Goal: Task Accomplishment & Management: Manage account settings

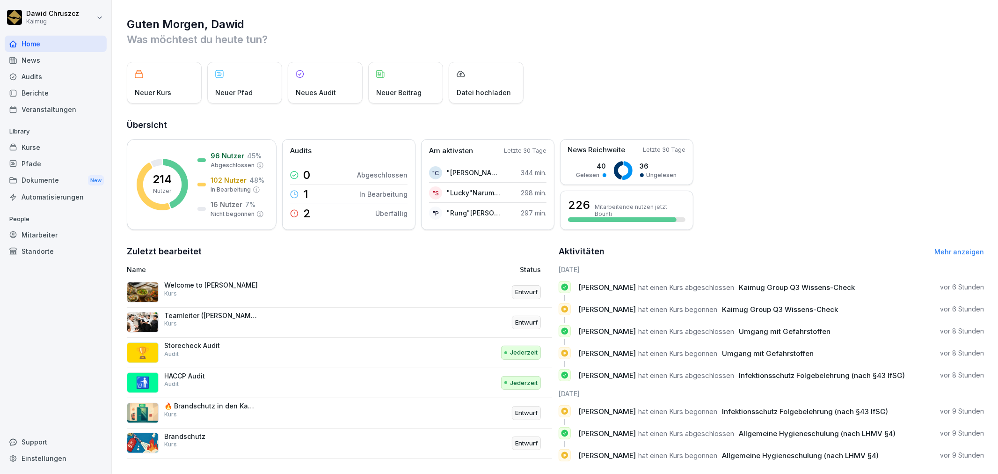
click at [51, 146] on div "Kurse" at bounding box center [56, 147] width 102 height 16
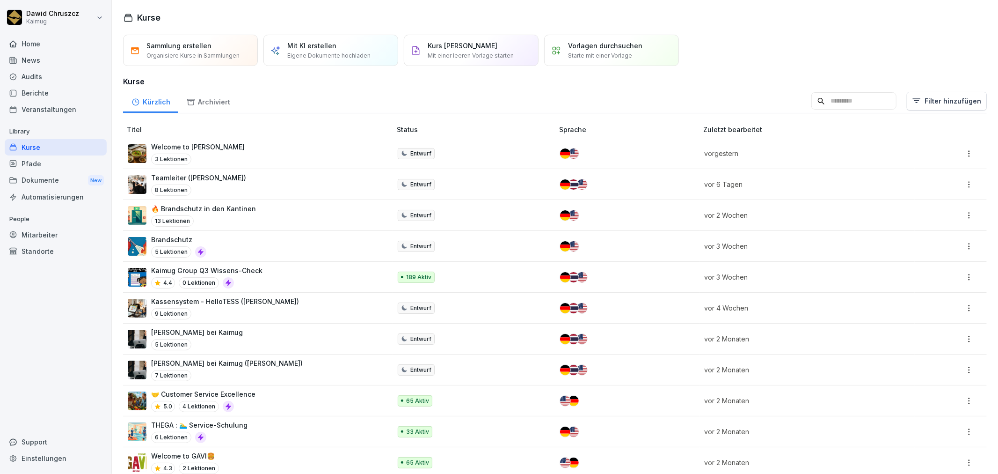
click at [229, 277] on div "Kaimug Group Q3 Wissens-Check 4.4 0 Lektionen" at bounding box center [206, 276] width 111 height 23
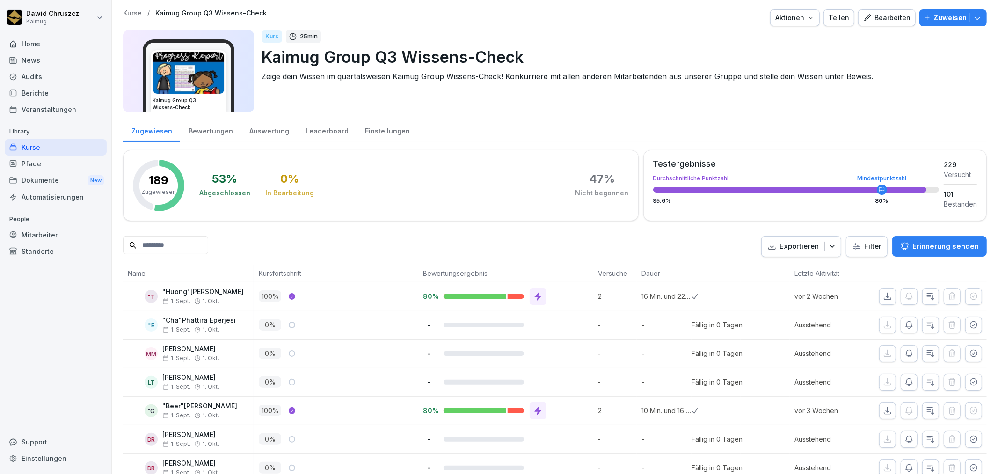
click at [311, 135] on div "Leaderboard" at bounding box center [326, 130] width 59 height 24
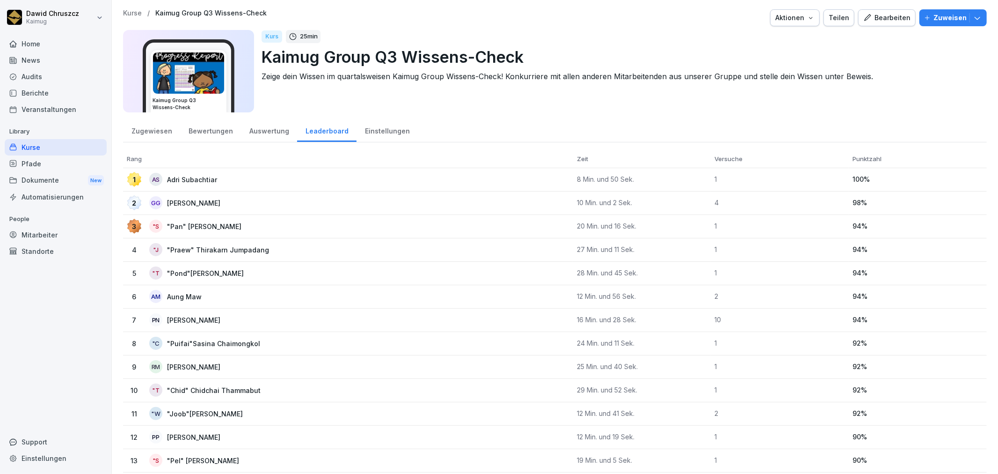
click at [315, 129] on div "Leaderboard" at bounding box center [326, 130] width 59 height 24
drag, startPoint x: 724, startPoint y: 208, endPoint x: 708, endPoint y: 203, distance: 16.1
click at [711, 203] on td "4" at bounding box center [780, 202] width 138 height 23
click at [730, 211] on td "4" at bounding box center [780, 202] width 138 height 23
drag, startPoint x: 719, startPoint y: 205, endPoint x: 698, endPoint y: 194, distance: 23.7
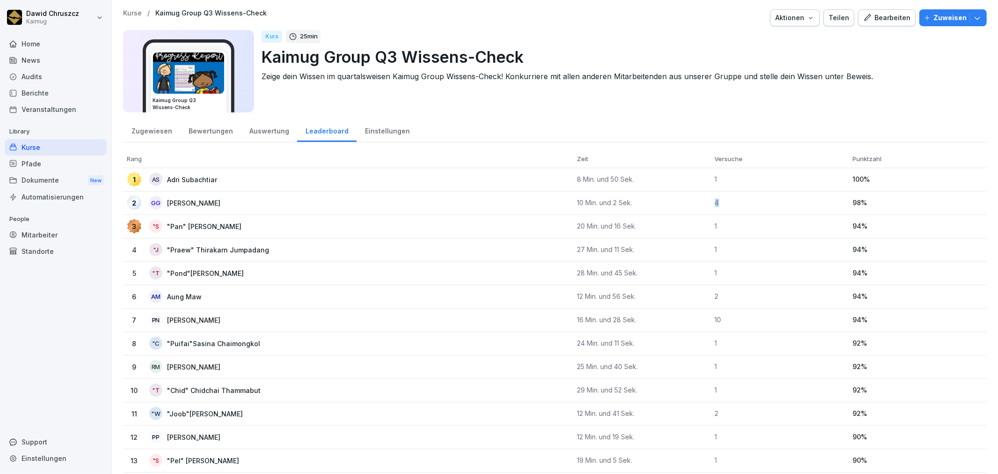
click at [698, 194] on tr "2 GG Gumilar Gumilar 10 Min. und 2 Sek. 4 98 %" at bounding box center [555, 202] width 864 height 23
drag, startPoint x: 843, startPoint y: 201, endPoint x: 826, endPoint y: 200, distance: 17.3
click at [826, 200] on tr "2 GG Gumilar Gumilar 10 Min. und 2 Sek. 4 98 %" at bounding box center [555, 202] width 864 height 23
click at [874, 103] on div "Kurs 25 min Kaimug Group Q3 Wissens-Check Zeige dein Wissen im quartalsweisen K…" at bounding box center [621, 71] width 718 height 82
click at [643, 113] on div "Kurse / Kaimug Group Q3 Wissens-Check Aktionen Teilen Bearbeiten Zuweisen Kaimu…" at bounding box center [555, 63] width 864 height 109
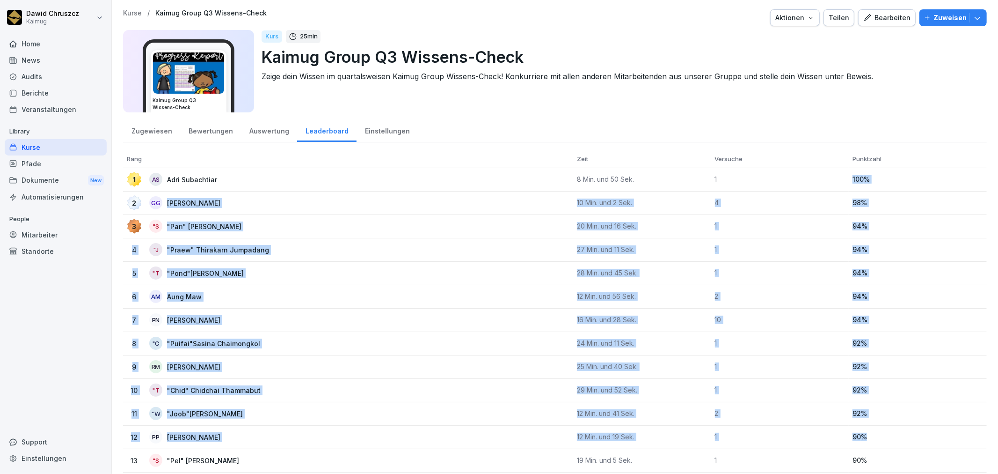
drag, startPoint x: 843, startPoint y: 174, endPoint x: 866, endPoint y: 436, distance: 263.1
click at [886, 310] on td "94 %" at bounding box center [918, 319] width 138 height 23
click at [878, 310] on td "94 %" at bounding box center [918, 319] width 138 height 23
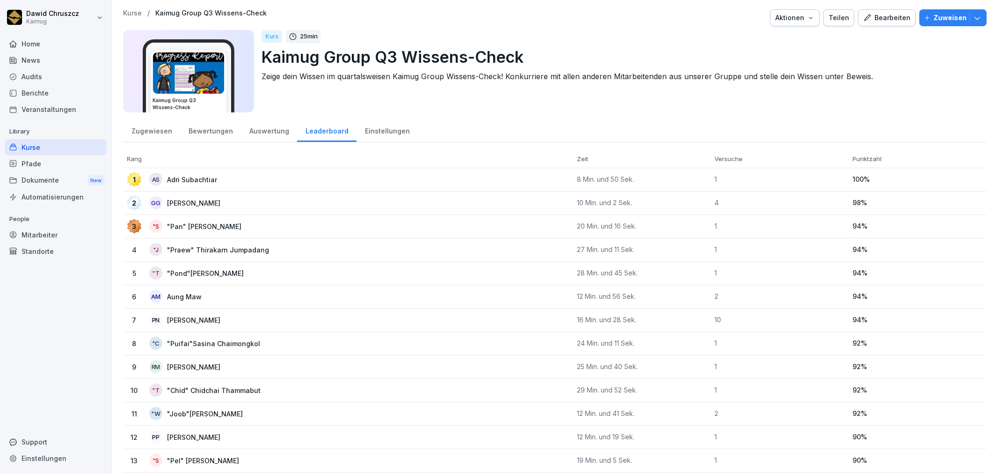
click at [882, 296] on p "94 %" at bounding box center [918, 296] width 131 height 8
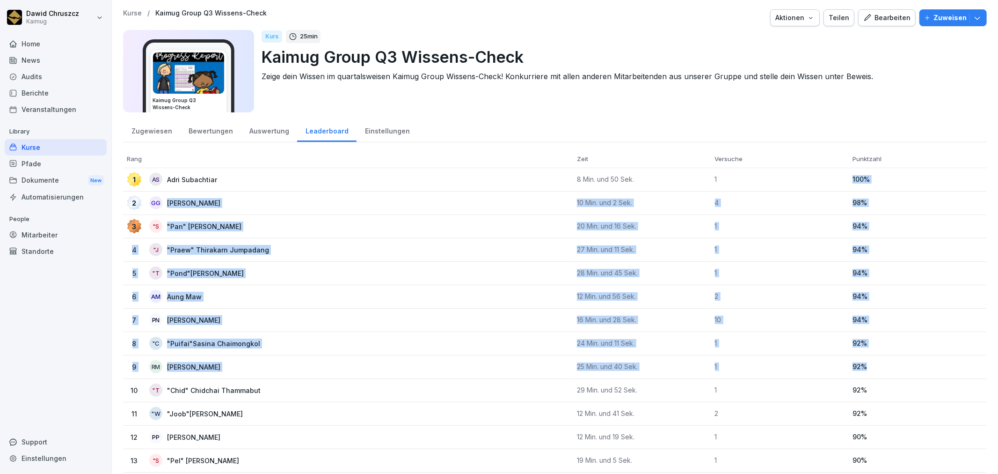
drag, startPoint x: 843, startPoint y: 172, endPoint x: 863, endPoint y: 352, distance: 180.8
click at [731, 236] on td "1" at bounding box center [780, 226] width 138 height 23
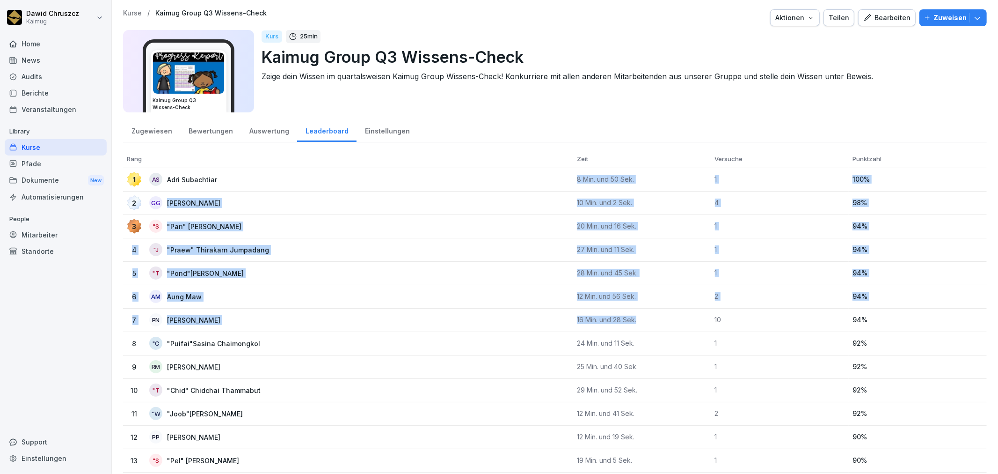
drag, startPoint x: 572, startPoint y: 178, endPoint x: 634, endPoint y: 314, distance: 149.8
click at [736, 300] on td "2" at bounding box center [780, 296] width 138 height 23
drag, startPoint x: 718, startPoint y: 208, endPoint x: 727, endPoint y: 269, distance: 62.0
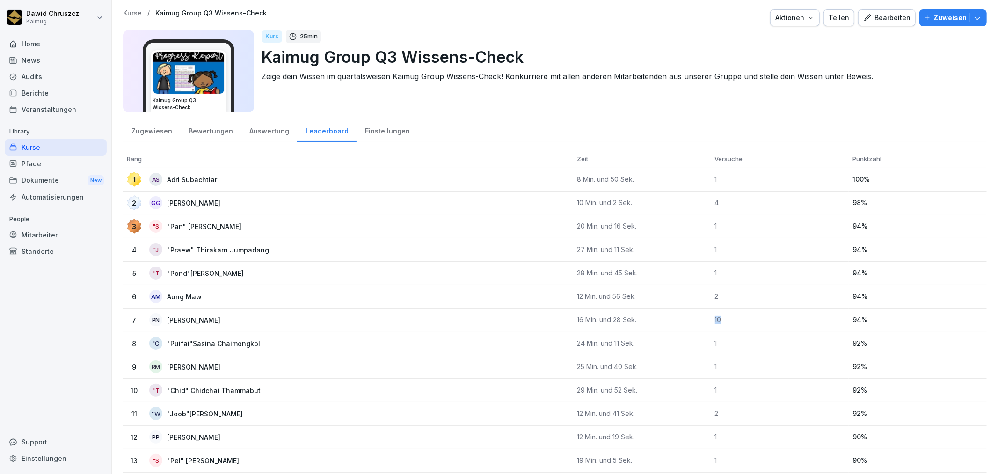
drag, startPoint x: 722, startPoint y: 320, endPoint x: 704, endPoint y: 319, distance: 17.8
click at [704, 319] on tr "7 PN Phuong Nguyen 16 Min. und 28 Sek. 10 94 %" at bounding box center [555, 319] width 864 height 23
click at [884, 223] on p "94 %" at bounding box center [918, 226] width 131 height 8
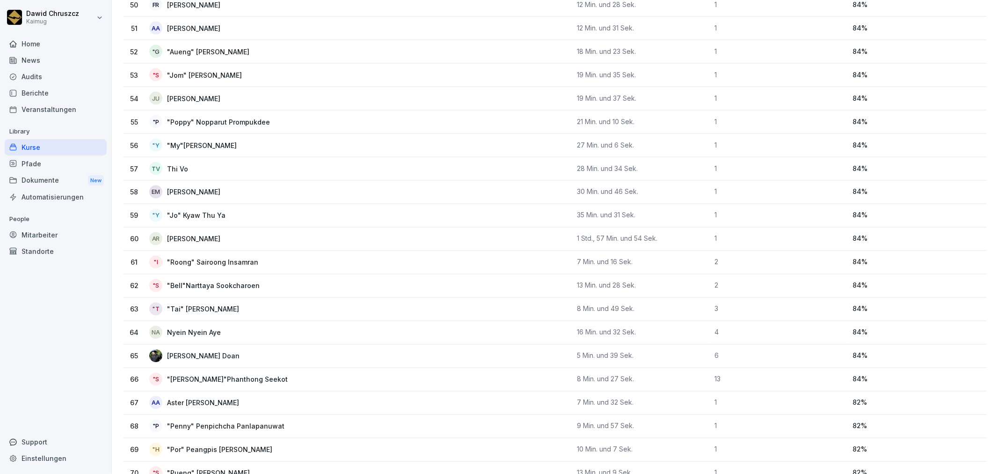
scroll to position [1552, 0]
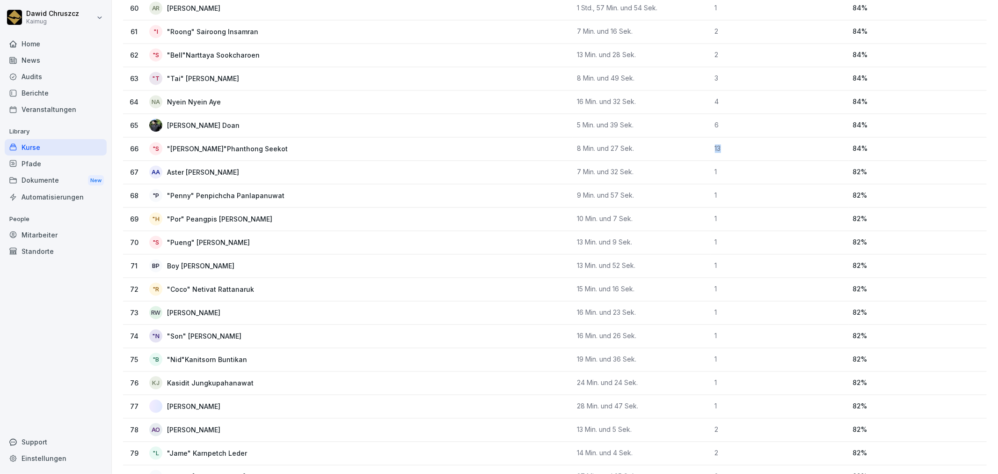
drag, startPoint x: 717, startPoint y: 151, endPoint x: 711, endPoint y: 148, distance: 6.9
click at [715, 148] on p "13" at bounding box center [780, 148] width 131 height 8
click at [675, 153] on td "8 Min. und 27 Sek." at bounding box center [642, 148] width 138 height 23
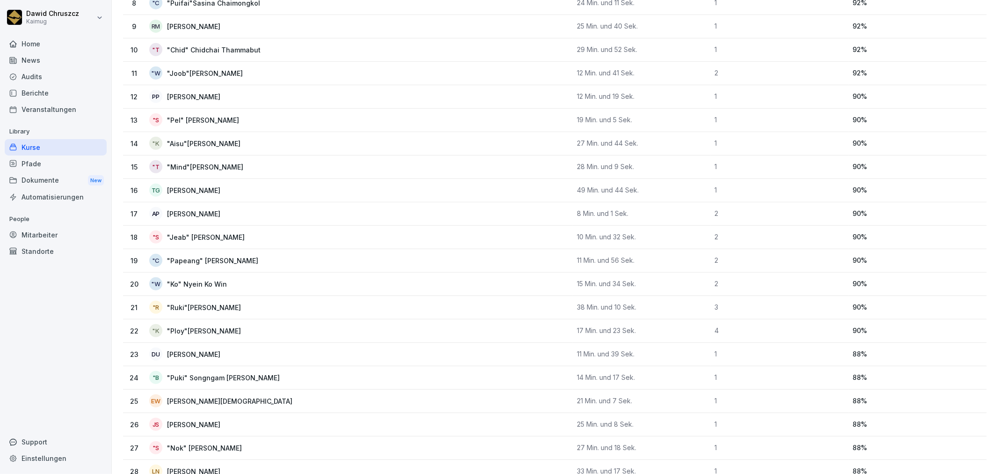
scroll to position [0, 0]
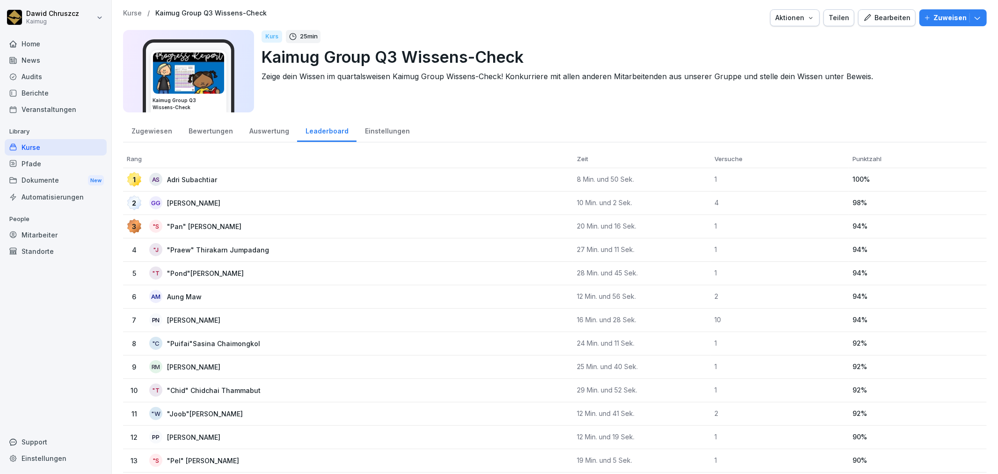
click at [814, 17] on button "Aktionen" at bounding box center [795, 17] width 50 height 17
click at [866, 48] on html "Dawid Chruszcz Kaimug Home News Audits Berichte Veranstaltungen Library Kurse P…" at bounding box center [499, 237] width 998 height 474
click at [835, 16] on div "Teilen" at bounding box center [839, 18] width 21 height 10
click at [891, 99] on div "Kurs 25 min Kaimug Group Q3 Wissens-Check Zeige dein Wissen im quartalsweisen K…" at bounding box center [621, 71] width 718 height 82
click at [799, 18] on div "Aktionen" at bounding box center [795, 18] width 39 height 10
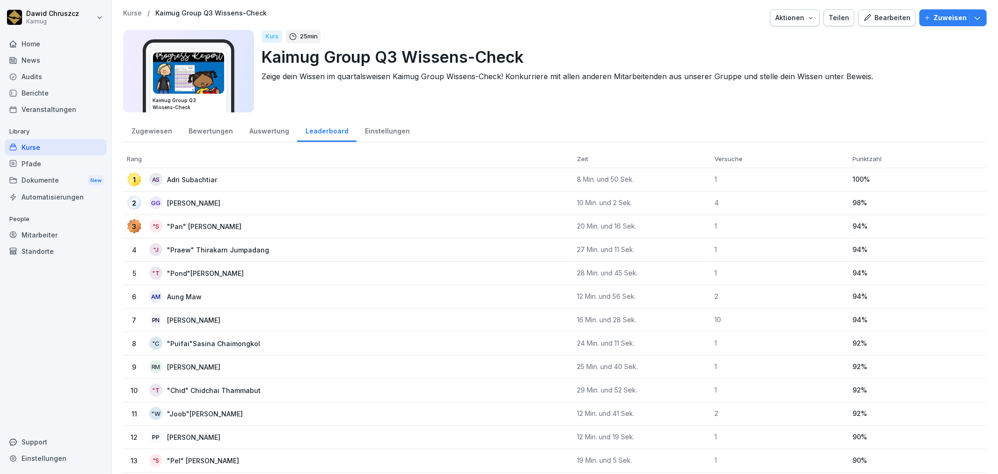
click at [845, 111] on html "Dawid Chruszcz Kaimug Home News Audits Berichte Veranstaltungen Library Kurse P…" at bounding box center [499, 237] width 998 height 474
click at [810, 17] on icon "button" at bounding box center [810, 17] width 7 height 7
click at [612, 38] on html "Dawid Chruszcz Kaimug Home News Audits Berichte Veranstaltungen Library Kurse P…" at bounding box center [499, 237] width 998 height 474
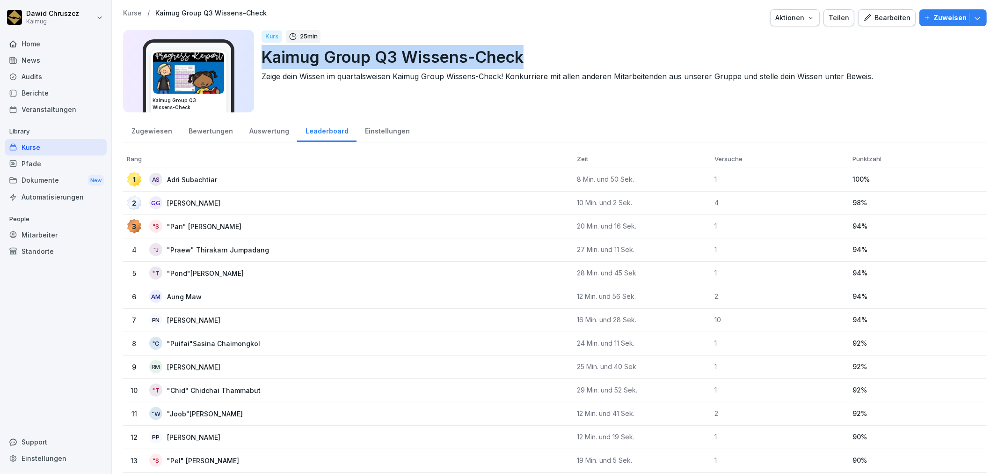
drag, startPoint x: 529, startPoint y: 59, endPoint x: 265, endPoint y: 53, distance: 264.1
click at [265, 53] on p "Kaimug Group Q3 Wissens-Check" at bounding box center [621, 57] width 718 height 24
copy p "Kaimug Group Q3 Wissens-Check"
click at [509, 112] on div "Kurs 25 min Kaimug Group Q3 Wissens-Check Zeige dein Wissen im quartalsweisen K…" at bounding box center [621, 71] width 718 height 82
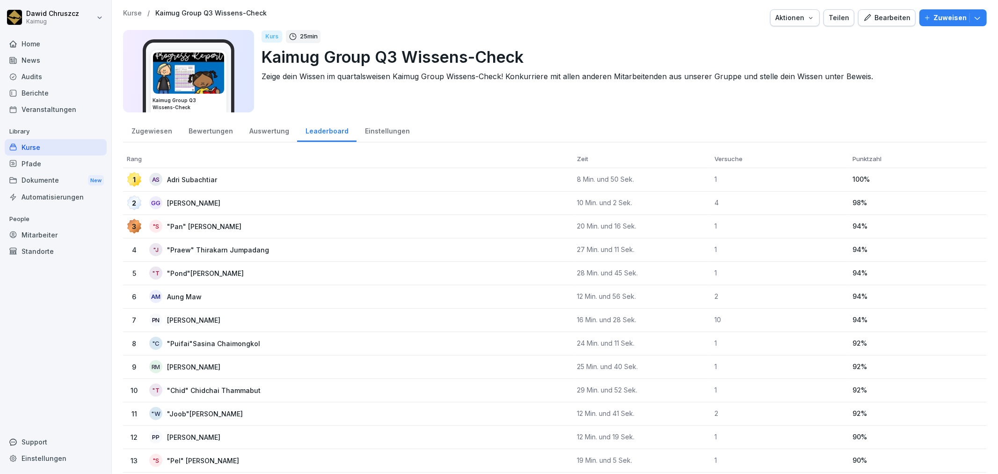
click at [443, 124] on div "Zugewiesen Bewertungen Auswertung Leaderboard Einstellungen" at bounding box center [555, 130] width 864 height 24
click at [505, 115] on div "Kurse / Kaimug Group Q3 Wissens-Check Aktionen Teilen Bearbeiten Zuweisen Kaimu…" at bounding box center [555, 63] width 864 height 109
click at [393, 101] on div "Kurs 25 min Kaimug Group Q3 Wissens-Check Zeige dein Wissen im quartalsweisen K…" at bounding box center [621, 71] width 718 height 82
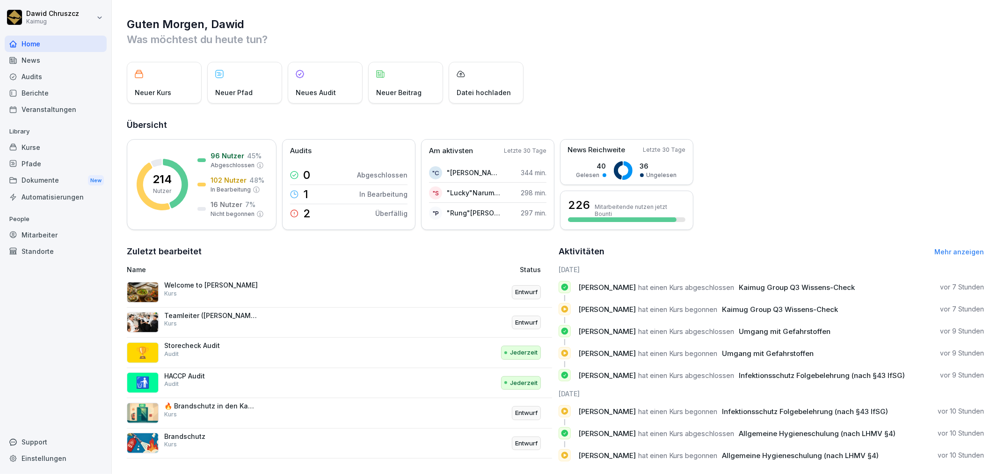
click at [44, 96] on div "Berichte" at bounding box center [56, 93] width 102 height 16
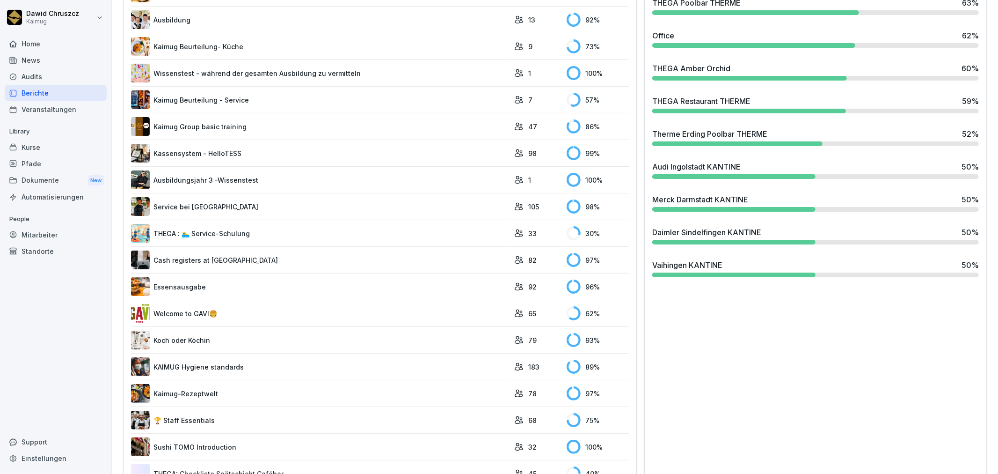
scroll to position [728, 0]
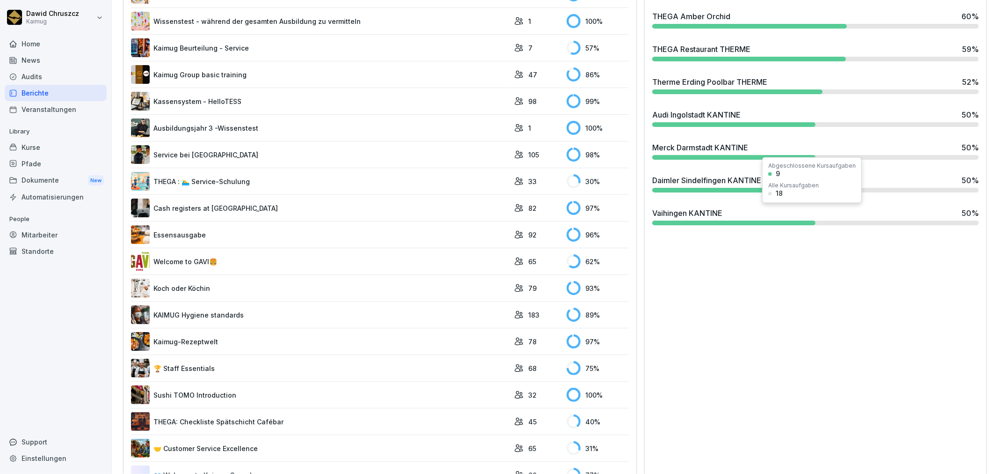
click at [850, 204] on div "Vaihingen KANTINE 50 %" at bounding box center [816, 216] width 334 height 25
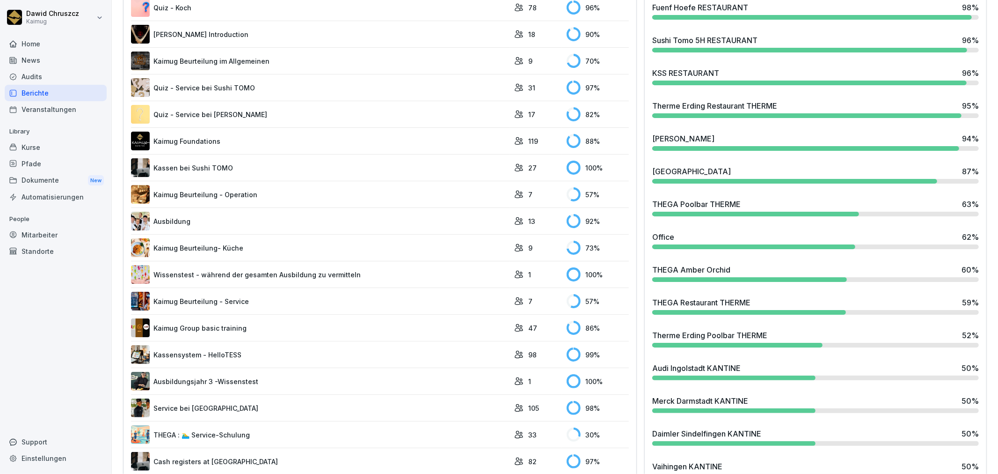
scroll to position [468, 0]
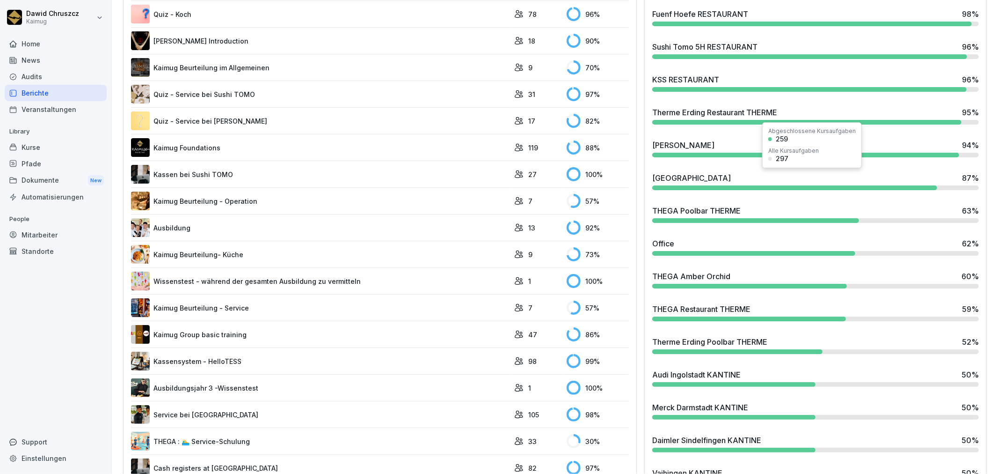
click at [726, 175] on div "Flughafen Hamburg 87 %" at bounding box center [815, 177] width 327 height 11
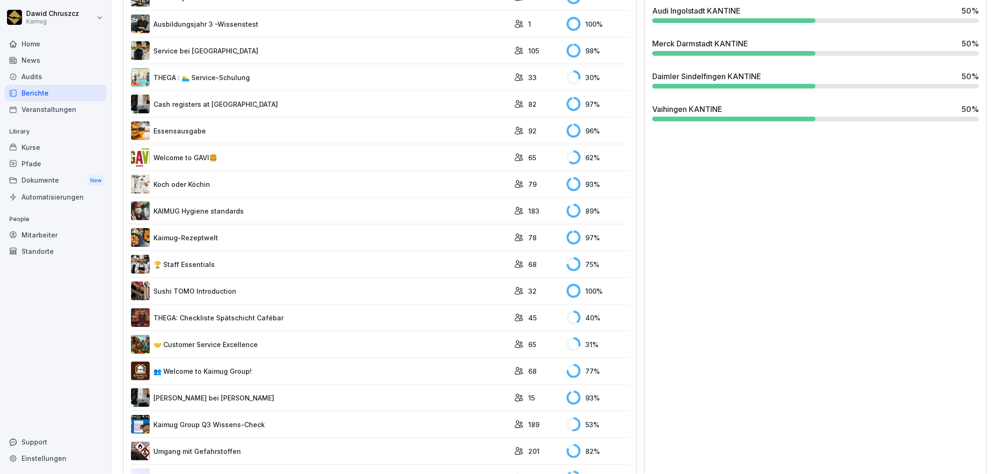
scroll to position [900, 0]
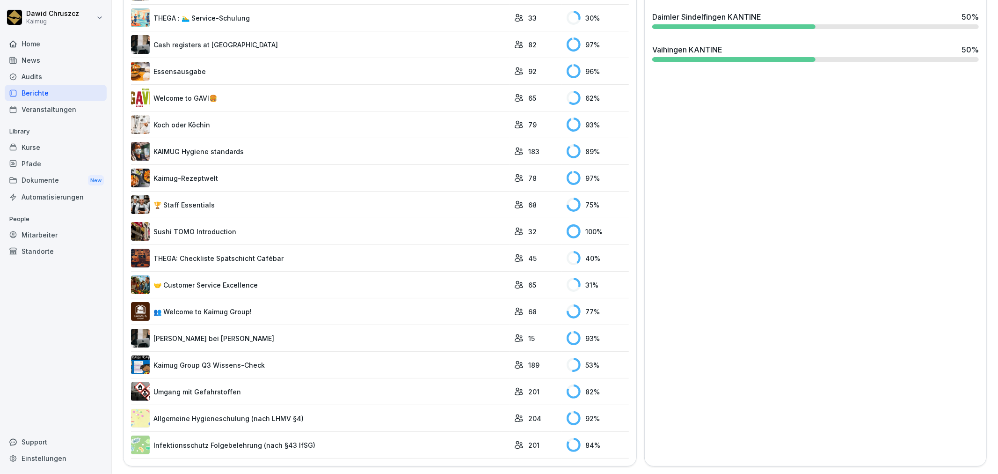
click at [487, 355] on link "Kaimug Group Q3 Wissens-Check" at bounding box center [320, 364] width 379 height 19
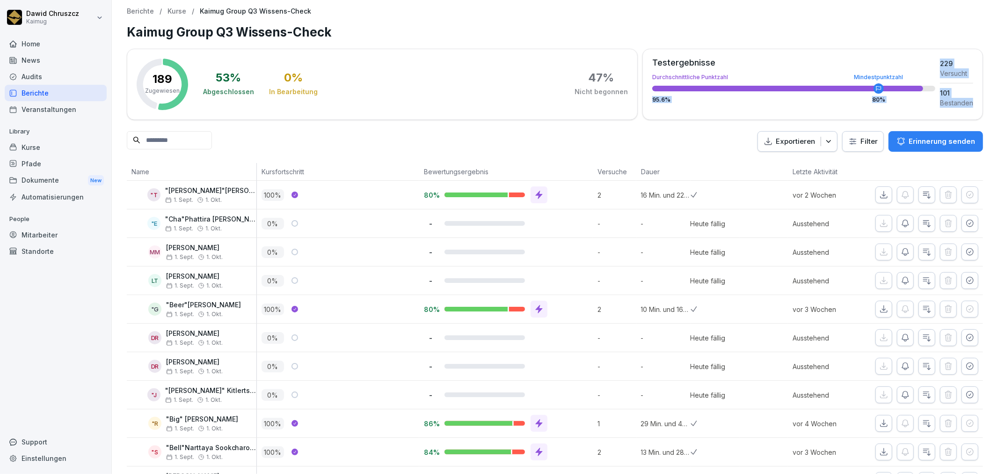
drag, startPoint x: 962, startPoint y: 102, endPoint x: 929, endPoint y: 82, distance: 38.2
click at [929, 82] on div "Testergebnisse Durchschnittliche Punktzahl Mindestpunktzahl 95.6 % 80 % 229 Ver…" at bounding box center [813, 84] width 341 height 71
click at [940, 63] on div "229" at bounding box center [956, 64] width 33 height 10
click at [901, 104] on div "Testergebnisse Durchschnittliche Punktzahl Mindestpunktzahl 95.6 % 80 %" at bounding box center [793, 83] width 283 height 49
click at [818, 134] on button "Exportieren" at bounding box center [798, 141] width 80 height 21
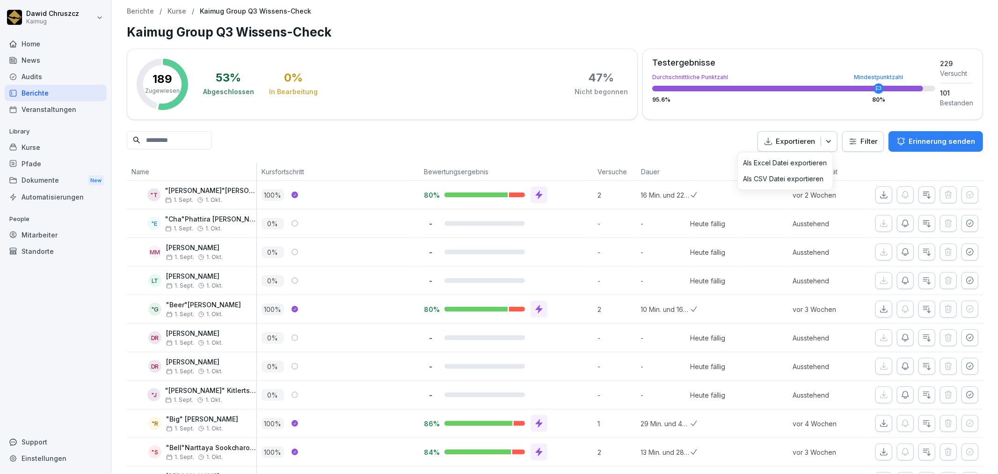
click at [656, 143] on div "Exportieren Filter Erinnerung senden" at bounding box center [555, 141] width 857 height 21
click at [40, 142] on div "Kurse" at bounding box center [56, 147] width 102 height 16
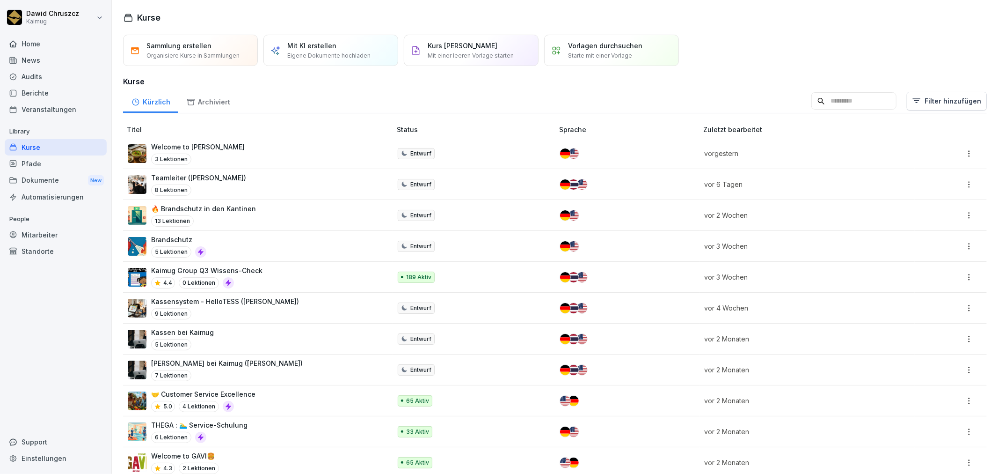
click at [236, 267] on p "Kaimug Group Q3 Wissens-Check" at bounding box center [206, 270] width 111 height 10
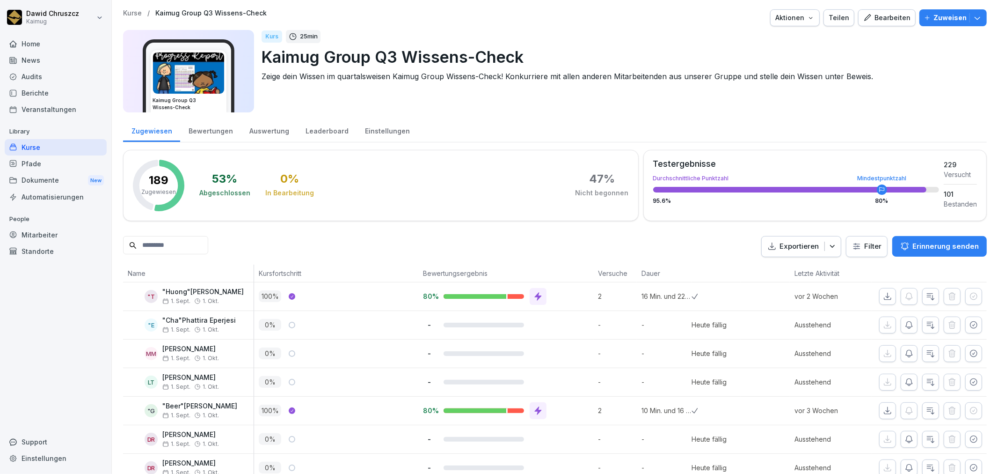
click at [973, 18] on icon "button" at bounding box center [977, 17] width 9 height 9
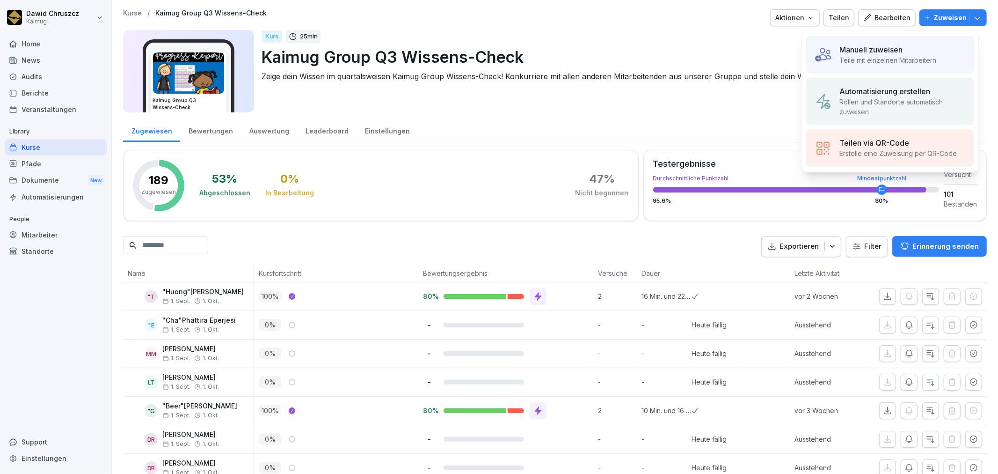
click at [756, 129] on div "Zugewiesen Bewertungen Auswertung Leaderboard Einstellungen" at bounding box center [555, 130] width 864 height 24
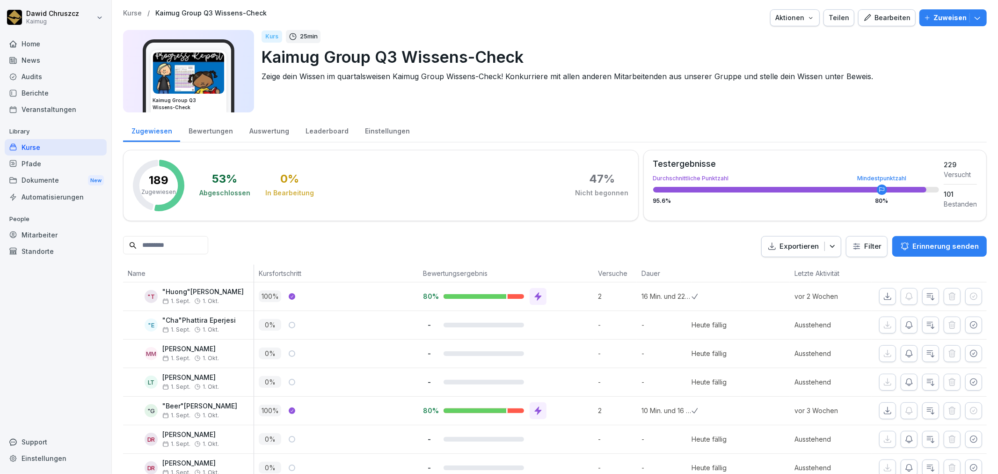
click at [828, 246] on icon "button" at bounding box center [832, 246] width 9 height 9
click at [857, 249] on div "Exportieren Filter Erinnerung senden" at bounding box center [875, 246] width 226 height 21
click at [859, 249] on html "Dawid Chruszcz Kaimug Home News Audits Berichte Veranstaltungen Library Kurse P…" at bounding box center [499, 237] width 998 height 474
click at [835, 227] on html "Dawid Chruszcz Kaimug Home News Audits Berichte Veranstaltungen Library Kurse P…" at bounding box center [499, 237] width 998 height 474
click at [863, 248] on html "Dawid Chruszcz Kaimug Home News Audits Berichte Veranstaltungen Library Kurse P…" at bounding box center [499, 237] width 998 height 474
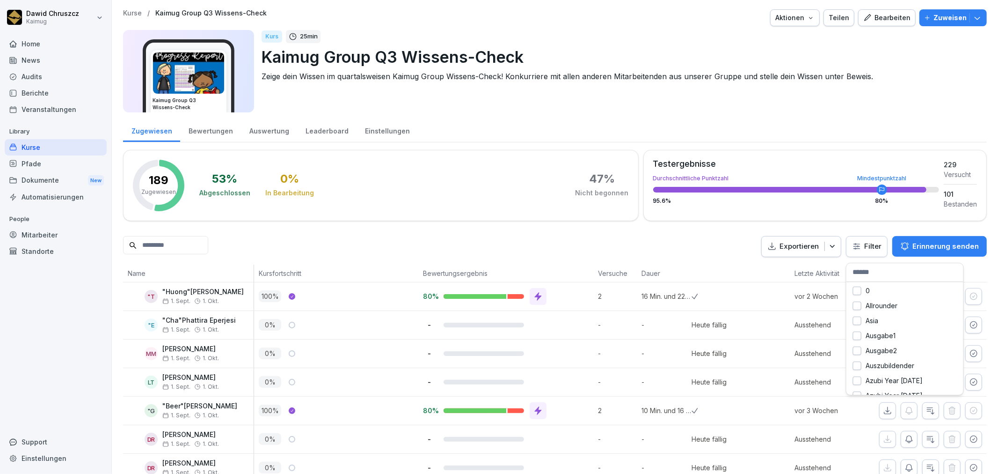
drag, startPoint x: 698, startPoint y: 242, endPoint x: 891, endPoint y: 242, distance: 192.8
click at [722, 246] on html "Dawid Chruszcz Kaimug Home News Audits Berichte Veranstaltungen Library Kurse P…" at bounding box center [499, 237] width 998 height 474
click at [876, 246] on html "Dawid Chruszcz Kaimug Home News Audits Berichte Veranstaltungen Library Kurse P…" at bounding box center [499, 237] width 998 height 474
click at [728, 255] on html "Dawid Chruszcz Kaimug Home News Audits Berichte Veranstaltungen Library Kurse P…" at bounding box center [499, 237] width 998 height 474
click at [973, 15] on icon "button" at bounding box center [977, 17] width 9 height 9
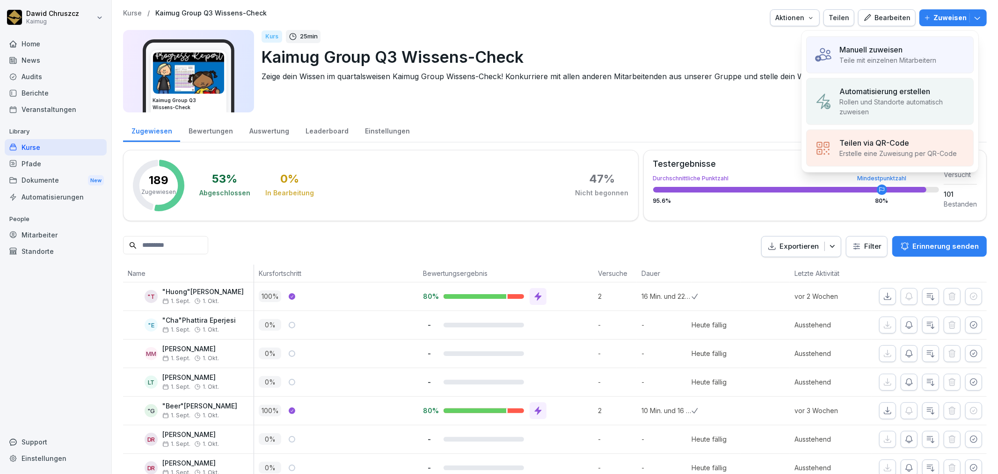
click at [919, 100] on p "Rollen und Standorte automatisch zuweisen" at bounding box center [903, 107] width 126 height 20
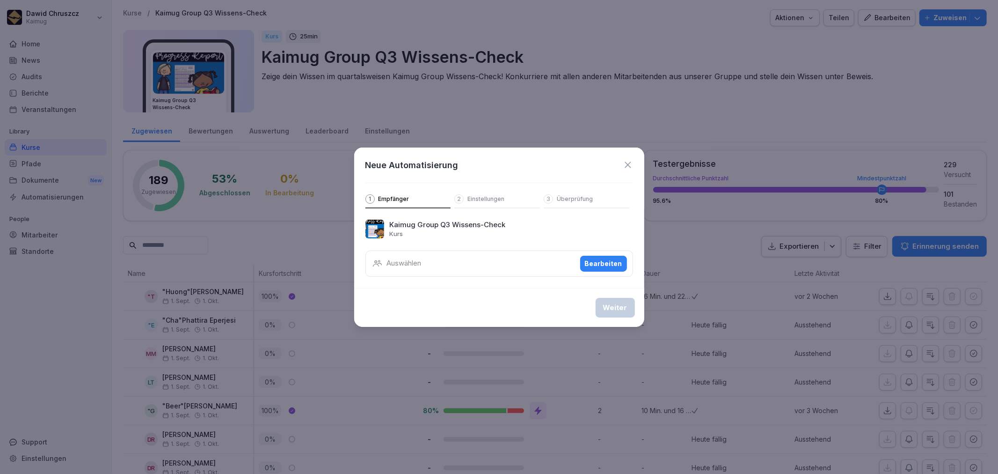
click at [495, 196] on p "Einstellungen" at bounding box center [486, 198] width 37 height 7
click at [626, 168] on icon at bounding box center [628, 165] width 10 height 10
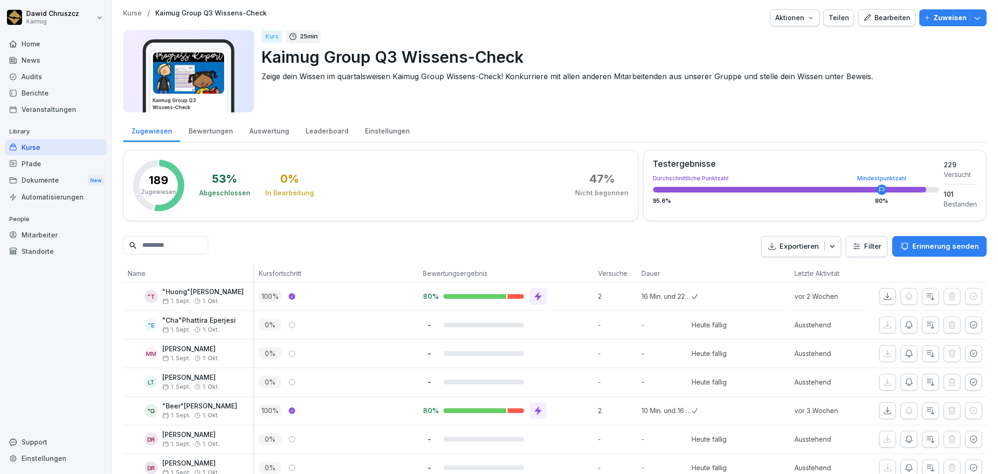
click at [869, 17] on div "Bearbeiten" at bounding box center [887, 18] width 47 height 10
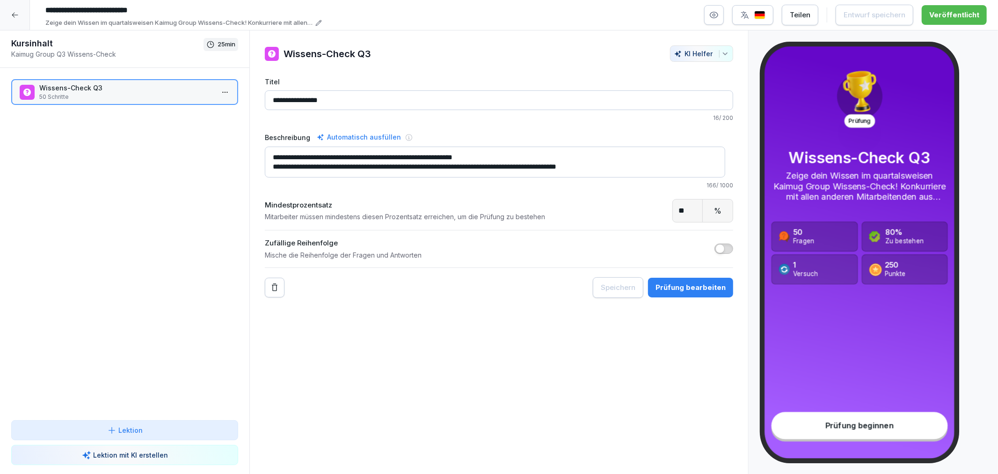
click at [14, 10] on div at bounding box center [15, 15] width 30 height 30
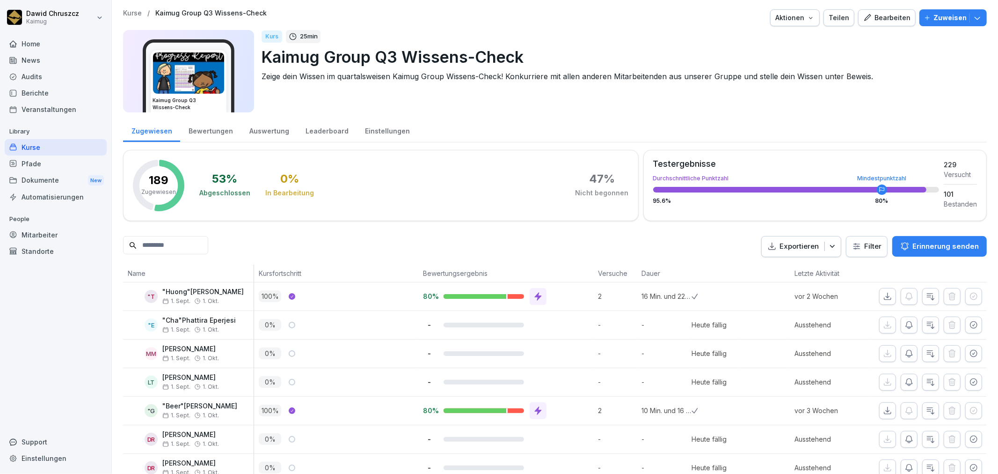
click at [797, 14] on div "Aktionen" at bounding box center [795, 18] width 39 height 10
click at [952, 78] on html "Dawid Chruszcz Kaimug Home News Audits Berichte Veranstaltungen Library Kurse P…" at bounding box center [499, 237] width 998 height 474
click at [873, 20] on div "Bearbeiten" at bounding box center [887, 18] width 47 height 10
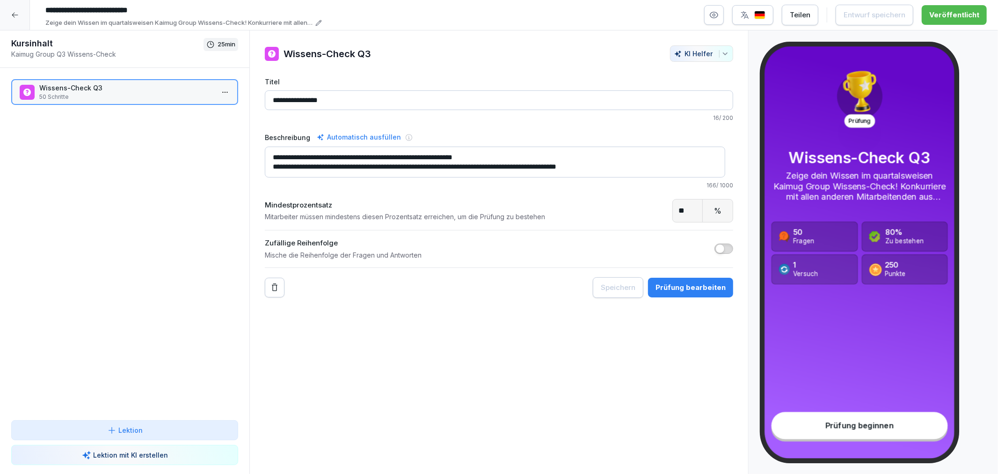
drag, startPoint x: 13, startPoint y: 7, endPoint x: 223, endPoint y: 18, distance: 210.4
click at [16, 8] on div at bounding box center [15, 15] width 30 height 30
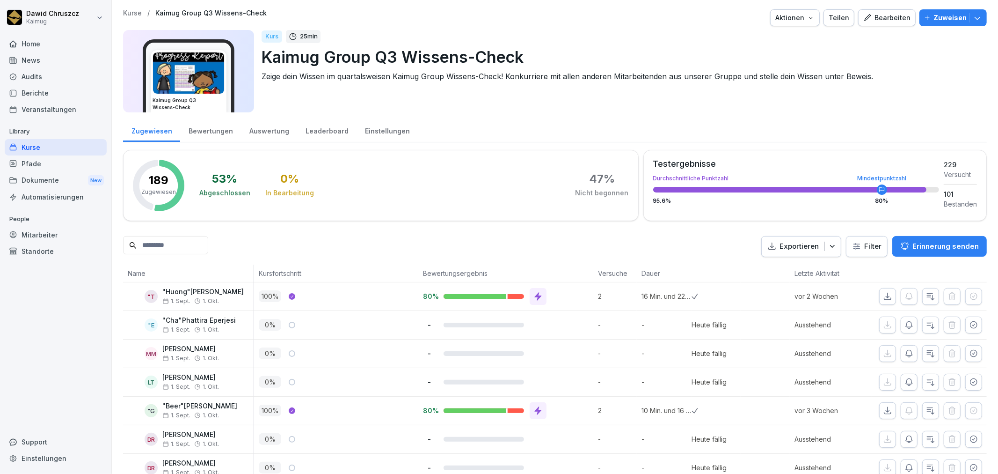
click at [964, 21] on div "Zuweisen" at bounding box center [953, 18] width 58 height 10
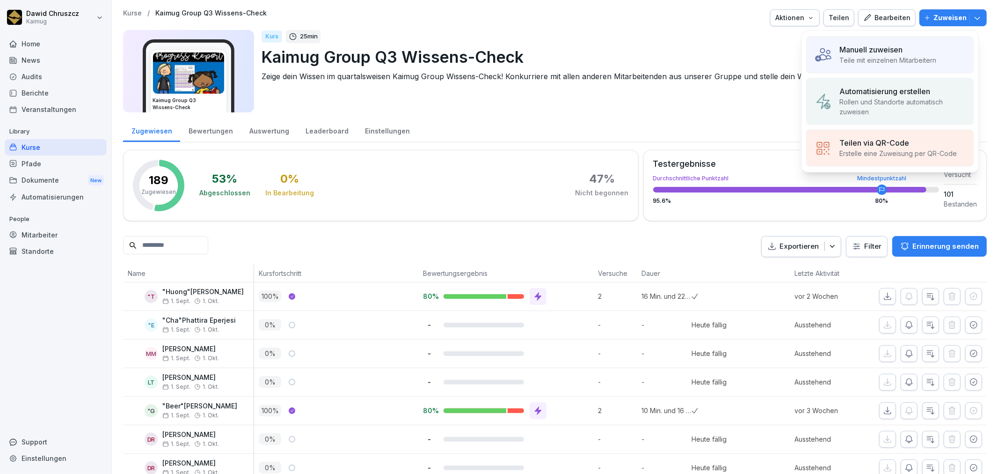
click at [657, 107] on div "Kurs 25 min Kaimug Group Q3 Wissens-Check Zeige dein Wissen im quartalsweisen K…" at bounding box center [621, 71] width 718 height 82
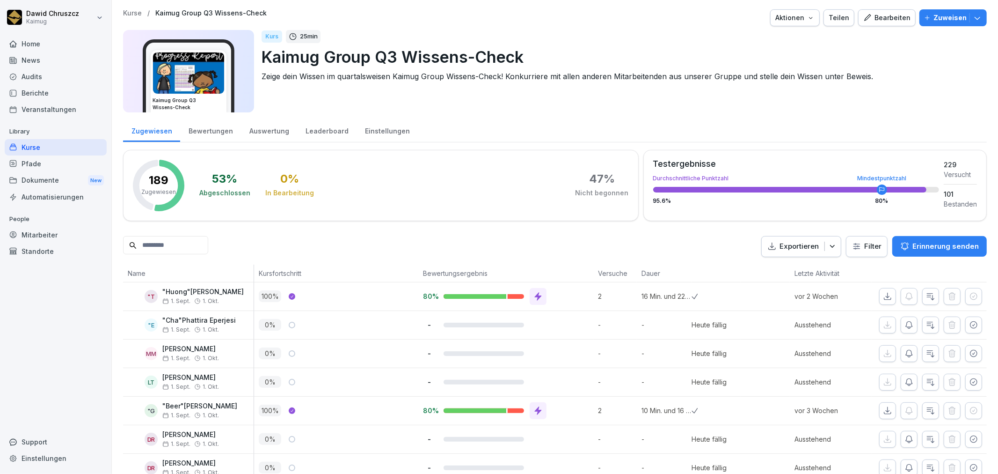
click at [217, 124] on div "Bewertungen" at bounding box center [210, 130] width 61 height 24
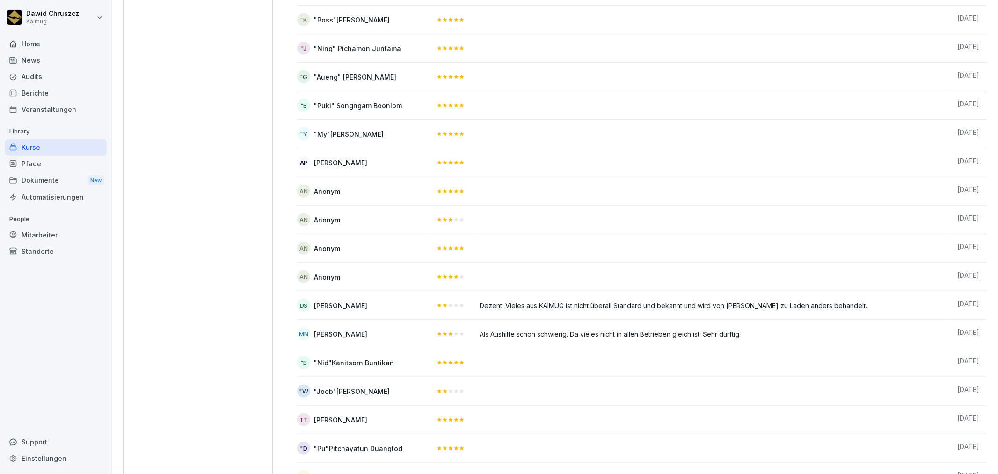
scroll to position [520, 0]
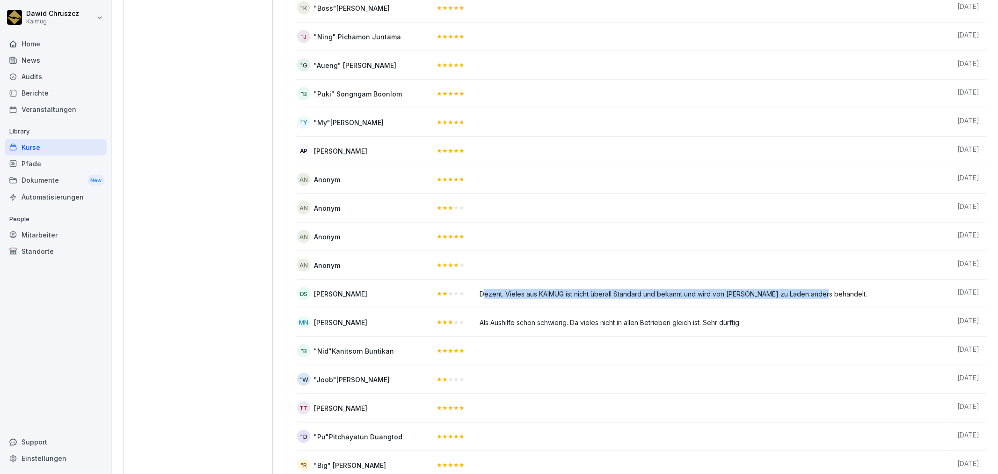
drag, startPoint x: 765, startPoint y: 294, endPoint x: 481, endPoint y: 289, distance: 283.7
click at [481, 289] on div "Dezent. Vieles aus KAIMUG ist nicht überall Standard und bekannt und wird von L…" at bounding box center [711, 293] width 463 height 12
click at [499, 263] on td at bounding box center [711, 265] width 478 height 29
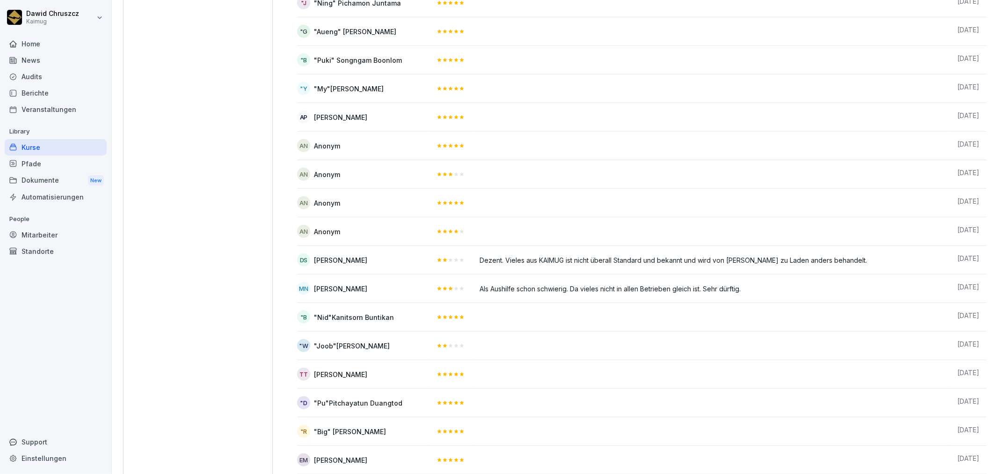
scroll to position [572, 0]
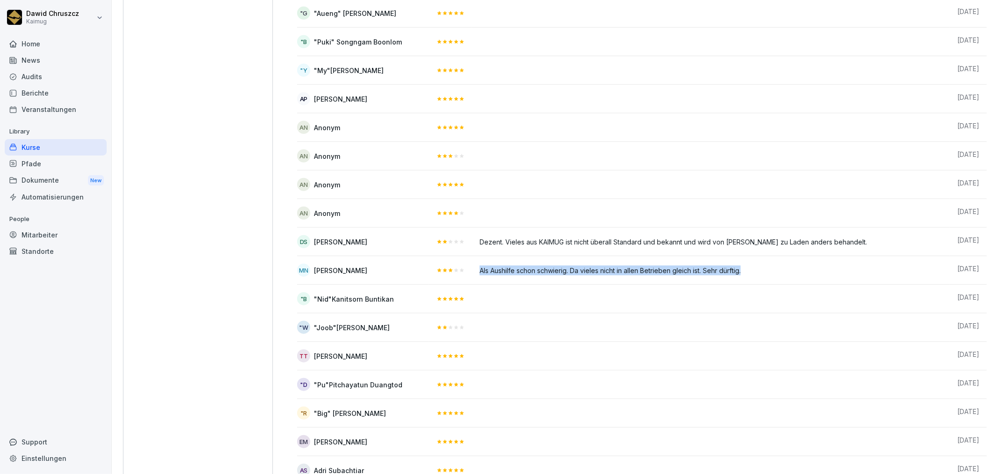
drag, startPoint x: 476, startPoint y: 270, endPoint x: 758, endPoint y: 272, distance: 281.8
click at [758, 272] on td "Als Aushilfe schon schwierig. Da vieles nicht in allen Betrieben gleich ist. Se…" at bounding box center [711, 270] width 478 height 29
click at [758, 272] on div "Als Aushilfe schon schwierig. Da vieles nicht in allen Betrieben gleich ist. Se…" at bounding box center [711, 270] width 463 height 12
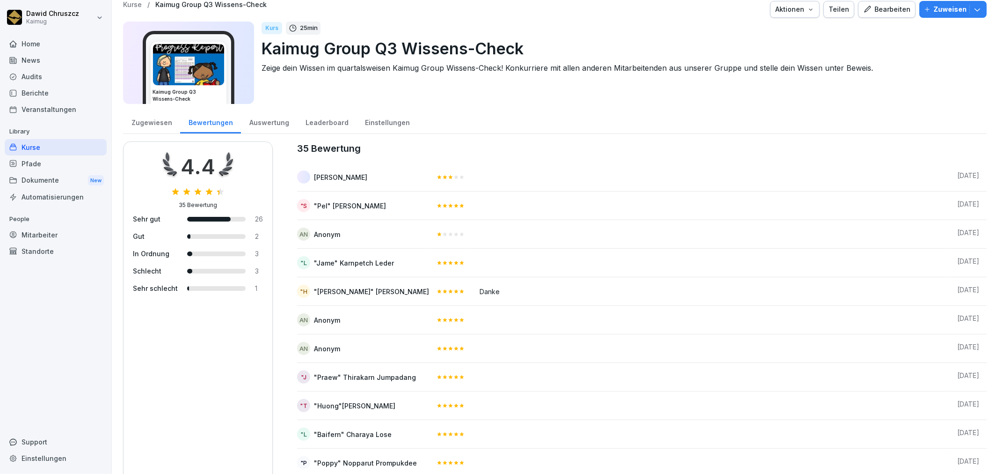
scroll to position [0, 0]
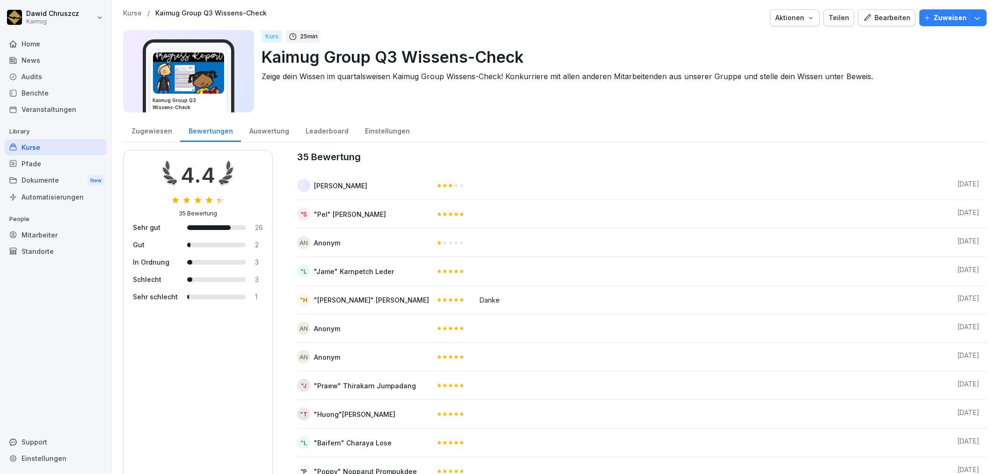
click at [973, 21] on icon "button" at bounding box center [977, 17] width 9 height 9
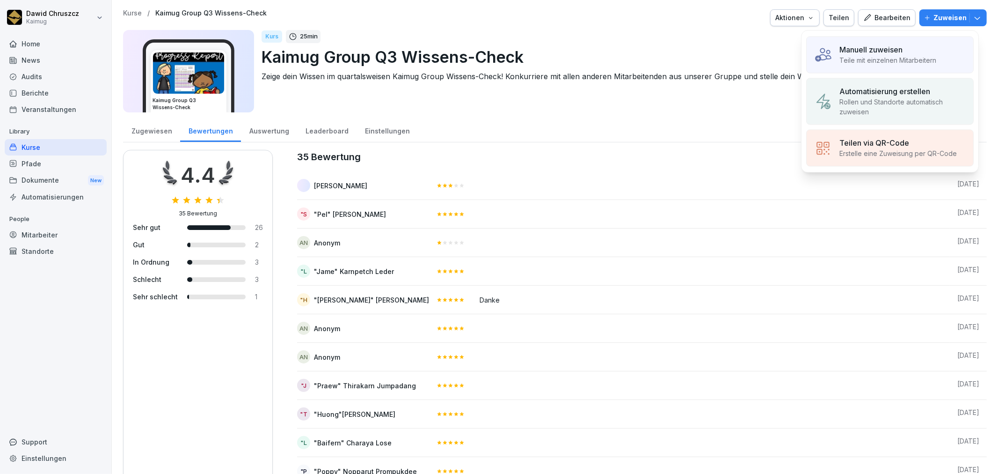
drag, startPoint x: 749, startPoint y: 104, endPoint x: 540, endPoint y: 103, distance: 209.2
click at [749, 104] on div "Kurs 25 min Kaimug Group Q3 Wissens-Check Zeige dein Wissen im quartalsweisen K…" at bounding box center [621, 71] width 718 height 82
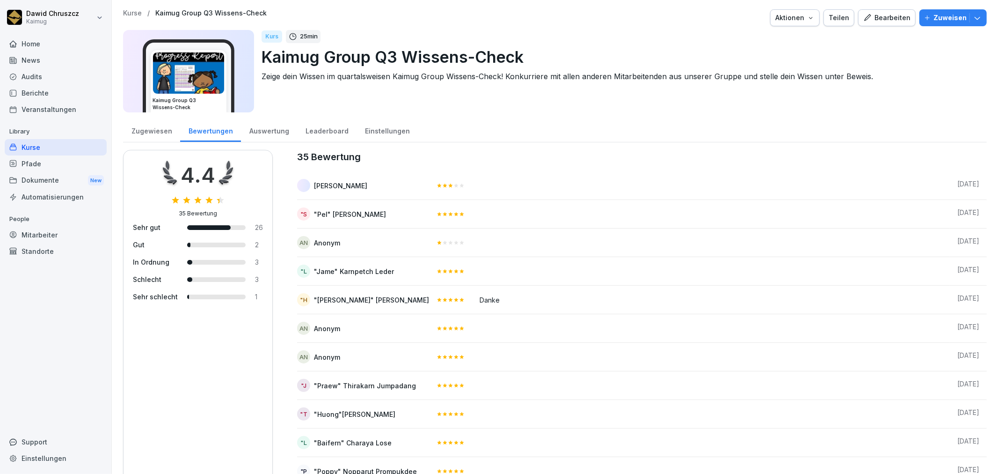
click at [143, 133] on div "Zugewiesen" at bounding box center [151, 130] width 57 height 24
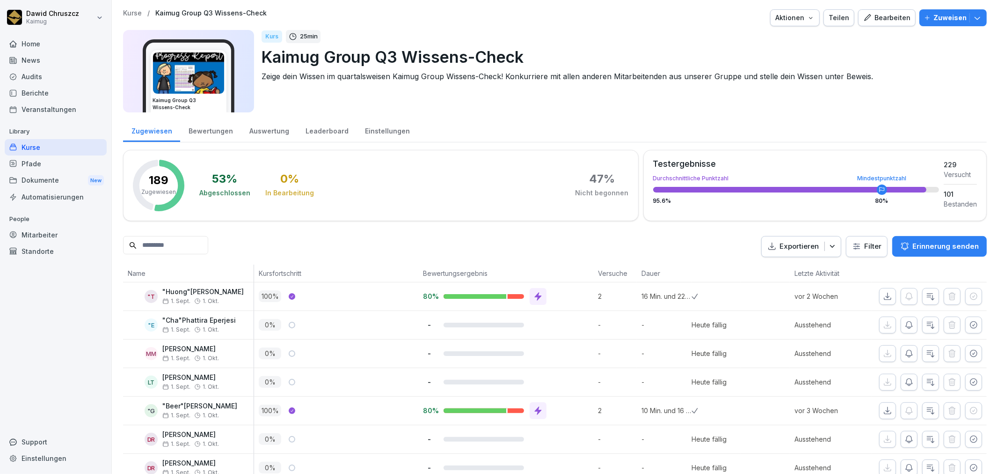
click at [387, 129] on div "Einstellungen" at bounding box center [387, 130] width 61 height 24
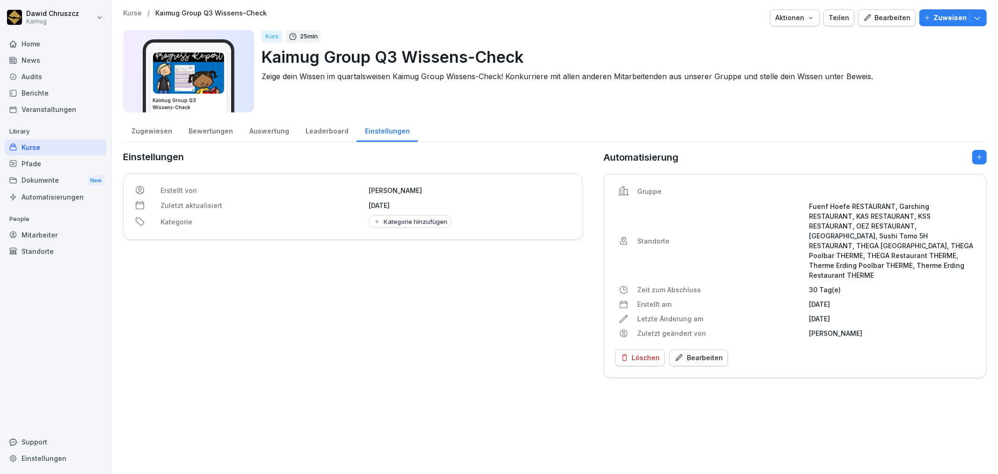
click at [635, 352] on div "Löschen" at bounding box center [640, 357] width 39 height 10
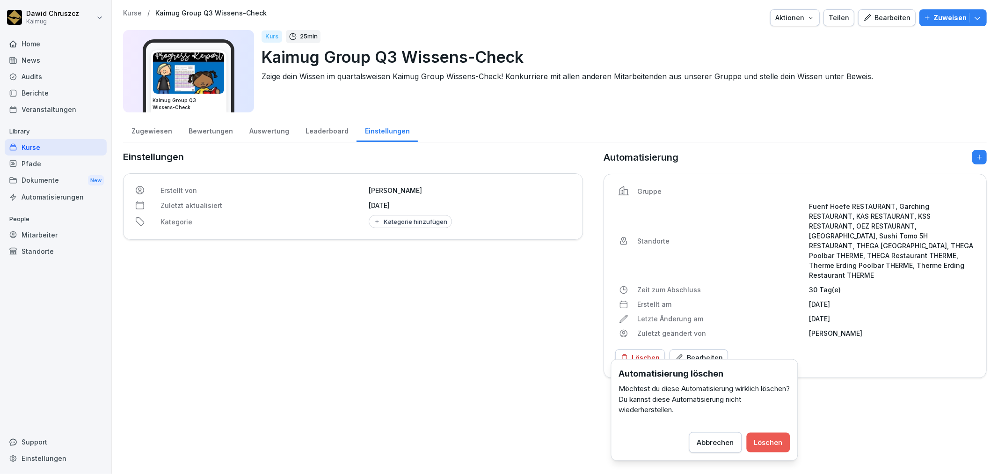
click at [775, 436] on button "Löschen" at bounding box center [769, 442] width 44 height 20
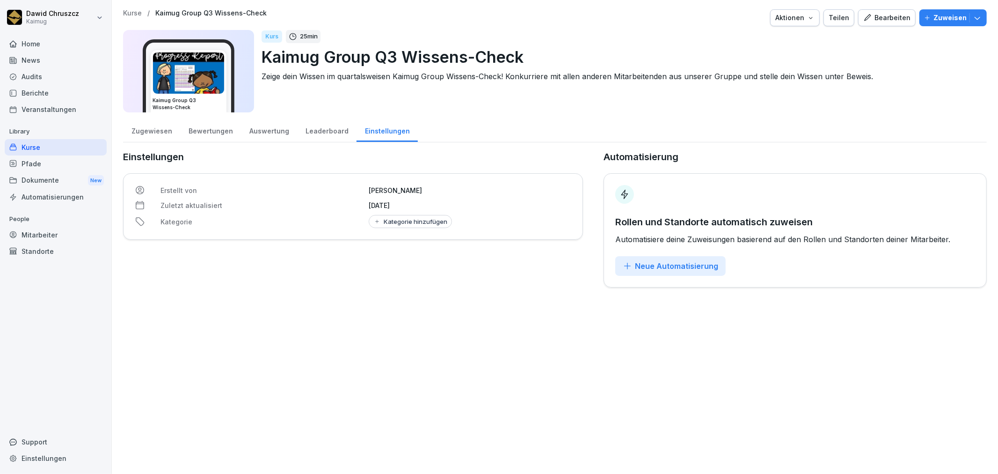
click at [155, 129] on div "Zugewiesen" at bounding box center [151, 130] width 57 height 24
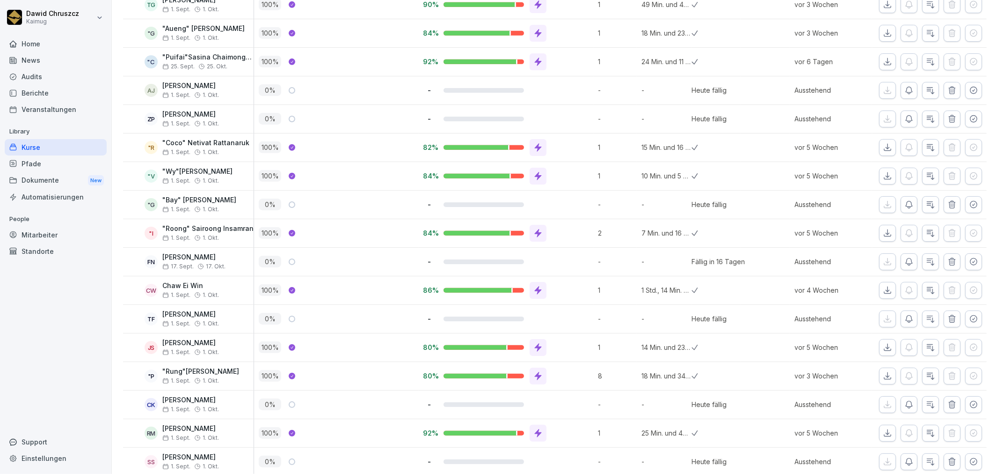
scroll to position [3367, 0]
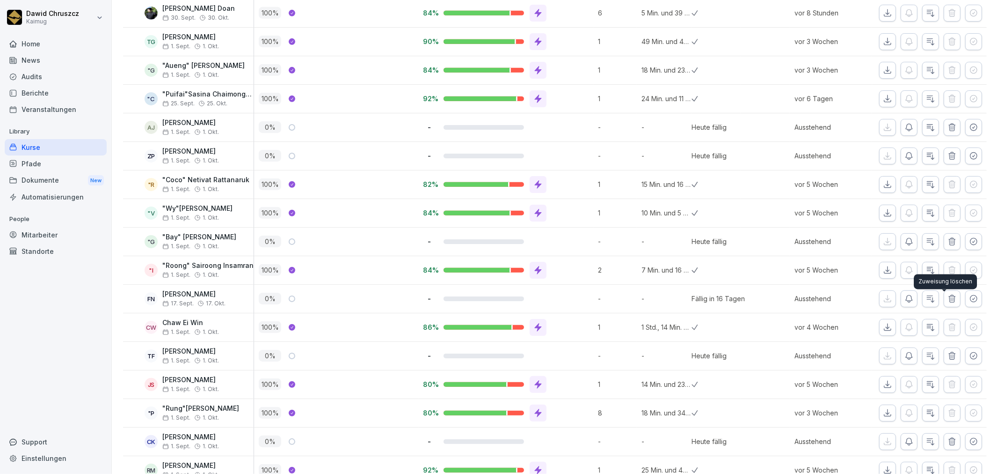
click at [949, 301] on icon "button" at bounding box center [952, 297] width 6 height 7
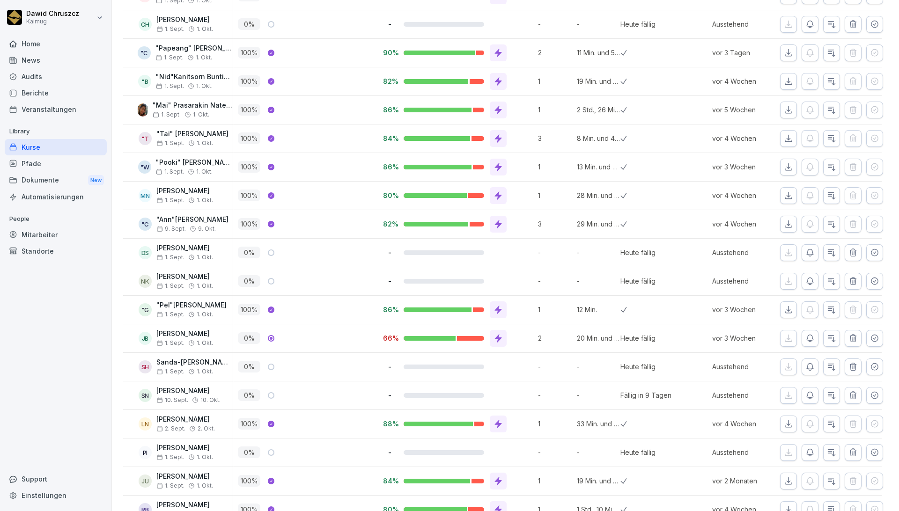
scroll to position [1300, 0]
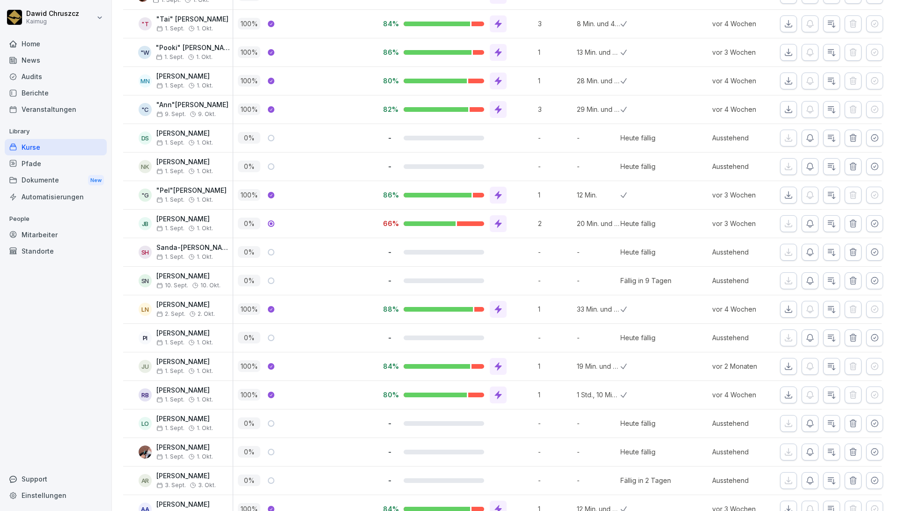
drag, startPoint x: 614, startPoint y: 276, endPoint x: 647, endPoint y: 289, distance: 35.7
click at [647, 289] on div "Fällig in 9 Tagen" at bounding box center [642, 281] width 44 height 28
click at [678, 288] on div at bounding box center [686, 281] width 44 height 28
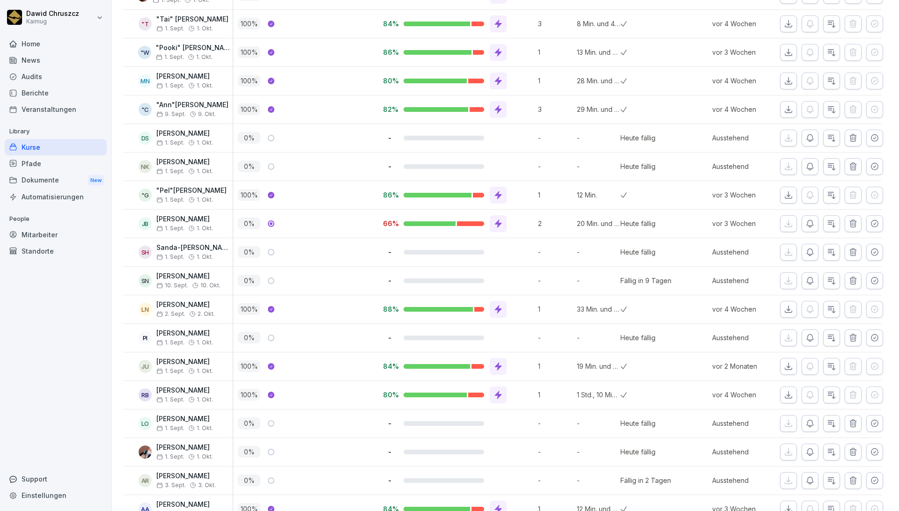
click at [678, 288] on div at bounding box center [686, 281] width 44 height 28
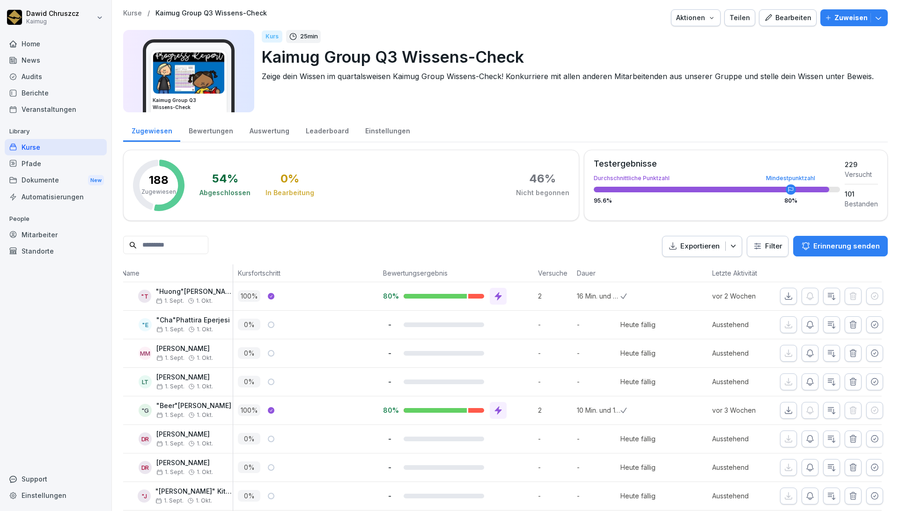
scroll to position [0, 0]
click at [176, 241] on input at bounding box center [165, 245] width 85 height 18
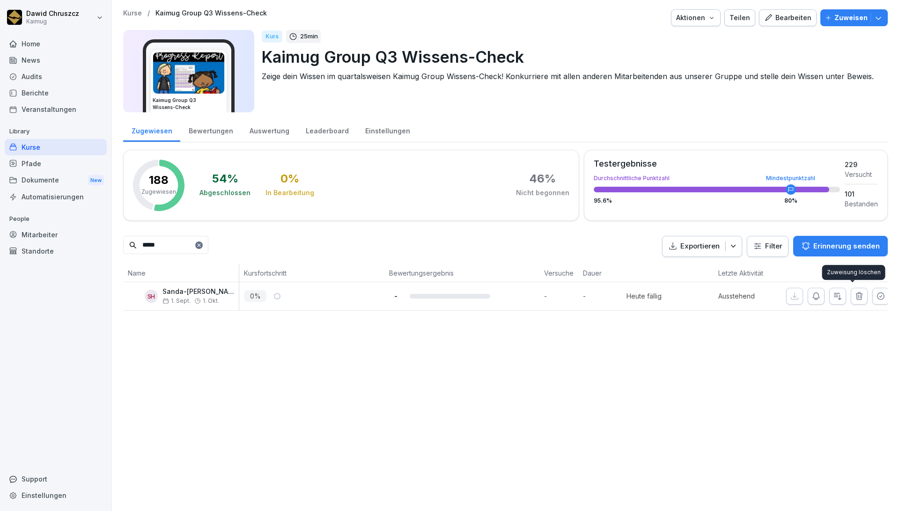
type input "*****"
click at [854, 299] on icon "button" at bounding box center [858, 296] width 9 height 9
click at [202, 245] on icon at bounding box center [199, 245] width 6 height 6
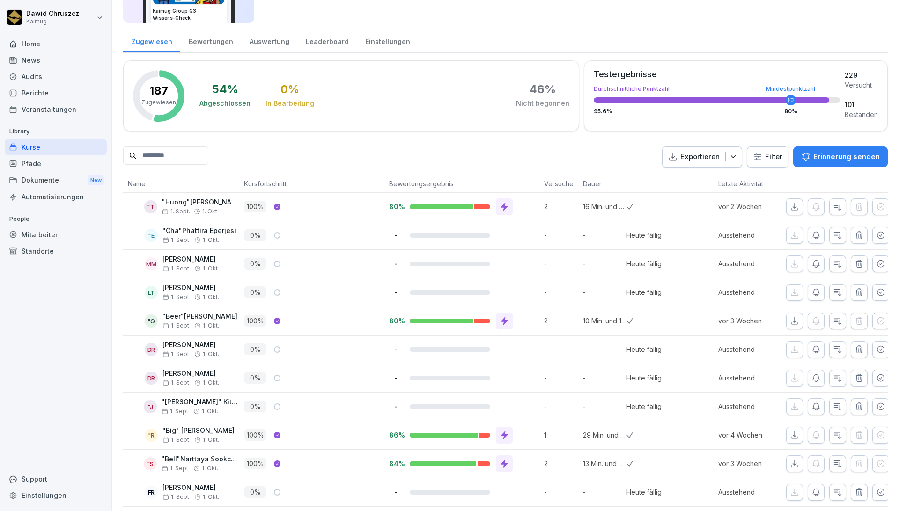
scroll to position [90, 0]
click at [856, 234] on icon "button" at bounding box center [859, 234] width 6 height 7
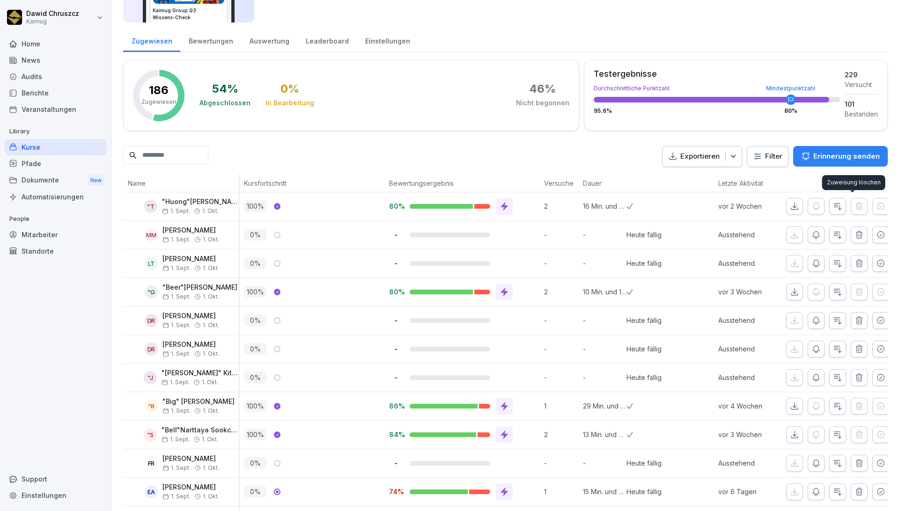
scroll to position [0, 0]
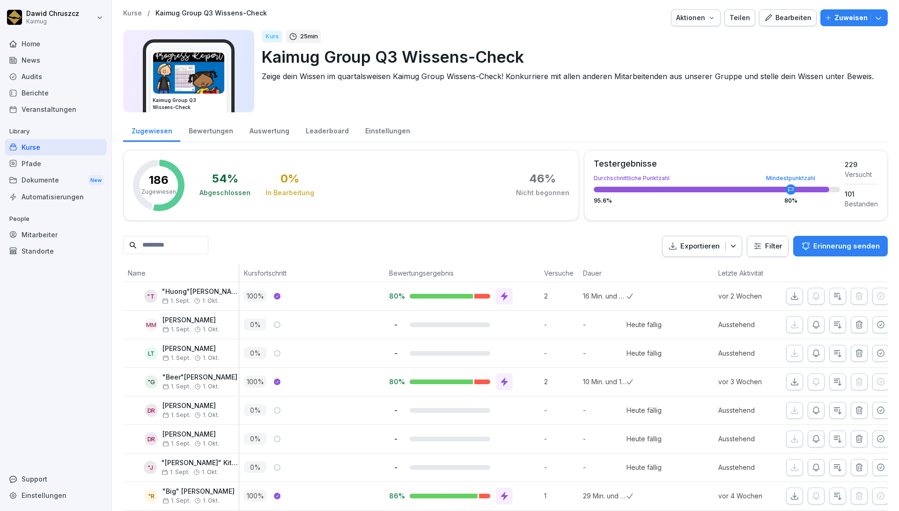
click at [709, 19] on icon "button" at bounding box center [711, 17] width 7 height 7
click at [652, 103] on p "Kurs archivieren" at bounding box center [658, 103] width 50 height 8
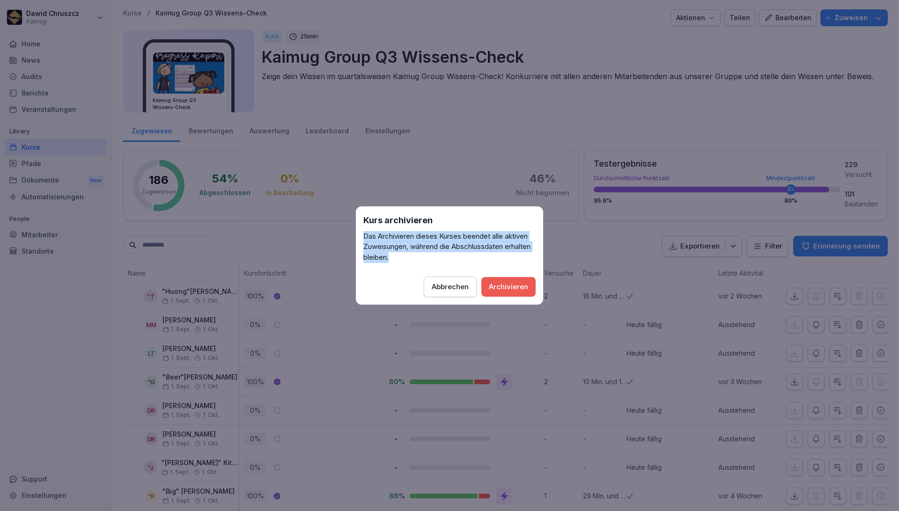
drag, startPoint x: 359, startPoint y: 235, endPoint x: 500, endPoint y: 257, distance: 142.6
click at [500, 257] on div "Kurs archivieren Das Archivieren dieses Kurses beendet alle aktiven Zuweisungen…" at bounding box center [449, 255] width 187 height 99
click at [500, 257] on p "Das Archivieren dieses Kurses beendet alle aktiven Zuweisungen, während die Abs…" at bounding box center [449, 247] width 172 height 32
drag, startPoint x: 404, startPoint y: 246, endPoint x: 421, endPoint y: 261, distance: 22.9
click at [421, 261] on p "Das Archivieren dieses Kurses beendet alle aktiven Zuweisungen, während die Abs…" at bounding box center [449, 247] width 172 height 32
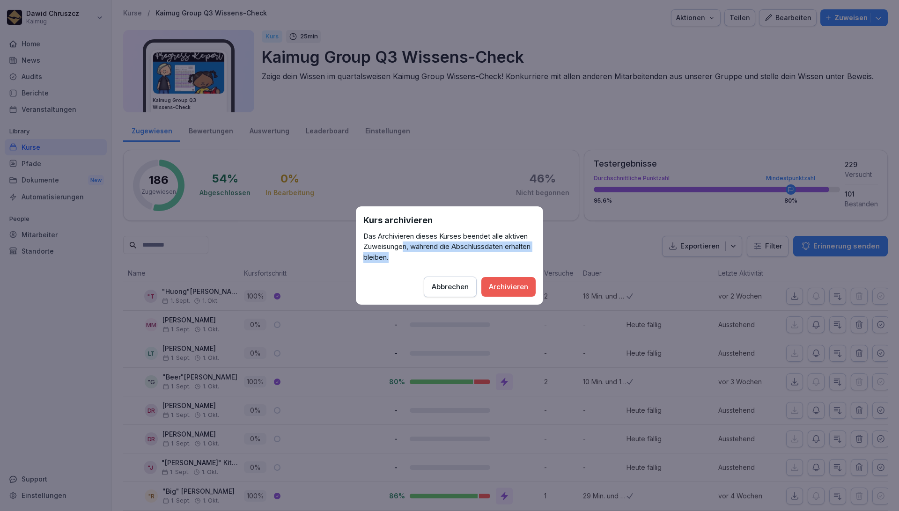
click at [473, 258] on p "Das Archivieren dieses Kurses beendet alle aktiven Zuweisungen, während die Abs…" at bounding box center [449, 247] width 172 height 32
click at [464, 285] on div "Abbrechen" at bounding box center [450, 287] width 37 height 10
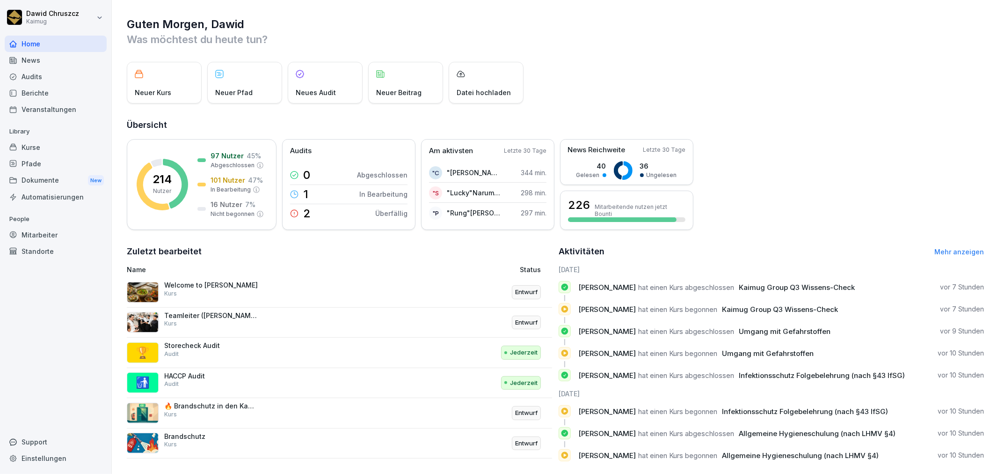
click at [51, 249] on div "Standorte" at bounding box center [56, 251] width 102 height 16
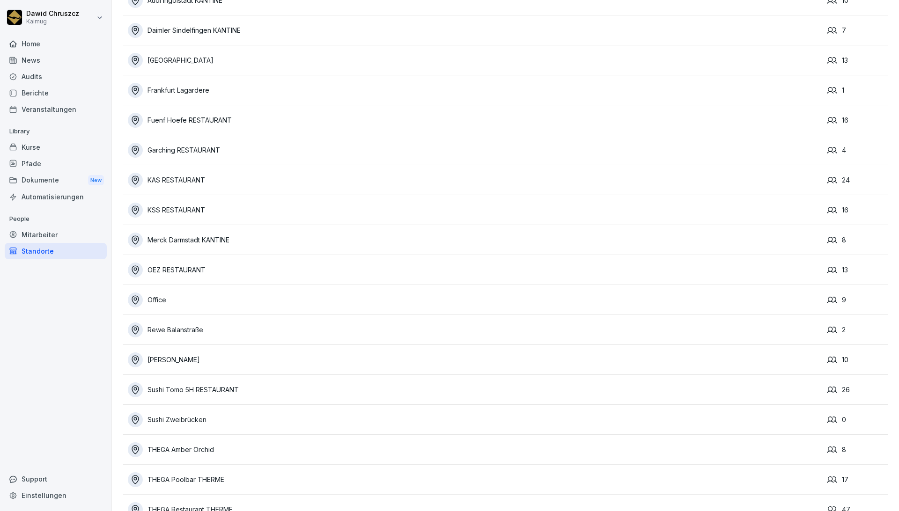
scroll to position [64, 0]
click at [58, 177] on div "Dokumente New" at bounding box center [56, 180] width 102 height 17
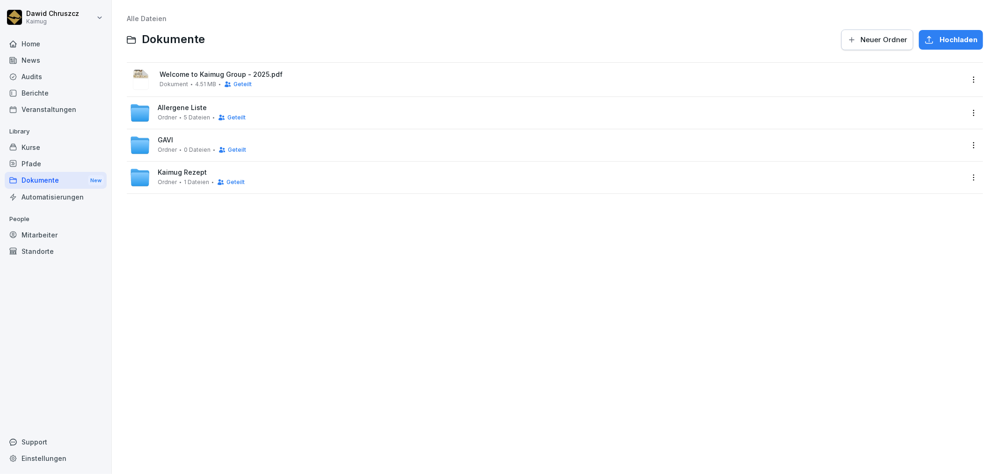
click at [44, 148] on div "Kurse" at bounding box center [56, 147] width 102 height 16
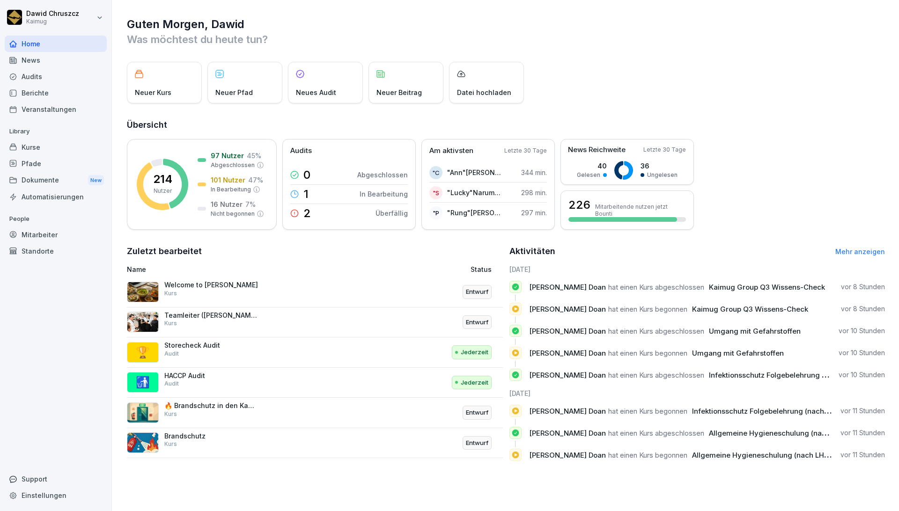
click at [630, 77] on div "Neuer Kurs Neuer Pfad Neues Audit Neuer Beitrag Datei hochladen" at bounding box center [506, 83] width 758 height 42
drag, startPoint x: 597, startPoint y: 68, endPoint x: 893, endPoint y: 40, distance: 296.7
click at [602, 66] on div "Neuer Kurs Neuer Pfad Neues Audit Neuer Beitrag Datei hochladen" at bounding box center [506, 83] width 758 height 42
click at [43, 238] on div "Mitarbeiter" at bounding box center [56, 235] width 102 height 16
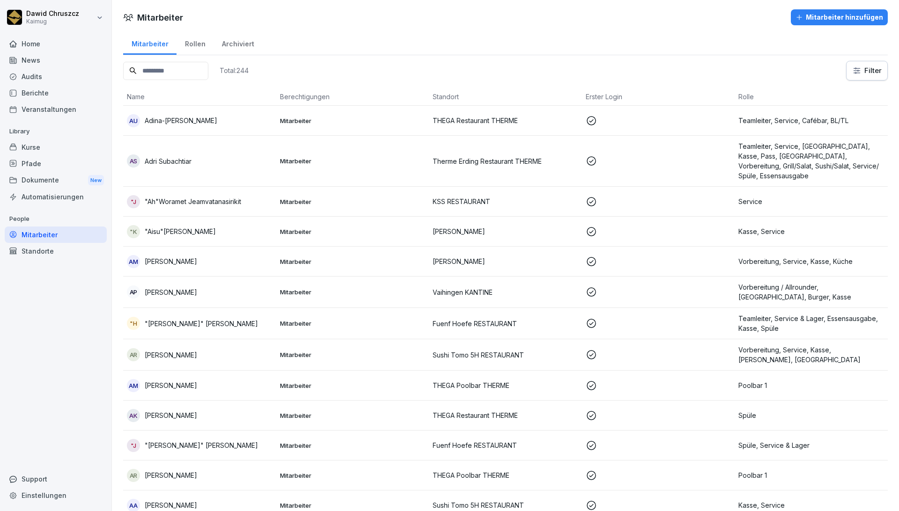
click at [820, 13] on div "Mitarbeiter hinzufügen" at bounding box center [839, 17] width 88 height 10
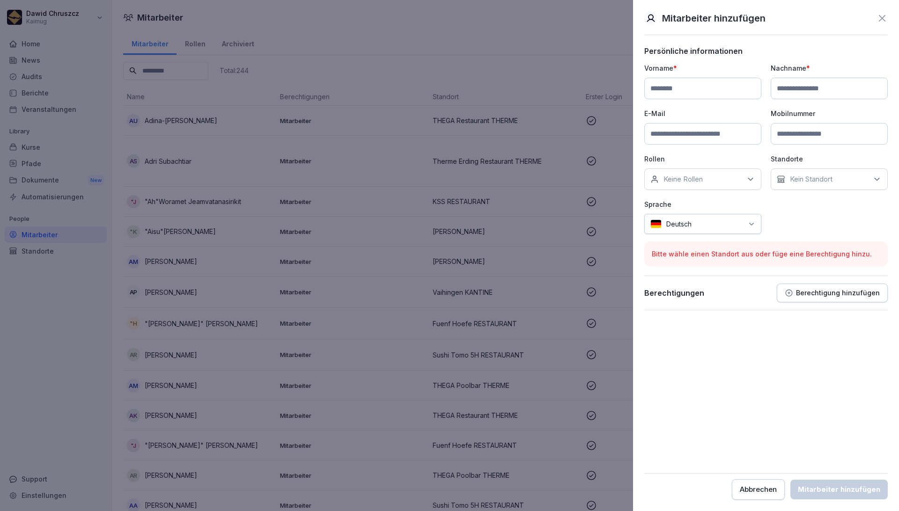
click at [751, 178] on icon at bounding box center [750, 179] width 9 height 9
drag, startPoint x: 802, startPoint y: 215, endPoint x: 806, endPoint y: 208, distance: 8.4
click at [802, 215] on div "Vorname * Nachname * E-Mail Mobilnummer Rollen Keine Rollen 0 Allrounder Asia A…" at bounding box center [765, 148] width 243 height 171
click at [825, 189] on div "Kein Standort" at bounding box center [828, 179] width 117 height 22
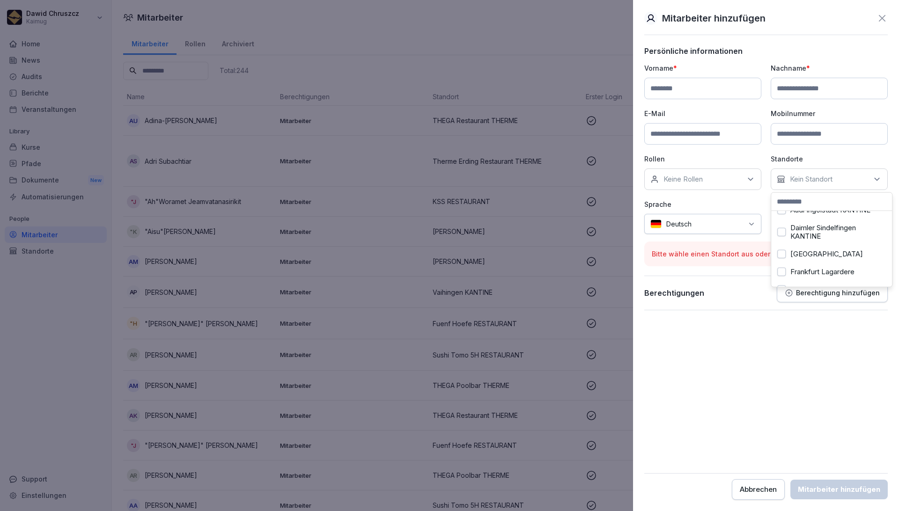
scroll to position [0, 0]
type input "*****"
click at [779, 219] on button "Office" at bounding box center [781, 222] width 8 height 8
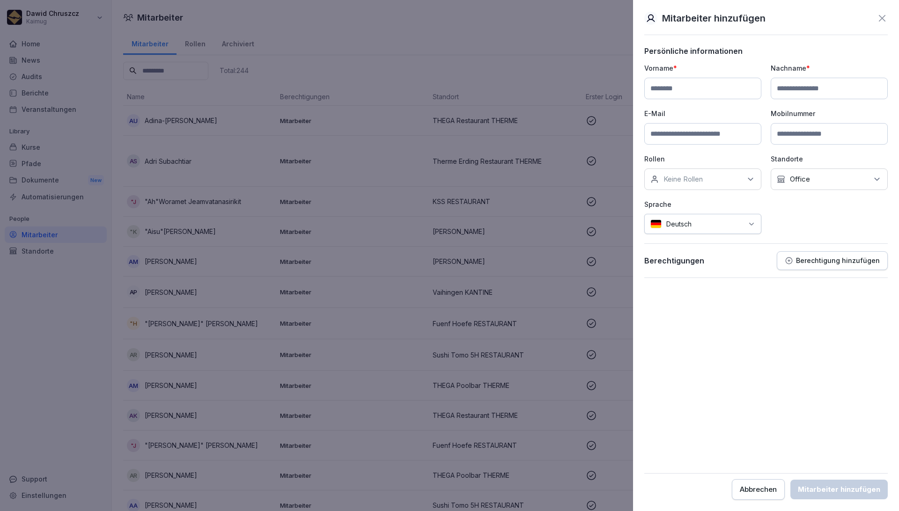
click at [768, 352] on form "Persönliche informationen Vorname * Nachname * E-Mail Mobilnummer Rollen Keine …" at bounding box center [765, 273] width 243 height 454
click at [697, 142] on input at bounding box center [702, 134] width 117 height 22
type input "**********"
click at [798, 134] on input at bounding box center [828, 134] width 117 height 22
click at [701, 87] on input at bounding box center [702, 89] width 117 height 22
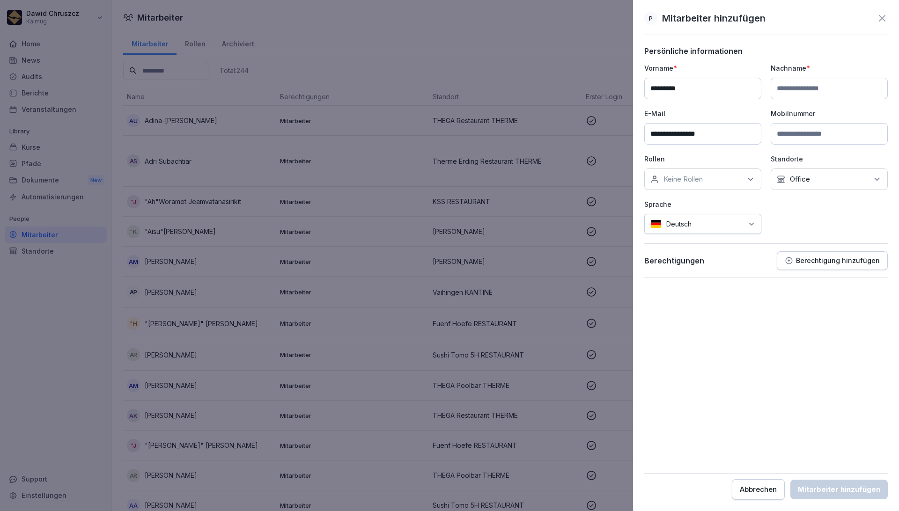
type input "*********"
click at [844, 89] on input at bounding box center [828, 89] width 117 height 22
type input "******"
click at [850, 220] on div "**********" at bounding box center [765, 148] width 243 height 171
click at [832, 488] on div "Mitarbeiter hinzufügen" at bounding box center [839, 489] width 82 height 10
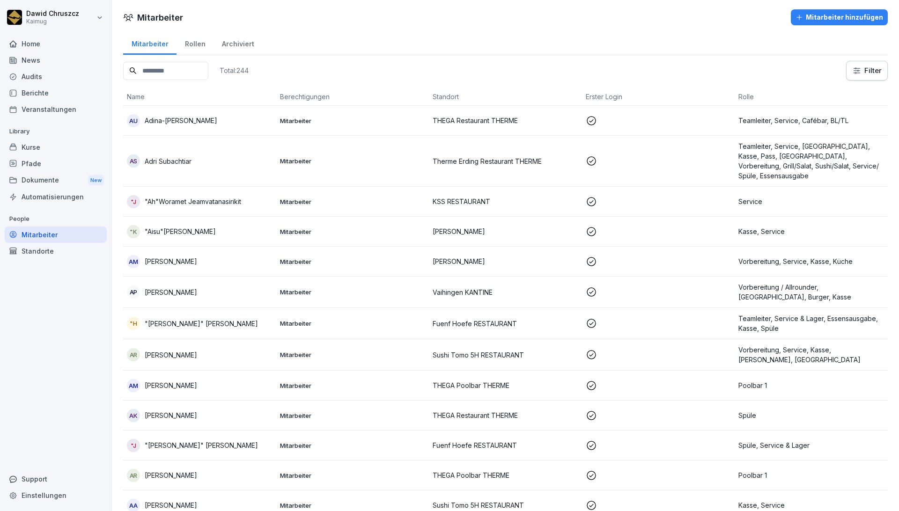
click at [163, 71] on input at bounding box center [165, 71] width 85 height 18
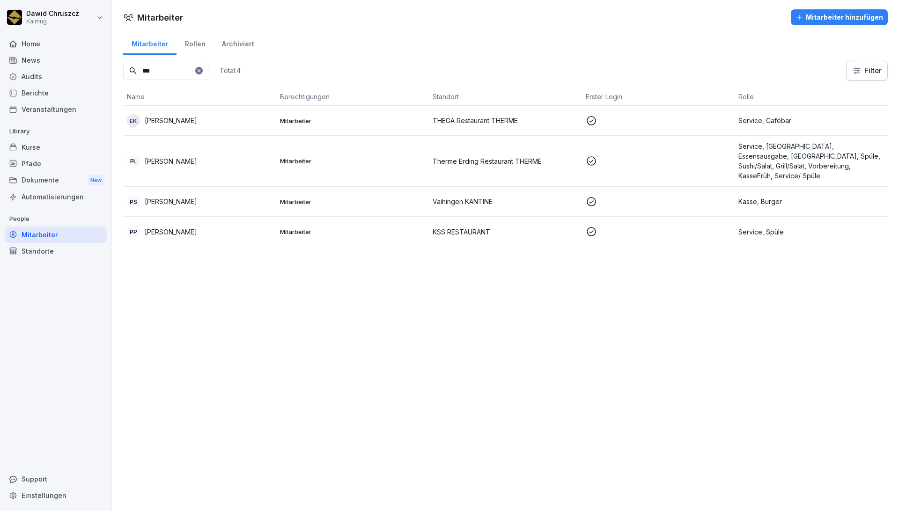
type input "***"
click at [200, 70] on icon at bounding box center [198, 70] width 3 height 3
click at [176, 71] on input at bounding box center [165, 71] width 85 height 18
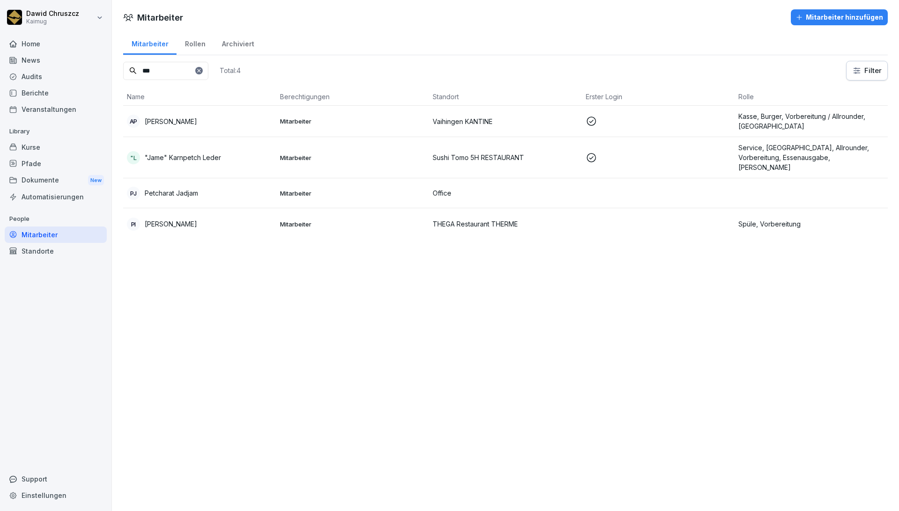
type input "***"
click at [505, 192] on p "Office" at bounding box center [505, 193] width 146 height 10
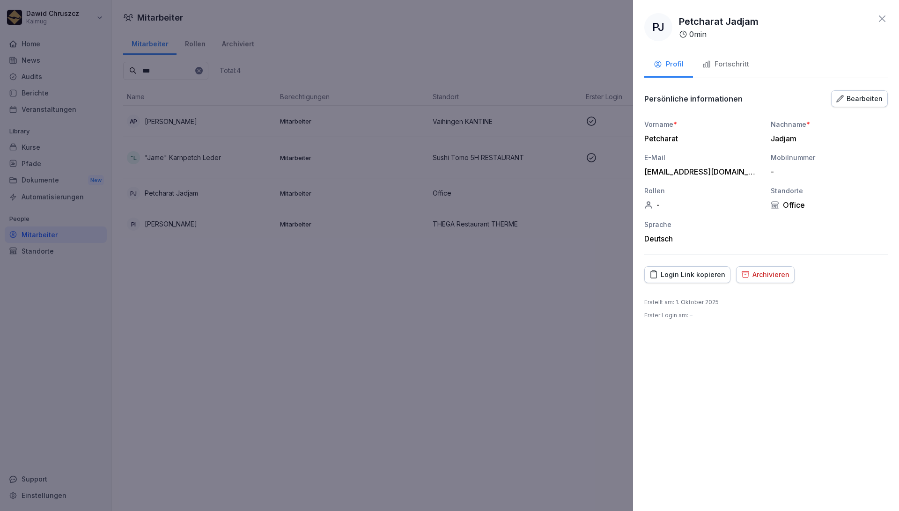
click at [720, 66] on div "Fortschritt" at bounding box center [725, 64] width 47 height 11
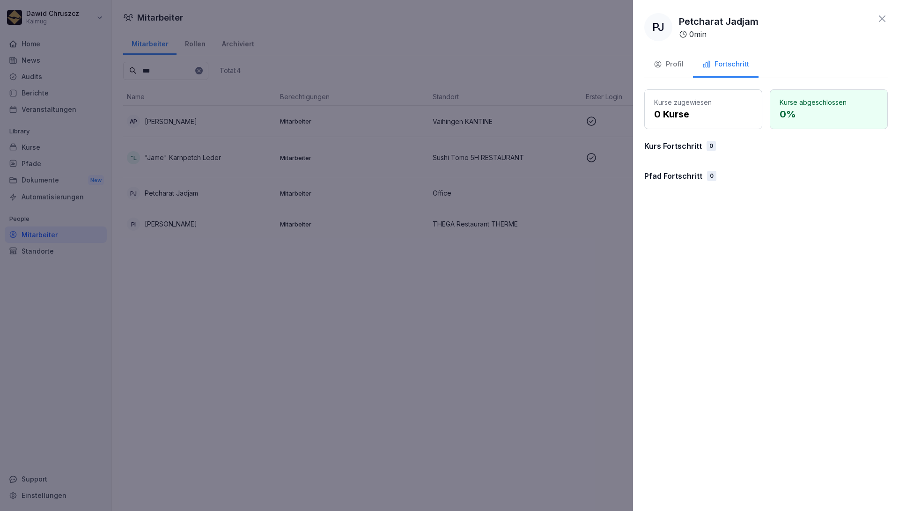
click at [656, 70] on button "Profil" at bounding box center [668, 64] width 49 height 25
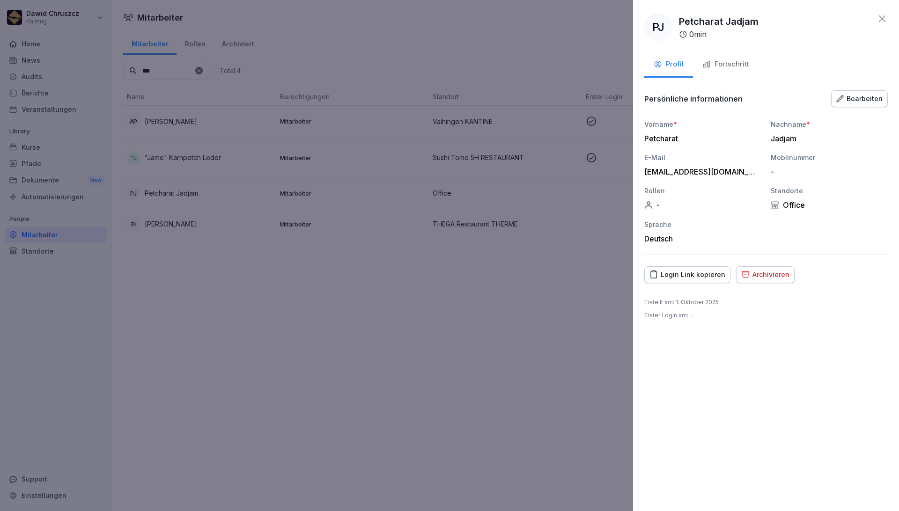
click at [722, 65] on div "Fortschritt" at bounding box center [725, 64] width 47 height 11
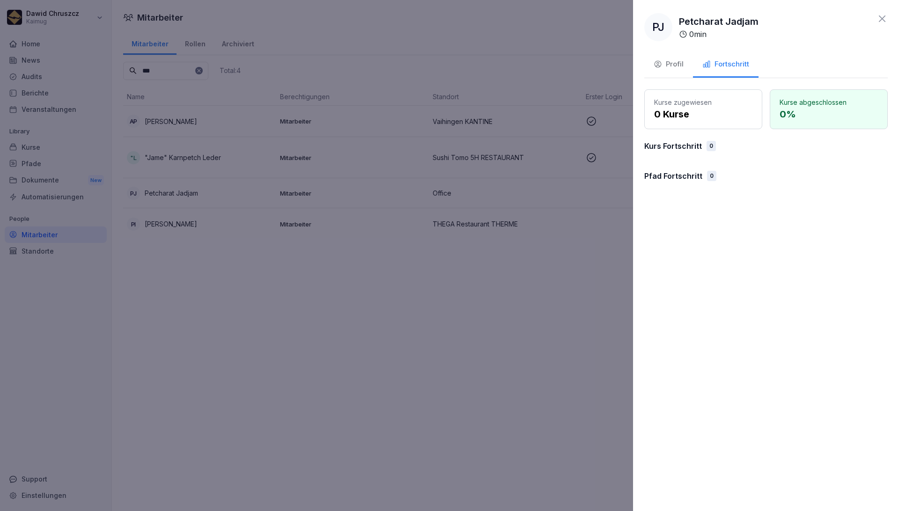
click at [671, 61] on div "Profil" at bounding box center [668, 64] width 30 height 11
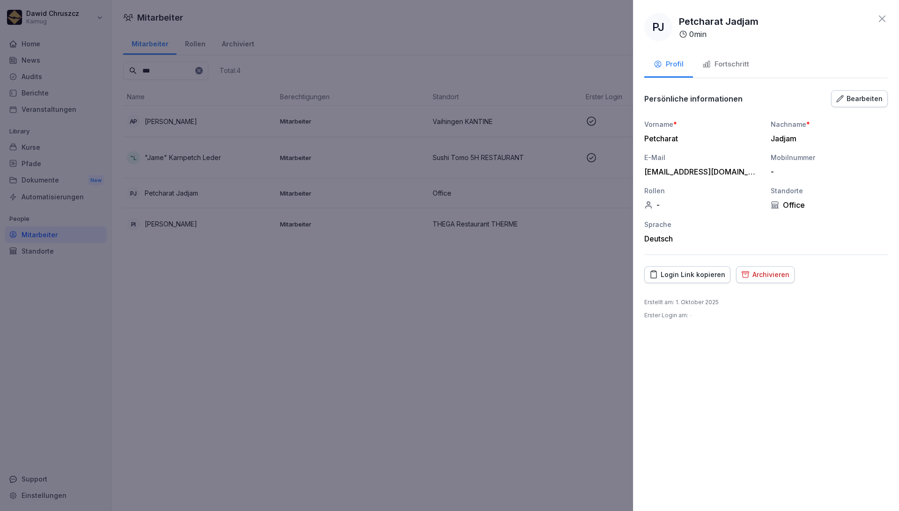
click at [731, 66] on div "Fortschritt" at bounding box center [725, 64] width 47 height 11
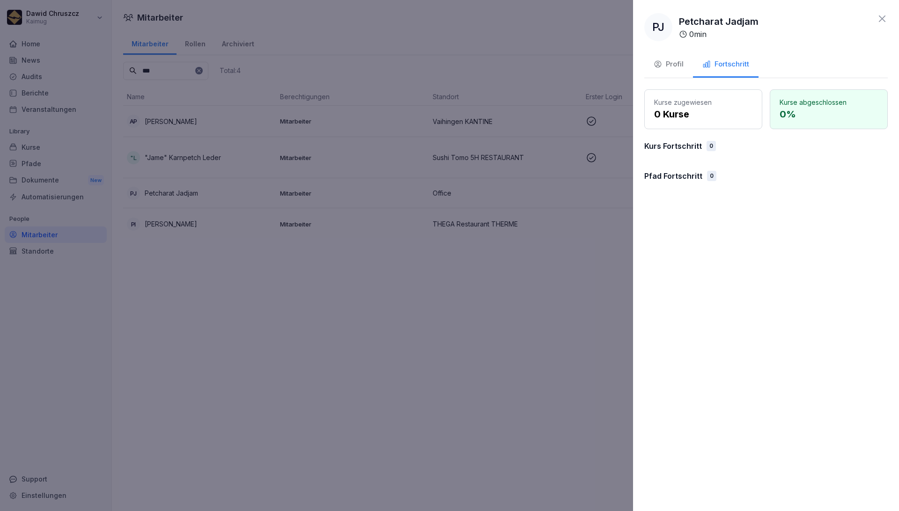
click at [664, 66] on div "Profil" at bounding box center [668, 64] width 30 height 11
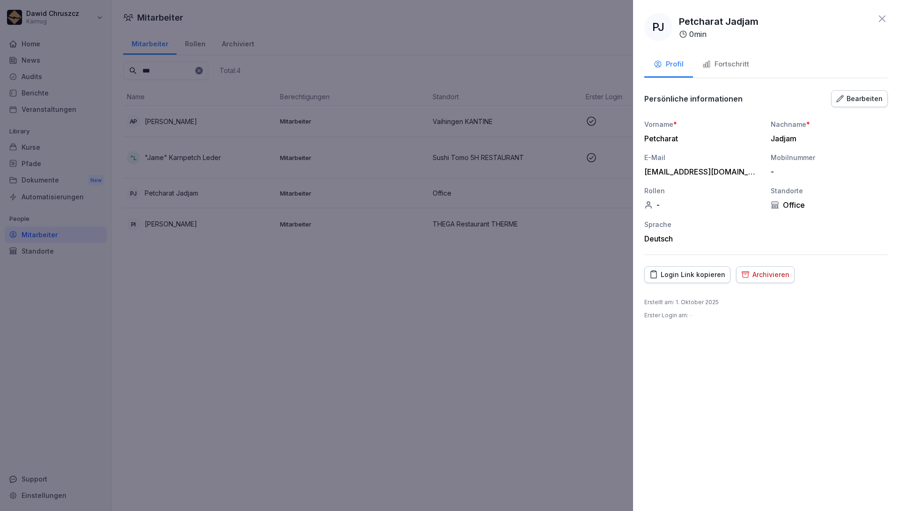
click at [684, 270] on div "Login Link kopieren" at bounding box center [687, 275] width 76 height 10
click at [498, 362] on div at bounding box center [449, 255] width 899 height 511
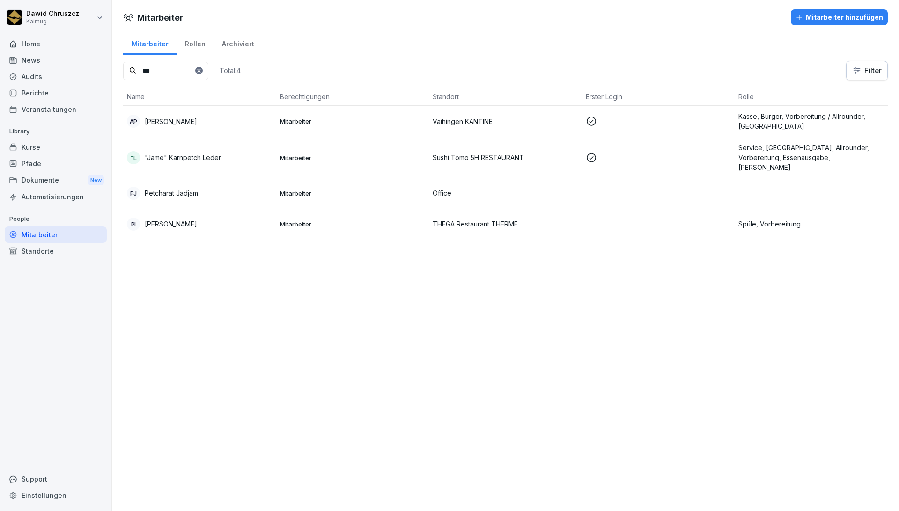
click at [103, 17] on html "[PERSON_NAME] Kaimug Home News Audits Berichte Veranstaltungen Library Kurse Pf…" at bounding box center [449, 255] width 899 height 511
click at [242, 22] on html "[PERSON_NAME] Kaimug Home News Audits Berichte Veranstaltungen Library Kurse Pf…" at bounding box center [449, 255] width 899 height 511
click at [363, 328] on div "Mitarbeiter Mitarbeiter hinzufügen Mitarbeiter Rollen Archiviert *** Total: 4 F…" at bounding box center [505, 255] width 787 height 511
click at [225, 194] on div "[PERSON_NAME] Jadjam" at bounding box center [200, 193] width 146 height 13
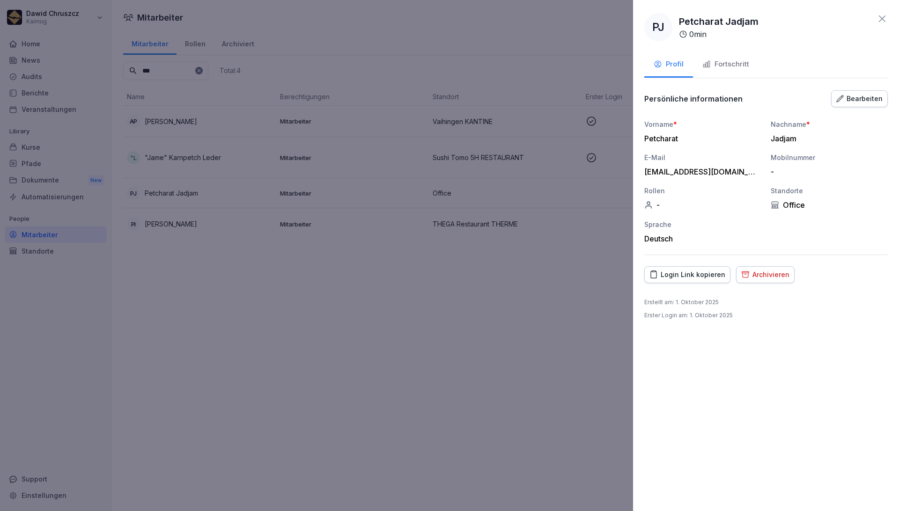
click at [723, 59] on button "Fortschritt" at bounding box center [726, 64] width 66 height 25
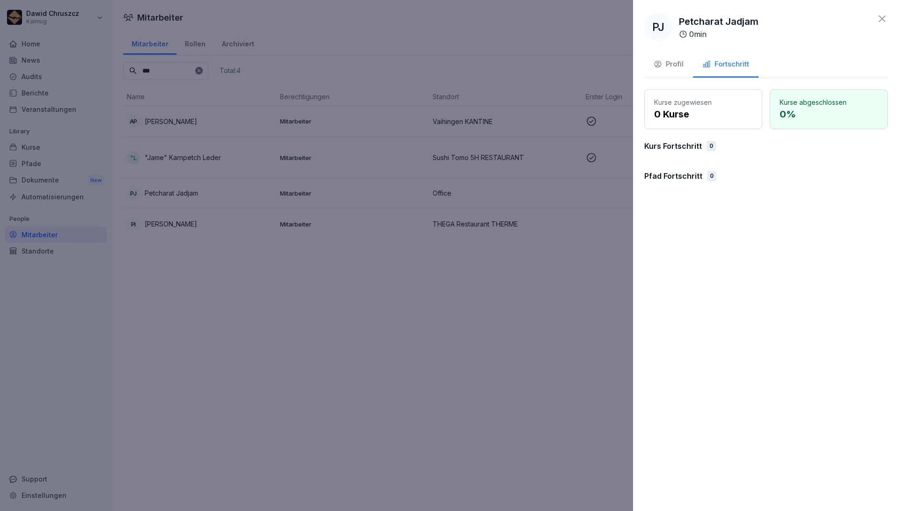
click at [662, 67] on div "Profil" at bounding box center [668, 64] width 30 height 11
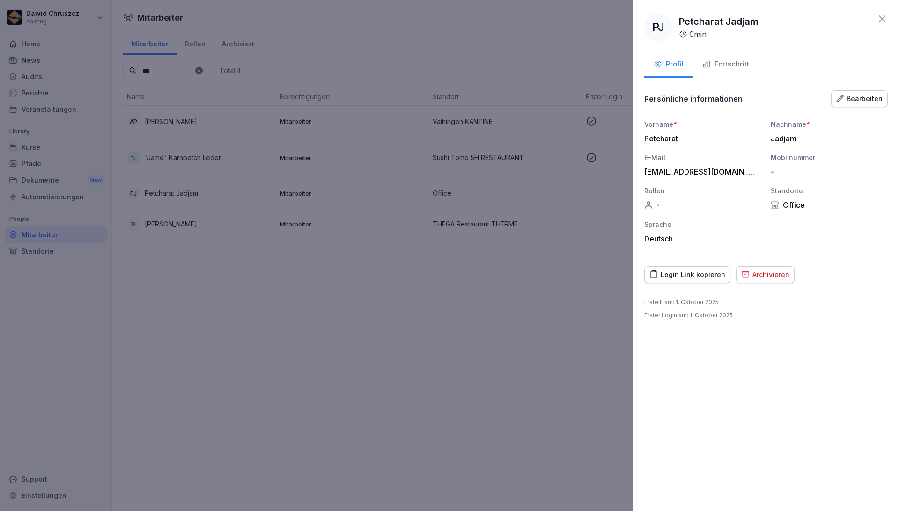
click at [840, 422] on div "[PERSON_NAME] Jadjam 0 min Profil Fortschritt Persönliche informationen Bearbei…" at bounding box center [766, 255] width 266 height 511
click at [486, 307] on div at bounding box center [449, 255] width 899 height 511
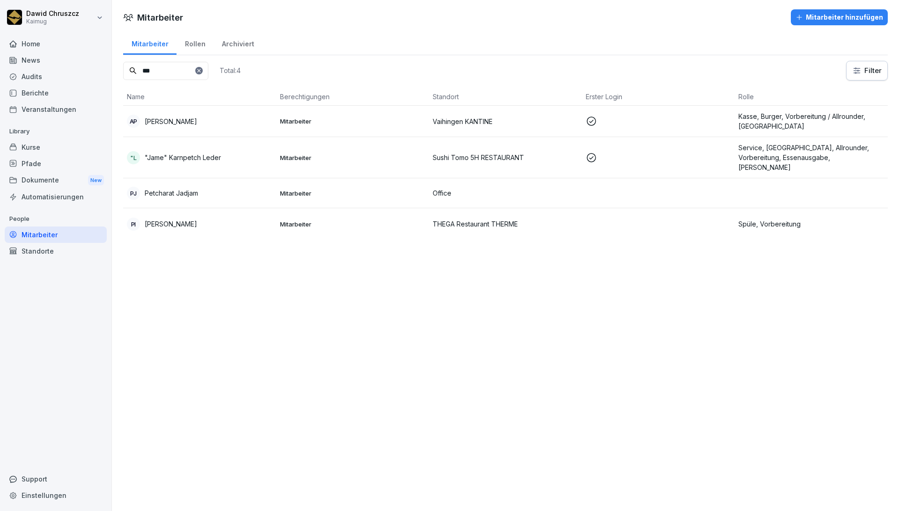
drag, startPoint x: 160, startPoint y: 73, endPoint x: 91, endPoint y: 72, distance: 68.4
click at [91, 72] on div "[PERSON_NAME] Kaimug Home News Audits Berichte Veranstaltungen Library Kurse Pf…" at bounding box center [449, 255] width 899 height 511
click at [336, 184] on td "Mitarbeiter" at bounding box center [352, 193] width 153 height 30
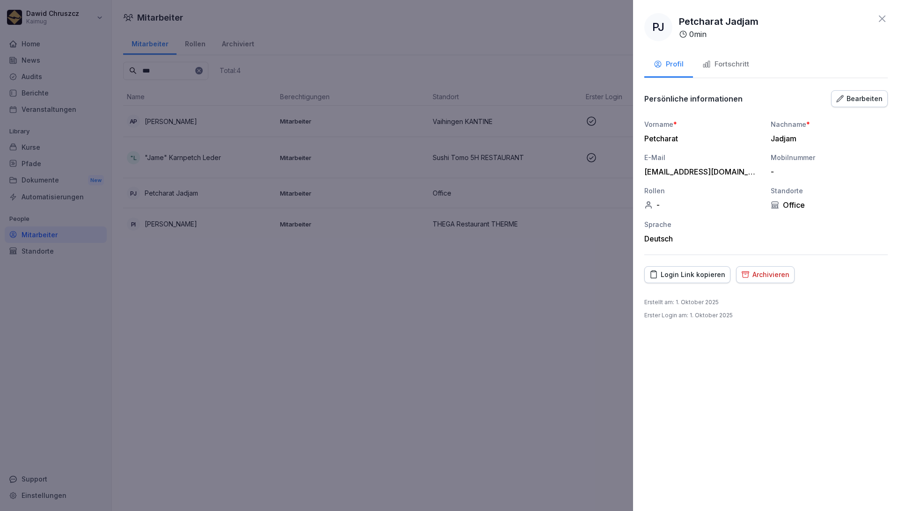
click at [719, 61] on div "Fortschritt" at bounding box center [725, 64] width 47 height 11
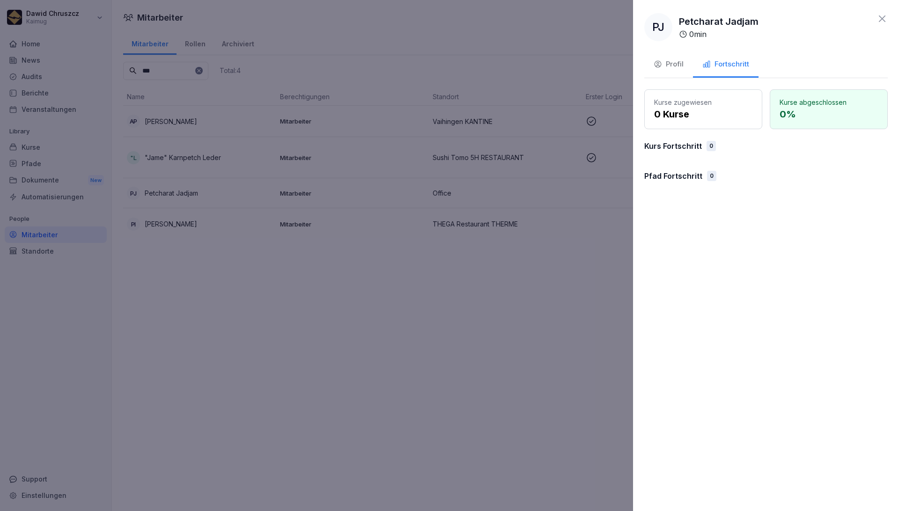
click at [669, 61] on div "Profil" at bounding box center [668, 64] width 30 height 11
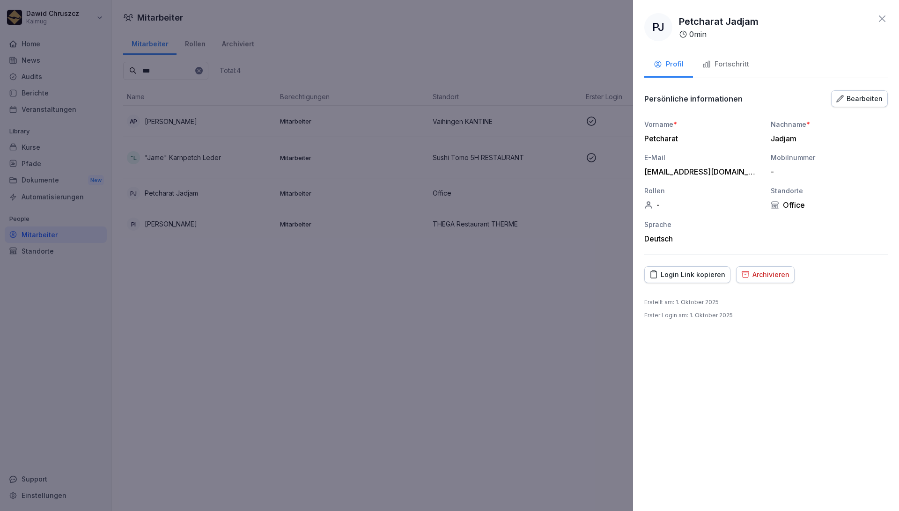
click at [856, 100] on div "Bearbeiten" at bounding box center [859, 99] width 46 height 10
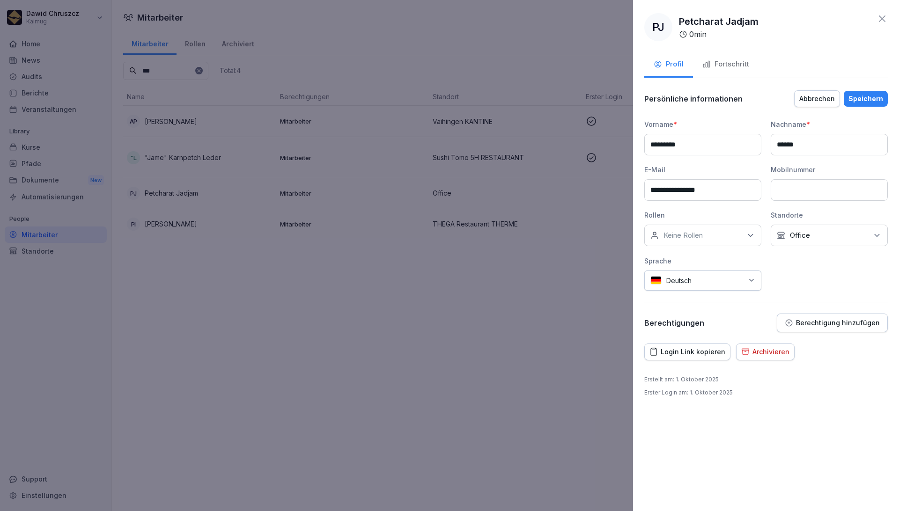
click at [840, 322] on p "Berechtigung hinzufügen" at bounding box center [838, 322] width 84 height 7
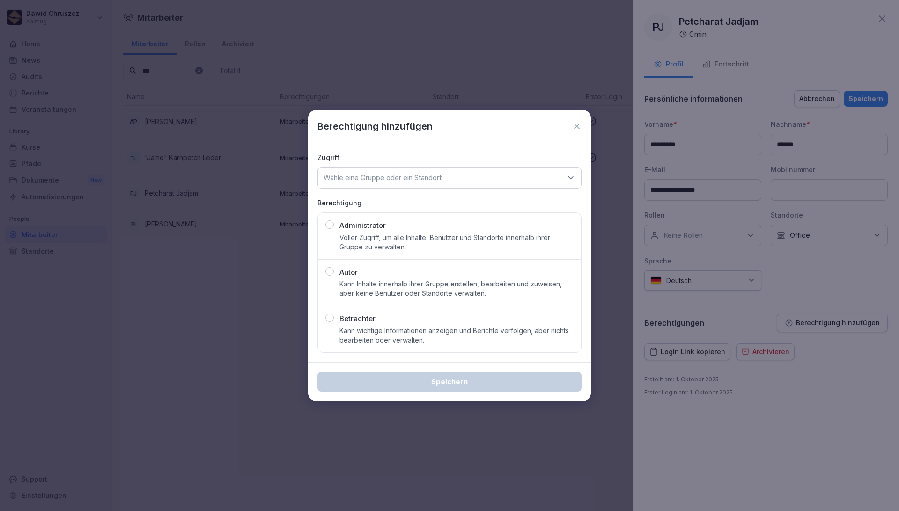
click at [328, 223] on div "button" at bounding box center [329, 224] width 8 height 8
click at [393, 181] on p "Wähle eine Gruppe oder ein Standort" at bounding box center [382, 177] width 118 height 9
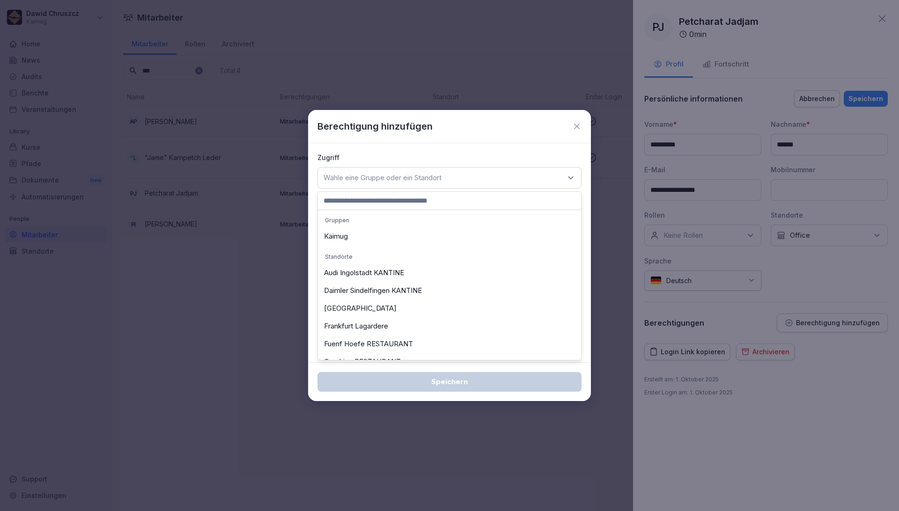
click at [349, 235] on div "Kaimug" at bounding box center [449, 236] width 258 height 18
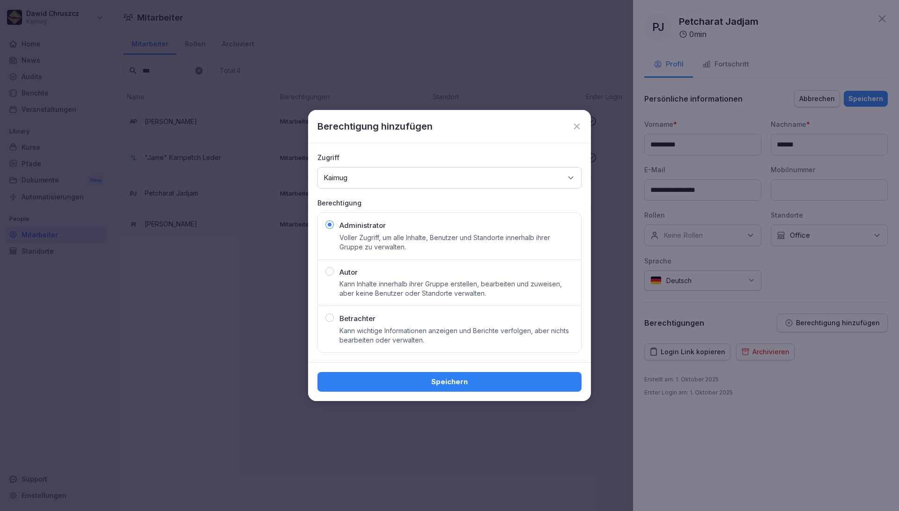
click at [463, 377] on div "Speichern" at bounding box center [449, 382] width 249 height 10
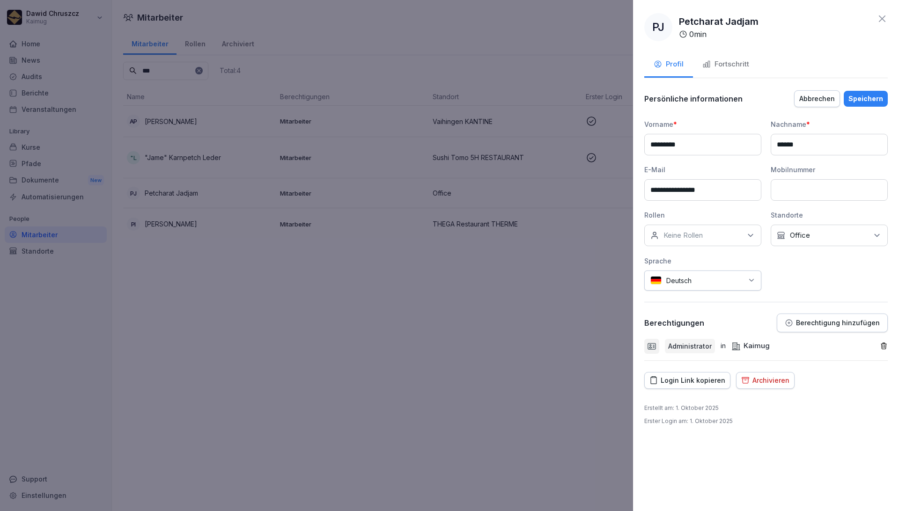
click at [872, 95] on div "Speichern" at bounding box center [865, 99] width 35 height 10
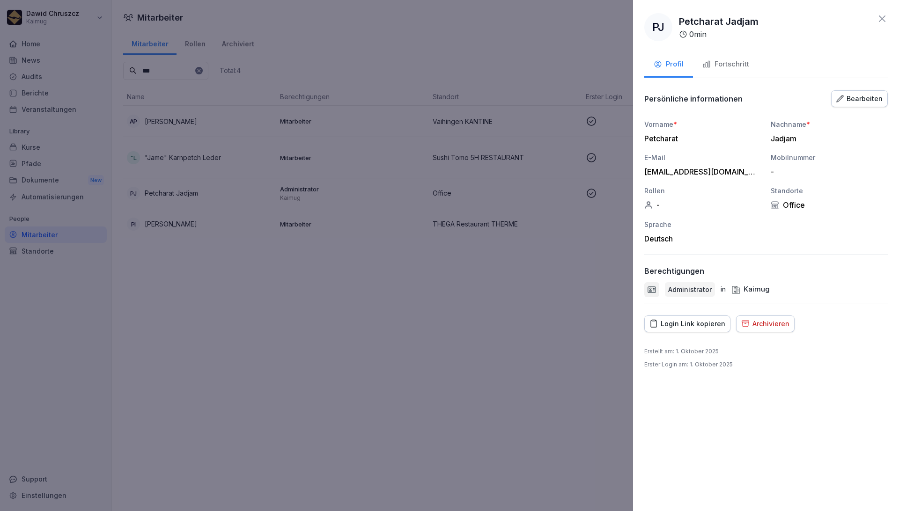
click at [522, 321] on div at bounding box center [449, 255] width 899 height 511
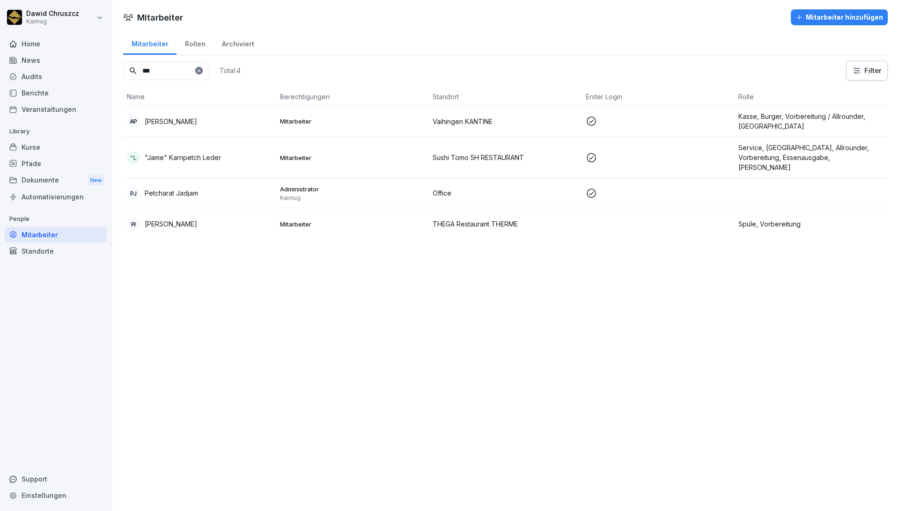
drag, startPoint x: 177, startPoint y: 65, endPoint x: 59, endPoint y: 75, distance: 117.9
click at [59, 75] on div "[PERSON_NAME] Kaimug Home News Audits Berichte Veranstaltungen Library Kurse Pf…" at bounding box center [449, 255] width 899 height 511
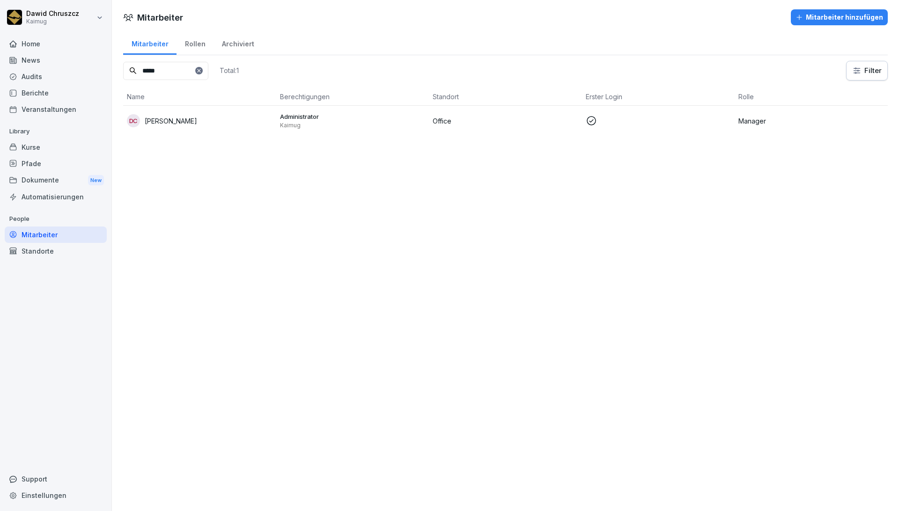
type input "*****"
click at [202, 70] on icon at bounding box center [199, 71] width 6 height 6
click at [183, 72] on input at bounding box center [165, 71] width 85 height 18
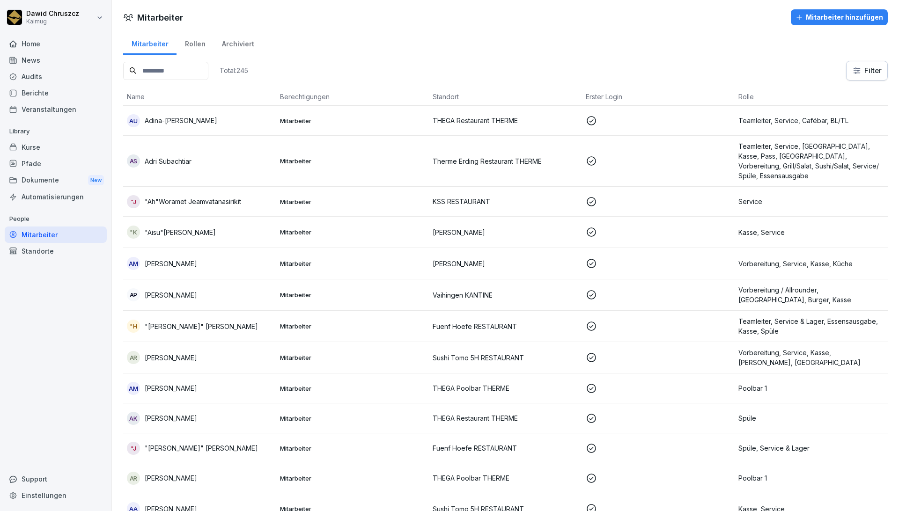
type input "*"
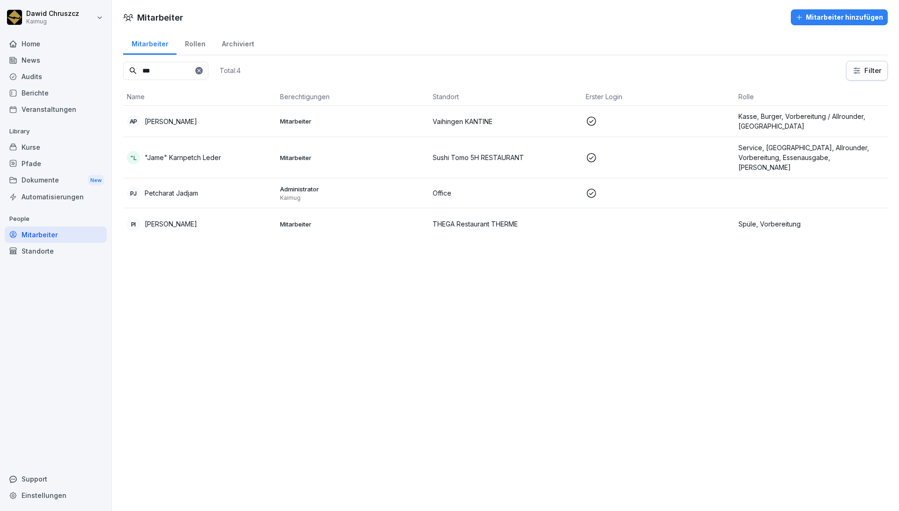
type input "***"
click at [248, 193] on div "[PERSON_NAME] Jadjam" at bounding box center [200, 193] width 146 height 13
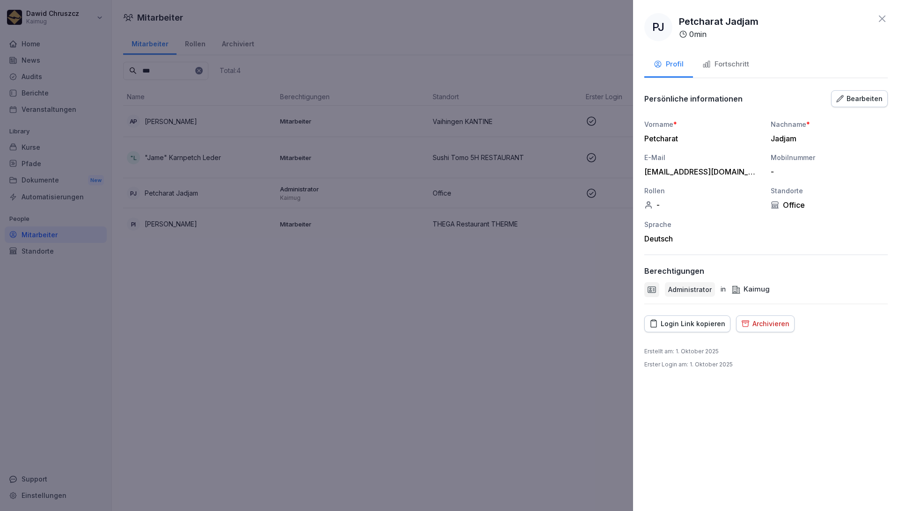
click at [681, 448] on div "[PERSON_NAME] Jadjam 0 min Profil Fortschritt Persönliche informationen Bearbei…" at bounding box center [766, 255] width 266 height 511
click at [606, 396] on div at bounding box center [449, 255] width 899 height 511
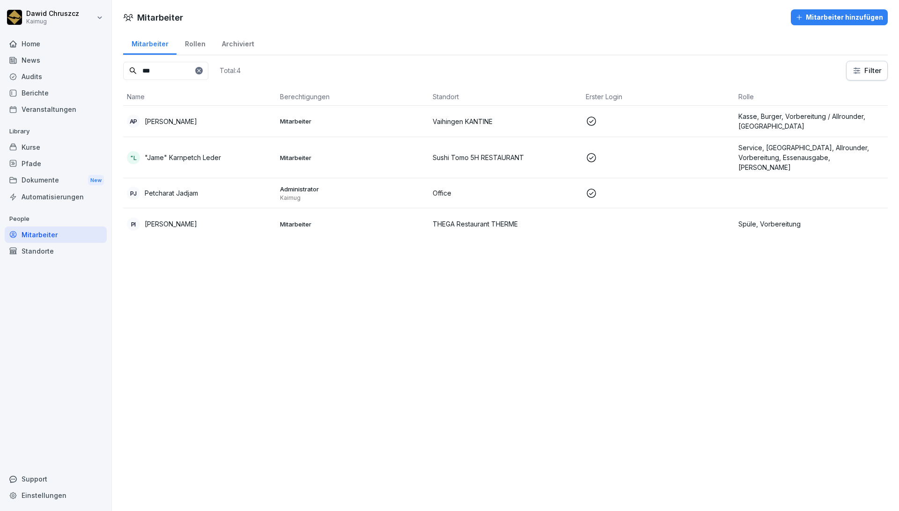
click at [601, 401] on div "Mitarbeiter Mitarbeiter hinzufügen Mitarbeiter Rollen Archiviert *** Total: 4 F…" at bounding box center [505, 255] width 787 height 511
click at [25, 502] on div "Einstellungen" at bounding box center [56, 495] width 102 height 16
select select "**"
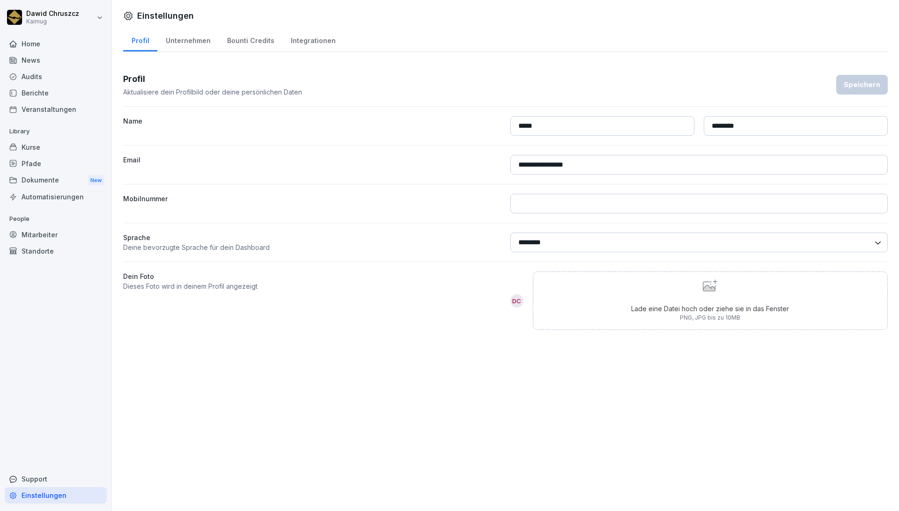
click at [601, 328] on div "Lade eine Datei hoch oder ziehe sie in das Fenster PNG, JPG bis zu 10MB" at bounding box center [710, 300] width 355 height 59
click at [0, 362] on div "[PERSON_NAME] Home News Audits Berichte Veranstaltungen Library Kurse Pfade Dok…" at bounding box center [56, 255] width 112 height 511
drag, startPoint x: 423, startPoint y: 331, endPoint x: 429, endPoint y: 329, distance: 6.7
click at [426, 330] on div "**********" at bounding box center [505, 201] width 764 height 287
click at [45, 239] on div "Mitarbeiter" at bounding box center [56, 235] width 102 height 16
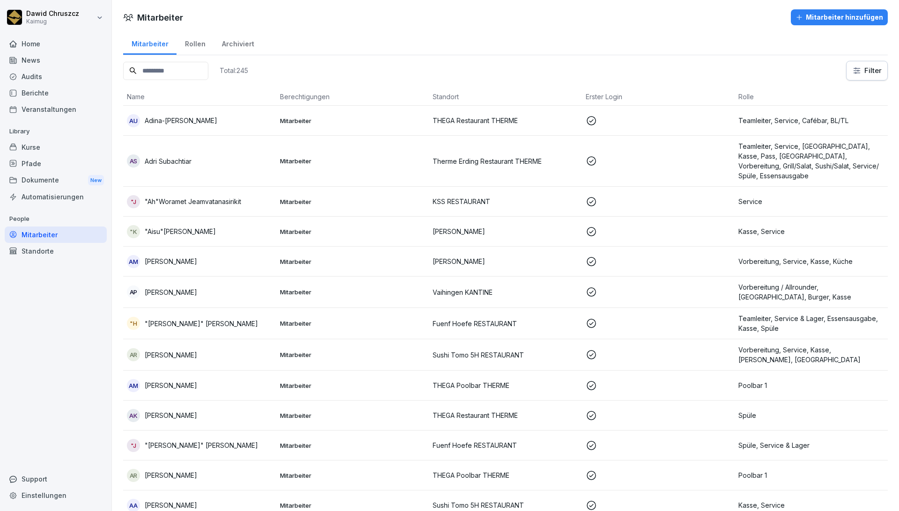
click at [186, 66] on input at bounding box center [165, 71] width 85 height 18
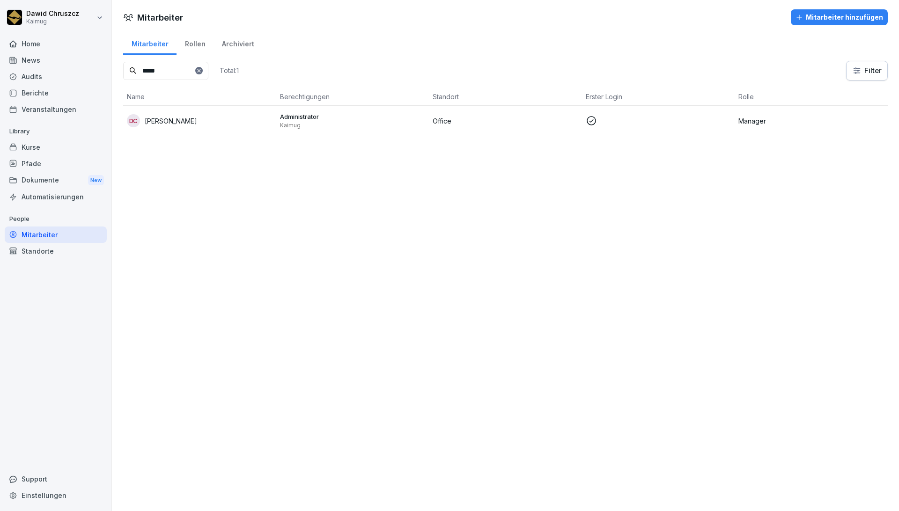
type input "*****"
click at [192, 127] on td "DC [PERSON_NAME]" at bounding box center [199, 121] width 153 height 30
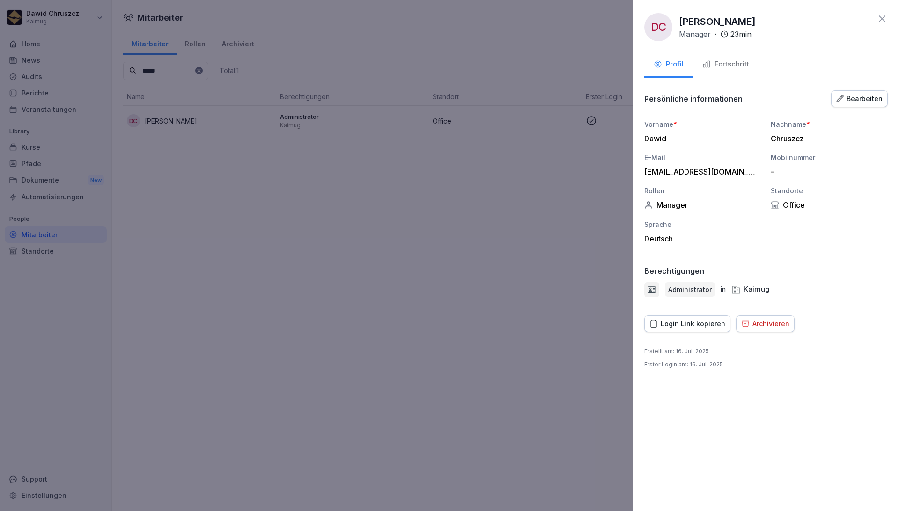
click at [331, 248] on div at bounding box center [449, 255] width 899 height 511
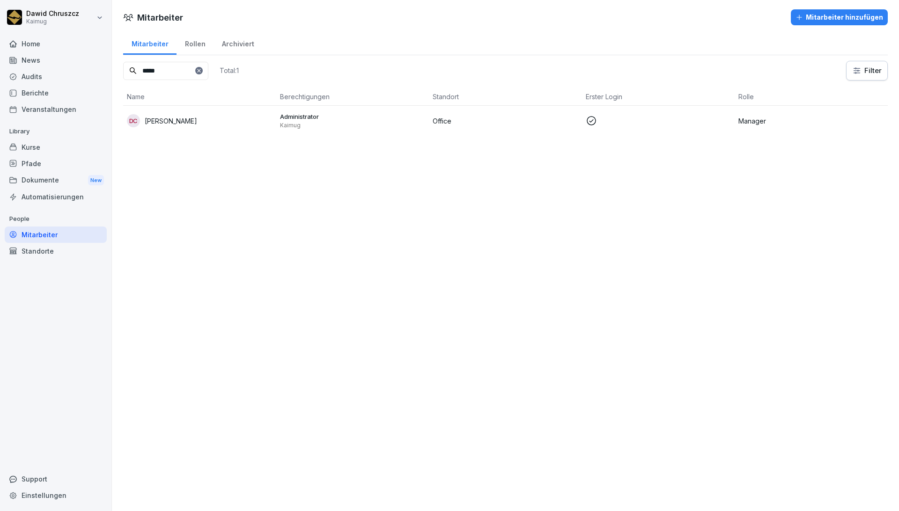
click at [43, 153] on div "Kurse" at bounding box center [56, 147] width 102 height 16
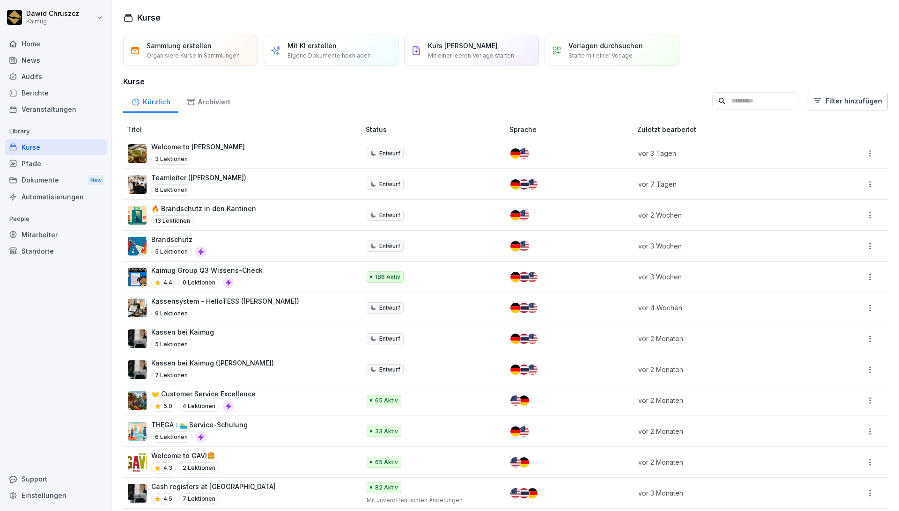
click at [748, 103] on input at bounding box center [754, 101] width 85 height 18
type input "*"
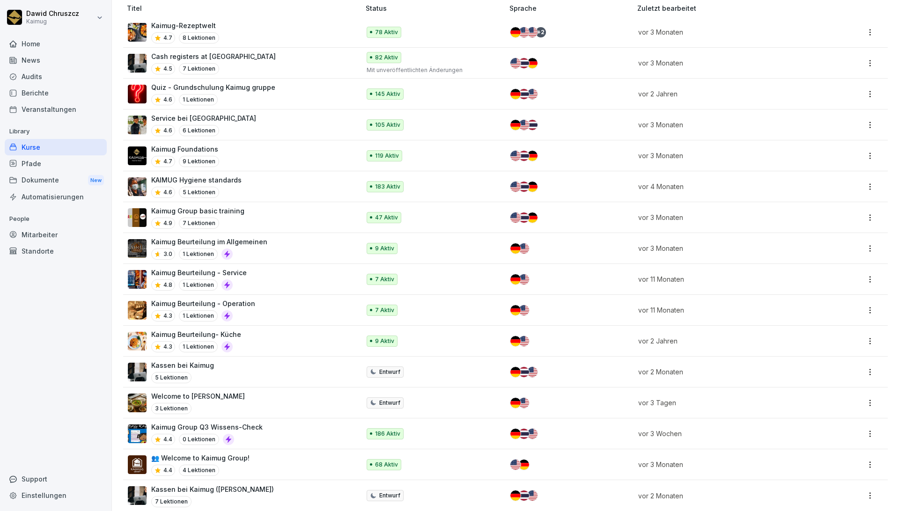
scroll to position [136, 0]
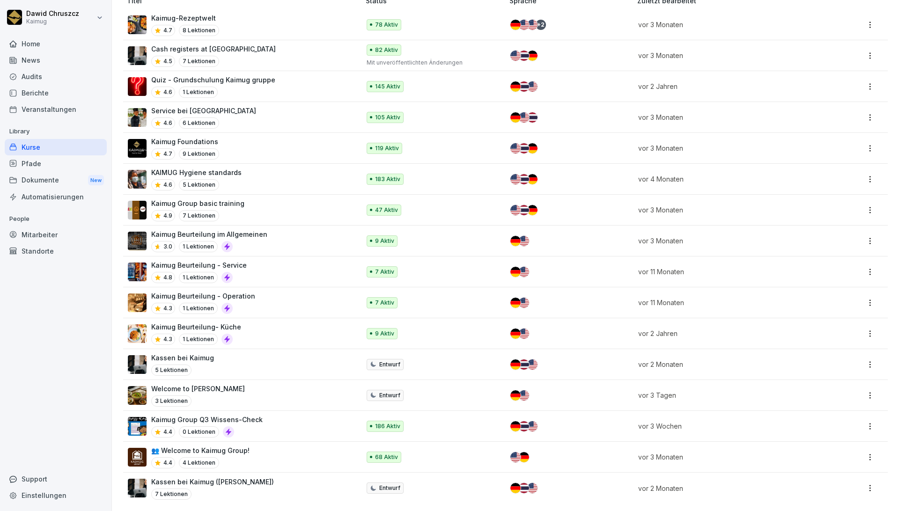
type input "******"
click at [240, 448] on div "👥 Welcome to Kaimug Group! 4.4 4 Lektionen" at bounding box center [200, 457] width 98 height 23
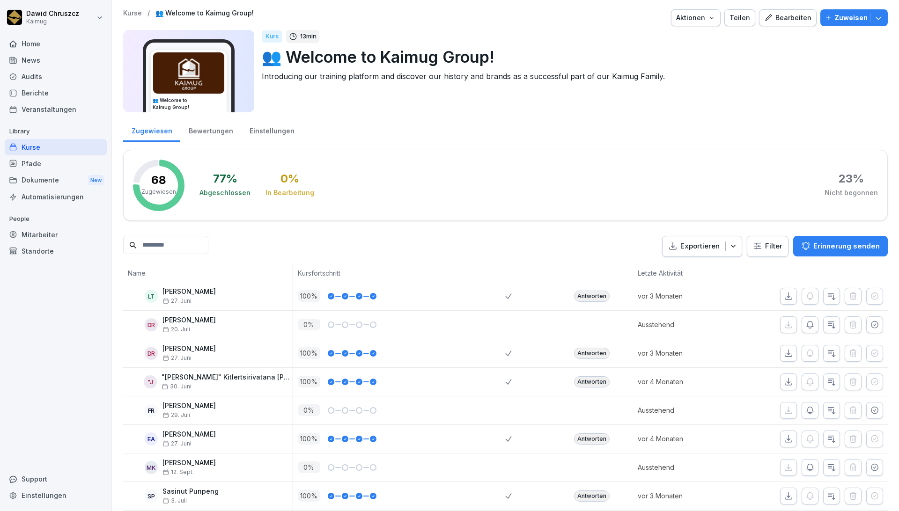
click at [157, 243] on input at bounding box center [165, 245] width 85 height 18
click at [873, 18] on icon "button" at bounding box center [877, 17] width 9 height 9
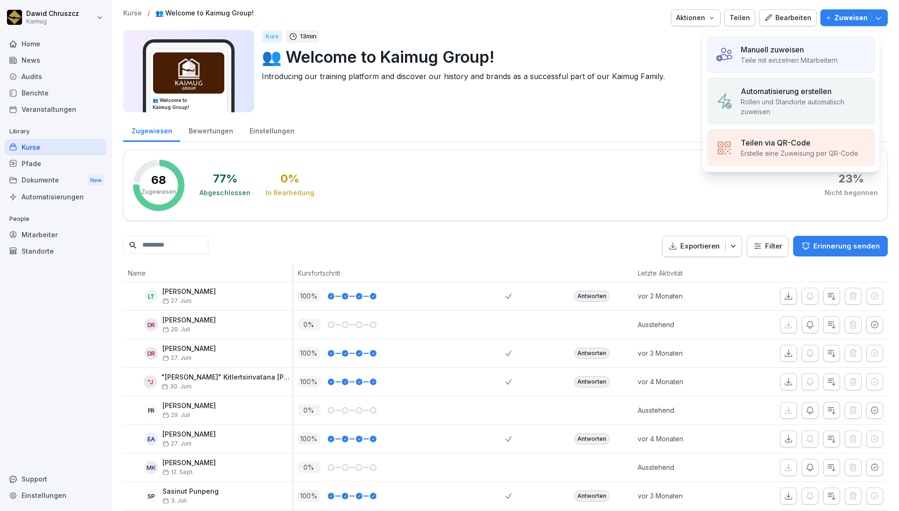
click at [765, 45] on p "Manuell zuweisen" at bounding box center [771, 49] width 63 height 11
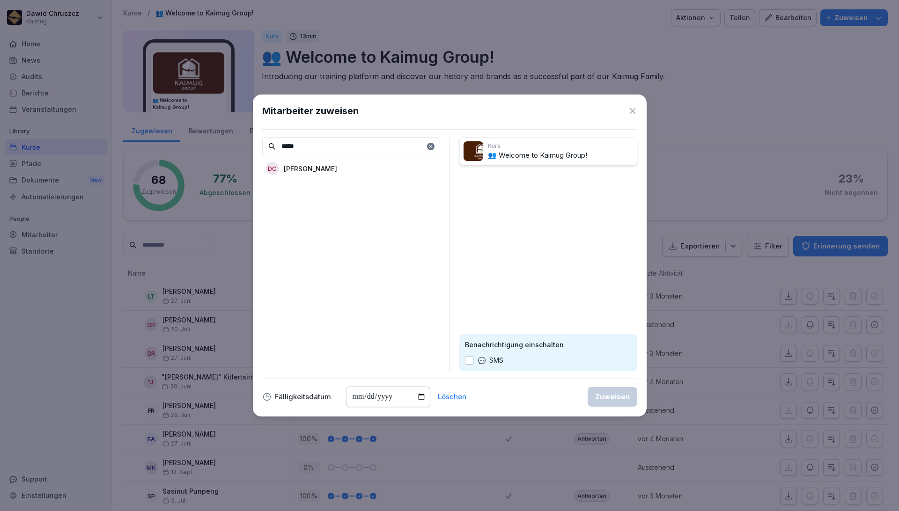
type input "*****"
click at [322, 167] on p "Dawid Chruszcz" at bounding box center [310, 169] width 53 height 10
click at [621, 403] on button "Zuweisen" at bounding box center [612, 397] width 50 height 20
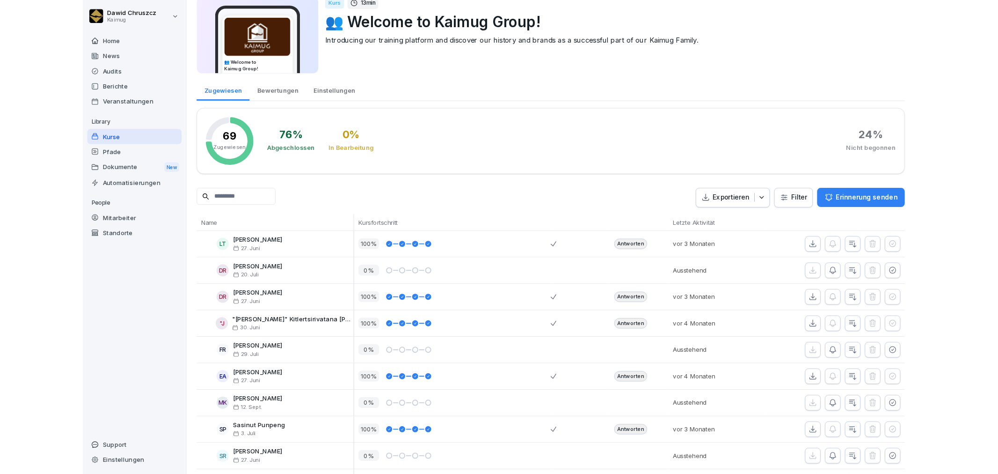
scroll to position [34, 0]
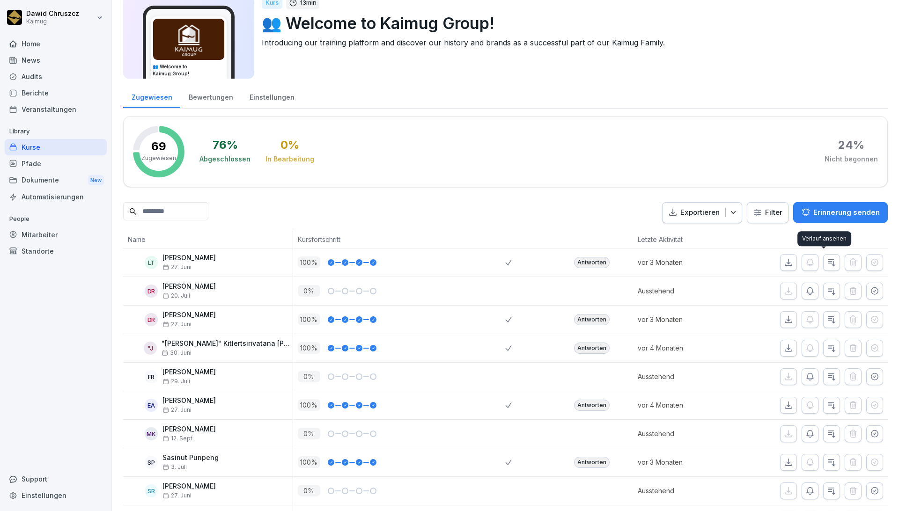
click at [828, 260] on icon "button" at bounding box center [831, 262] width 7 height 7
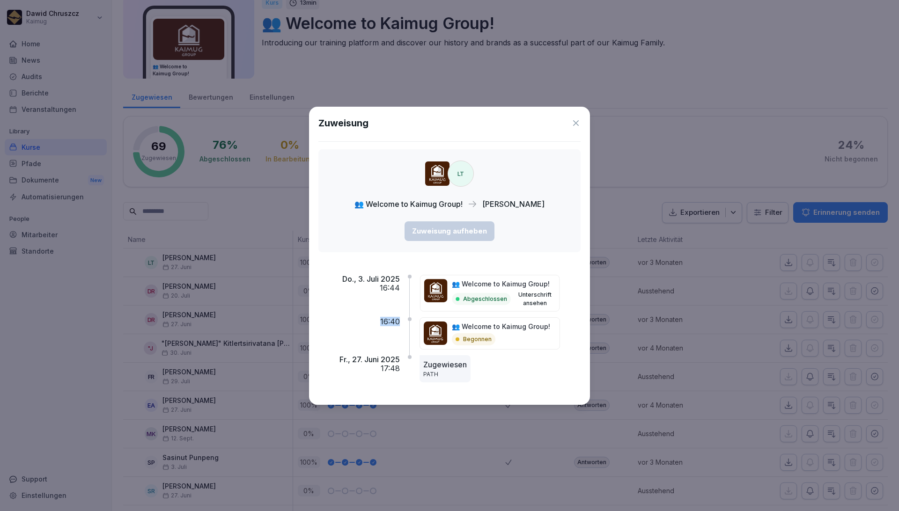
drag, startPoint x: 380, startPoint y: 321, endPoint x: 404, endPoint y: 322, distance: 24.3
click at [404, 322] on div "Do., 3. Juli 2025 16:44 👥 Welcome to Kaimug Group! Abgeschlossen Unterschrift a…" at bounding box center [449, 328] width 262 height 136
drag, startPoint x: 381, startPoint y: 285, endPoint x: 401, endPoint y: 288, distance: 19.5
click at [401, 288] on div "Do., 3. Juli 2025 16:44 👥 Welcome to Kaimug Group! Abgeschlossen Unterschrift a…" at bounding box center [449, 328] width 262 height 136
click at [337, 307] on div "Do., 3. Juli 2025 16:44" at bounding box center [358, 296] width 81 height 43
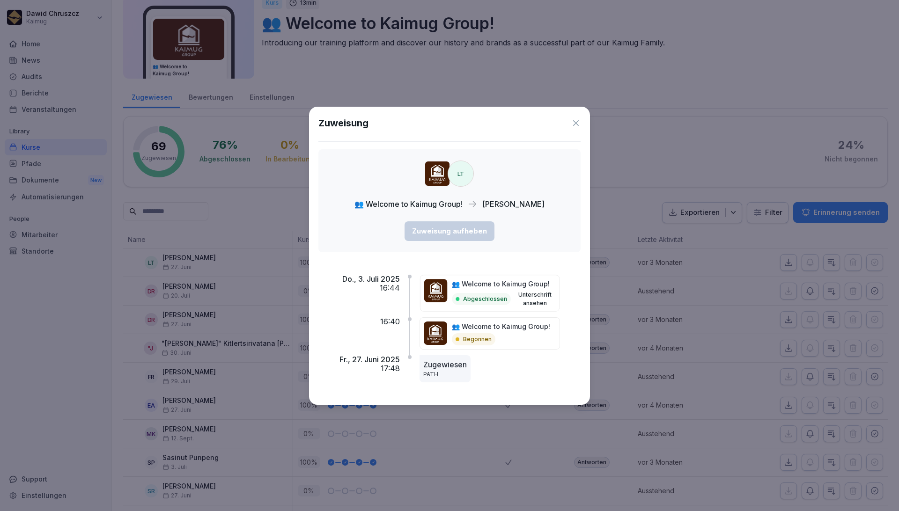
click at [577, 122] on icon at bounding box center [576, 123] width 6 height 6
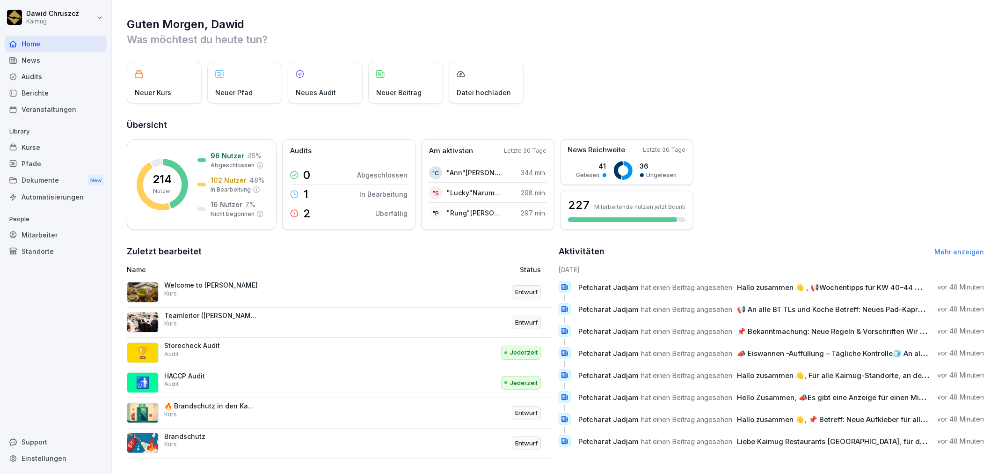
click at [40, 149] on div "Kurse" at bounding box center [56, 147] width 102 height 16
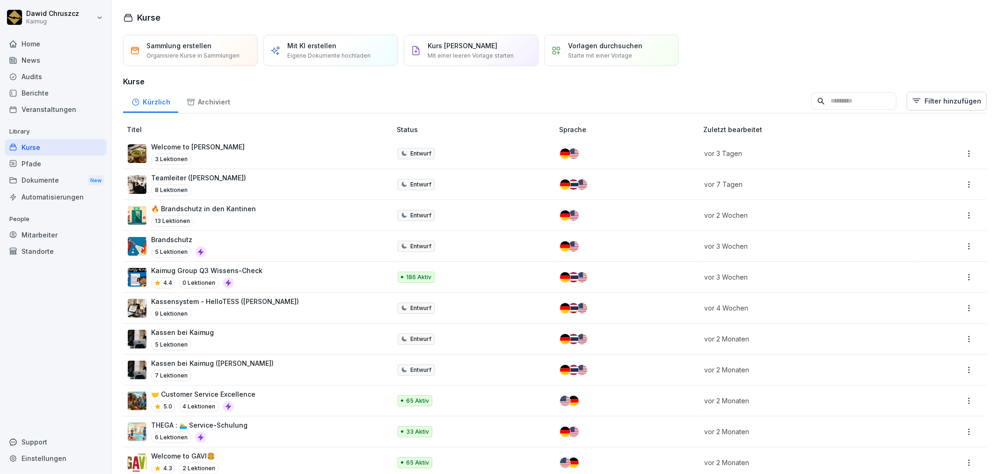
click at [841, 96] on input at bounding box center [854, 101] width 85 height 18
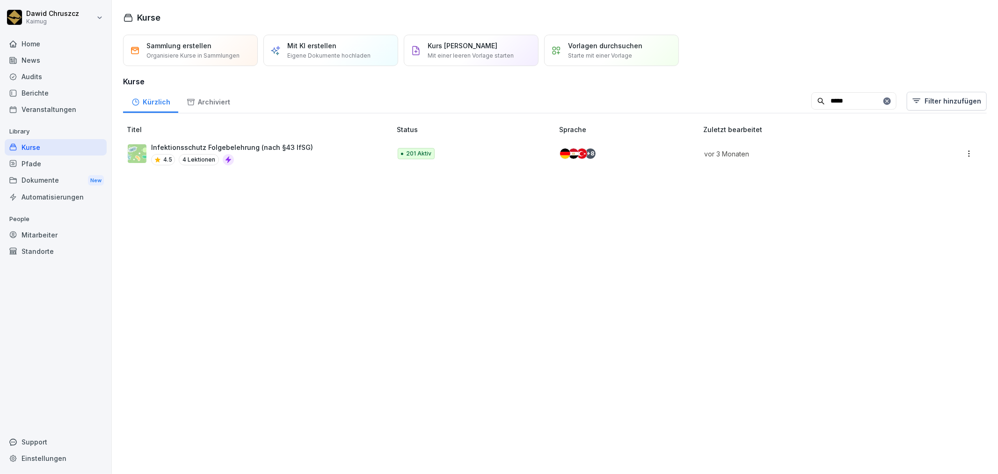
type input "*****"
click at [247, 148] on p "Infektionsschutz Folgebelehrung (nach §43 IfSG)" at bounding box center [232, 147] width 162 height 10
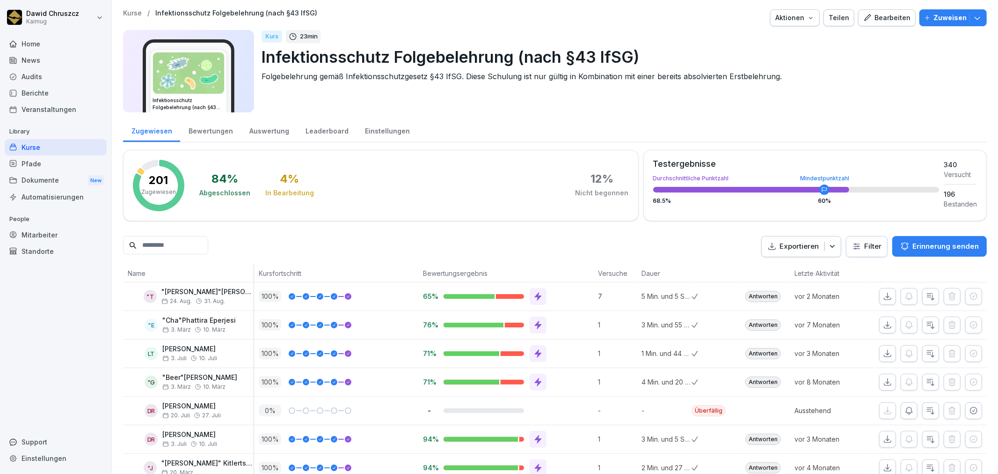
click at [205, 254] on input at bounding box center [165, 245] width 85 height 18
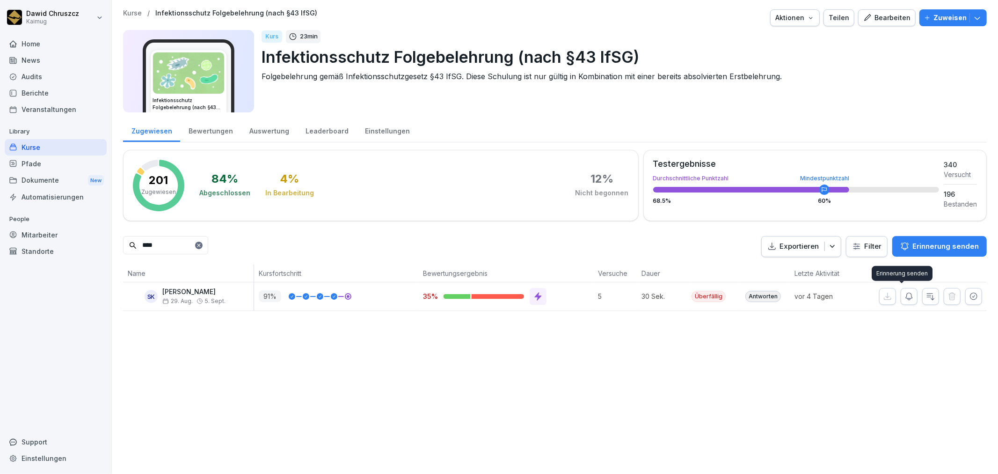
type input "****"
click at [905, 295] on icon "button" at bounding box center [909, 296] width 9 height 9
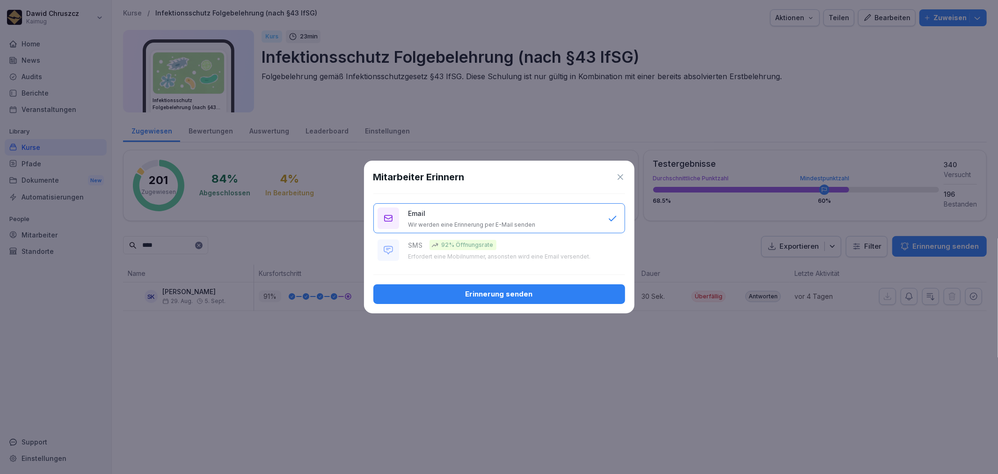
click at [495, 292] on div "Erinnerung senden" at bounding box center [499, 294] width 237 height 10
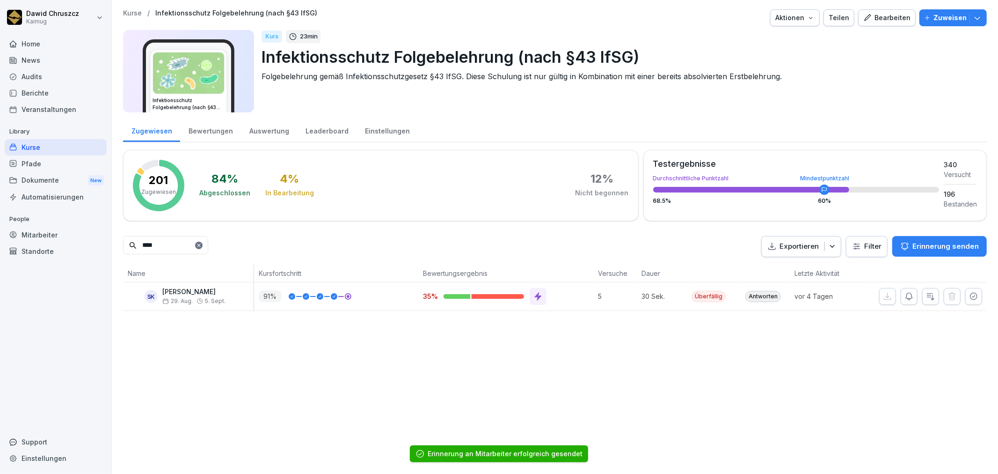
click at [520, 347] on div "Kurse / Infektionsschutz Folgebelehrung (nach §43 IfSG) Aktionen Teilen Bearbei…" at bounding box center [555, 237] width 886 height 474
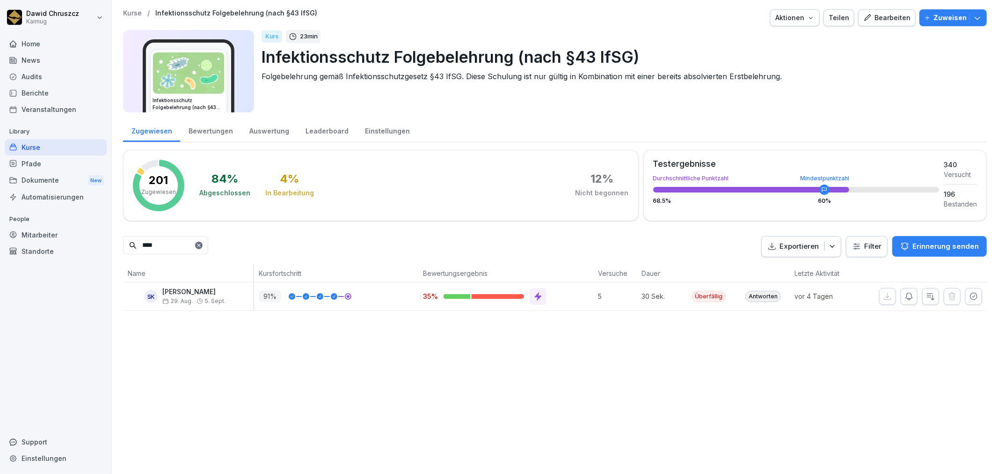
drag, startPoint x: 161, startPoint y: 246, endPoint x: 132, endPoint y: 241, distance: 28.6
click at [136, 243] on div "****" at bounding box center [165, 245] width 85 height 18
type input "*"
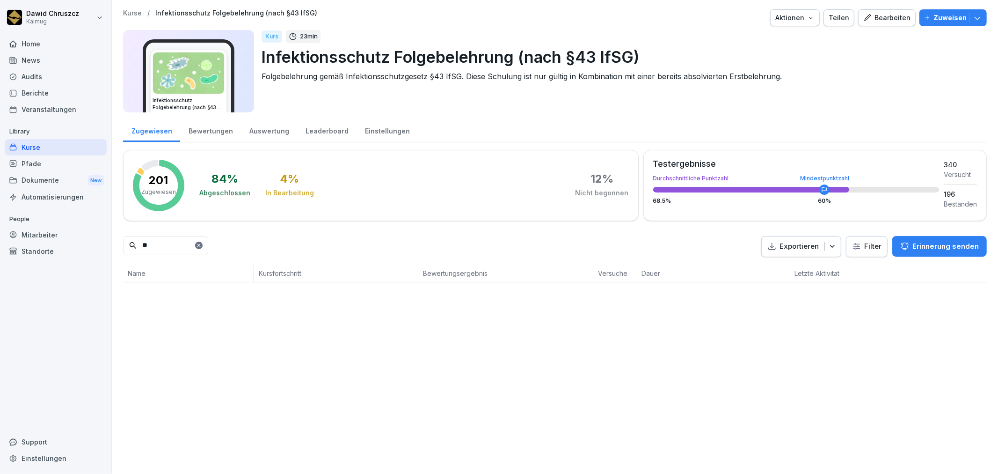
type input "*"
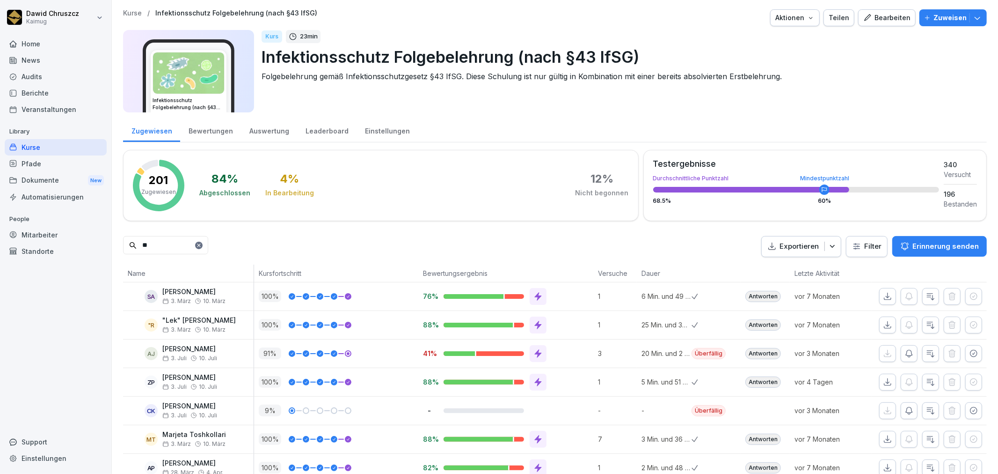
type input "*"
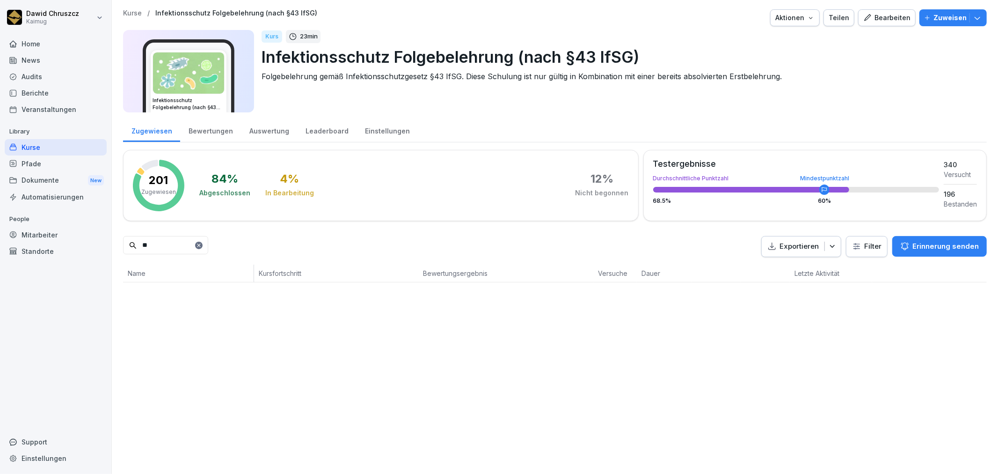
type input "*"
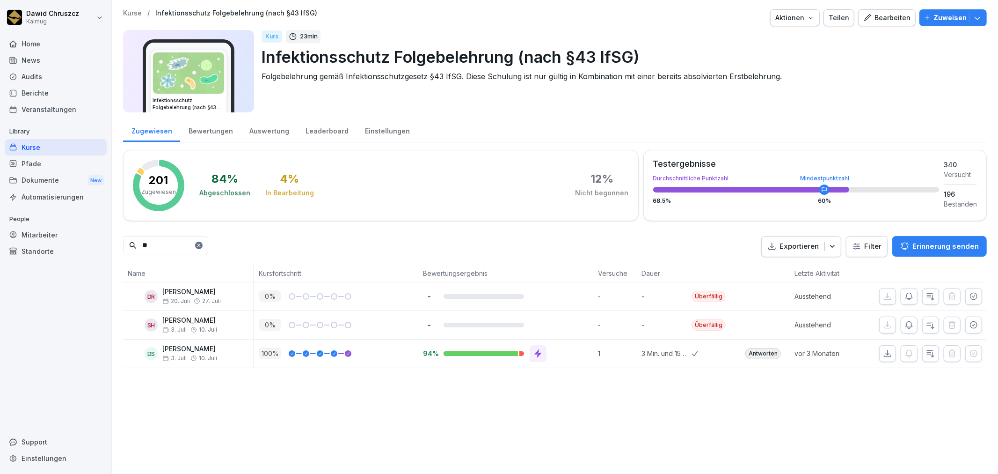
type input "*"
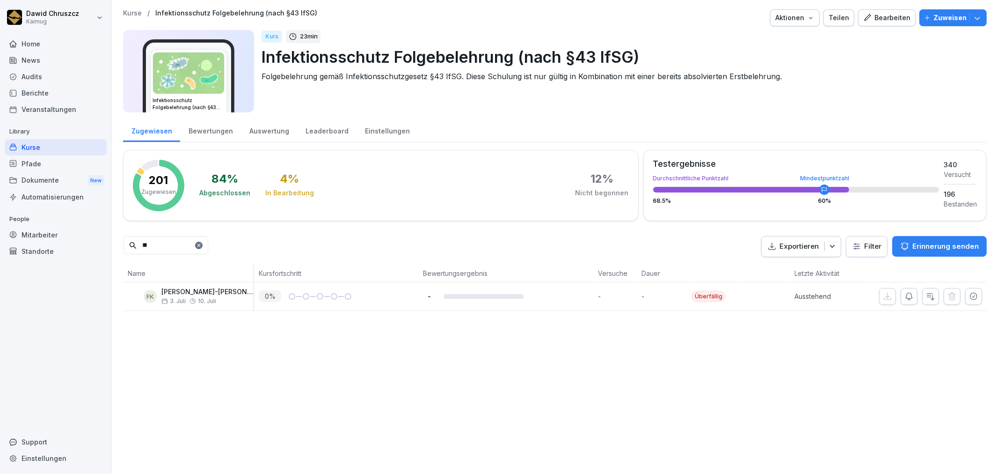
type input "*"
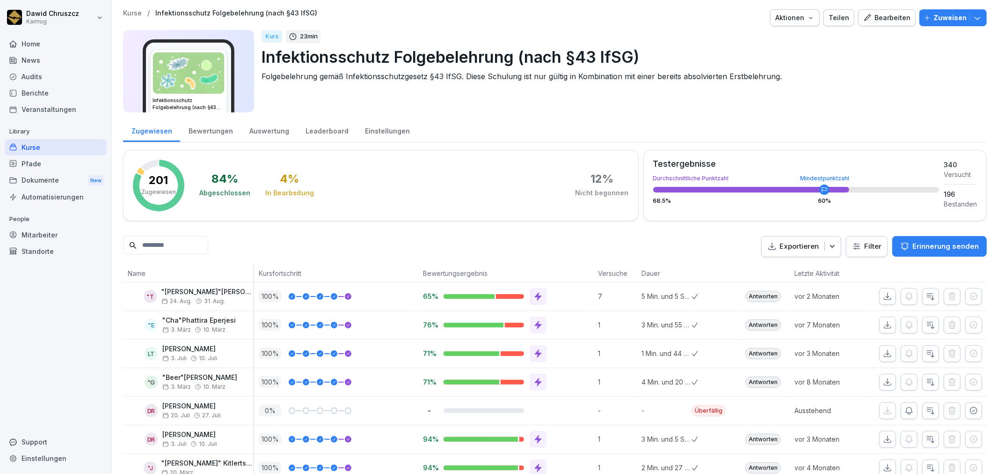
click at [165, 241] on input at bounding box center [165, 245] width 85 height 18
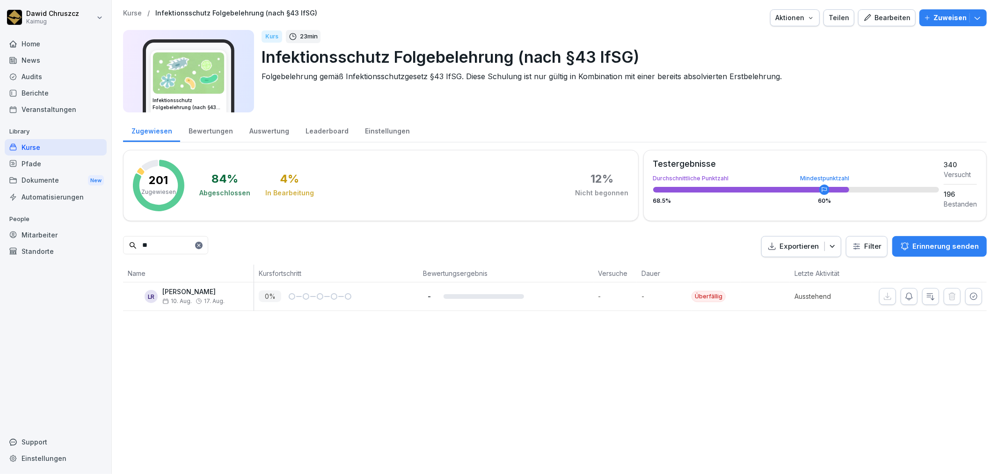
type input "*"
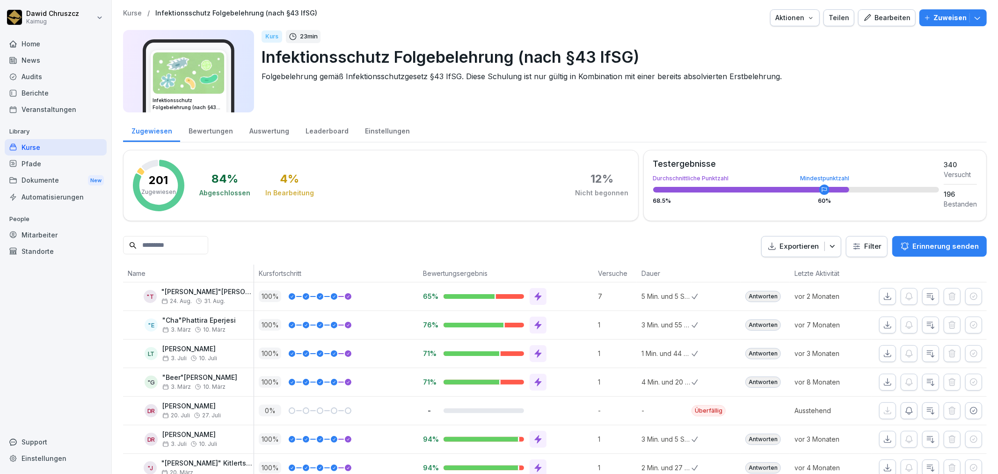
click at [158, 237] on input at bounding box center [165, 245] width 85 height 18
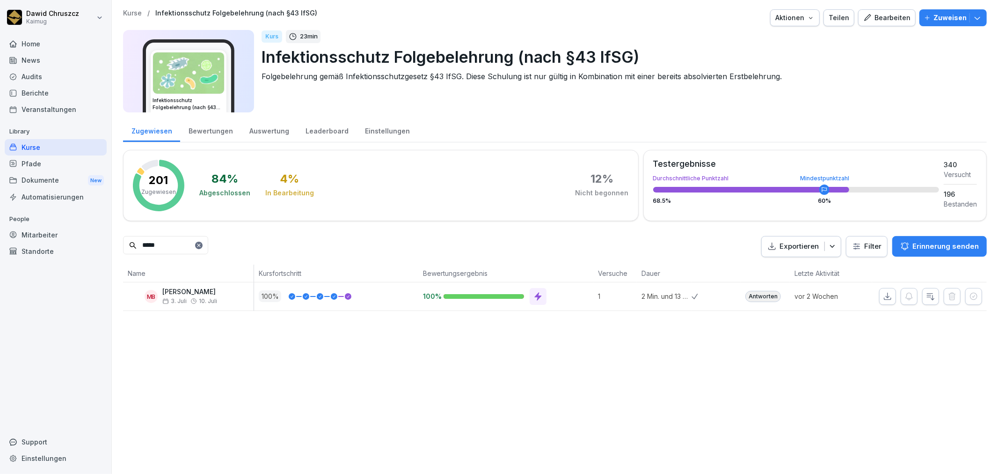
type input "*****"
click at [883, 300] on icon "button" at bounding box center [887, 296] width 9 height 9
click at [527, 333] on div "Kurse / Infektionsschutz Folgebelehrung (nach §43 IfSG) Aktionen Teilen Bearbei…" at bounding box center [555, 237] width 886 height 474
drag, startPoint x: 179, startPoint y: 240, endPoint x: 86, endPoint y: 239, distance: 92.7
click at [86, 239] on div "[PERSON_NAME] Kaimug Home News Audits Berichte Veranstaltungen Library Kurse Pf…" at bounding box center [499, 237] width 998 height 474
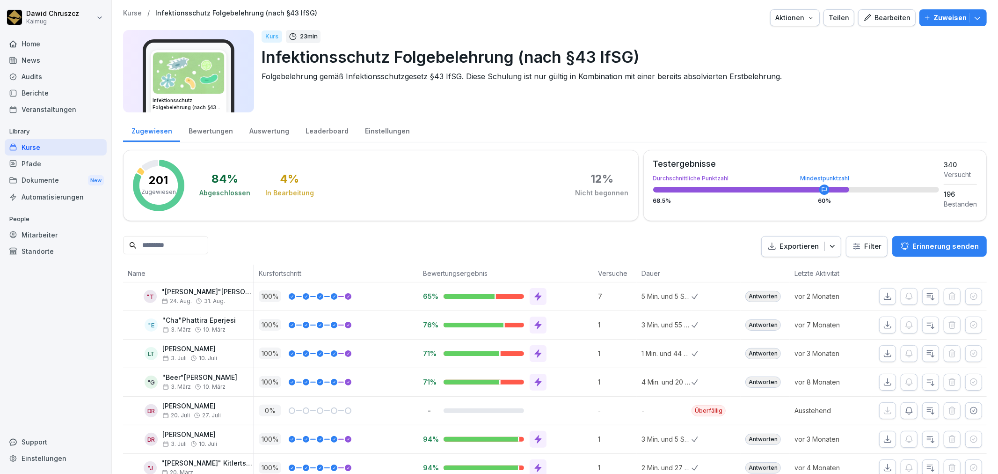
click at [156, 242] on input at bounding box center [165, 245] width 85 height 18
type input "*"
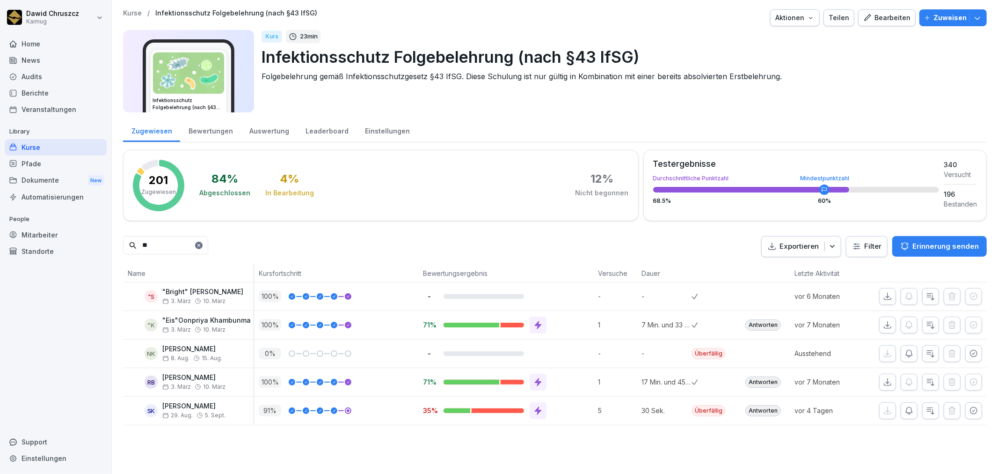
type input "*"
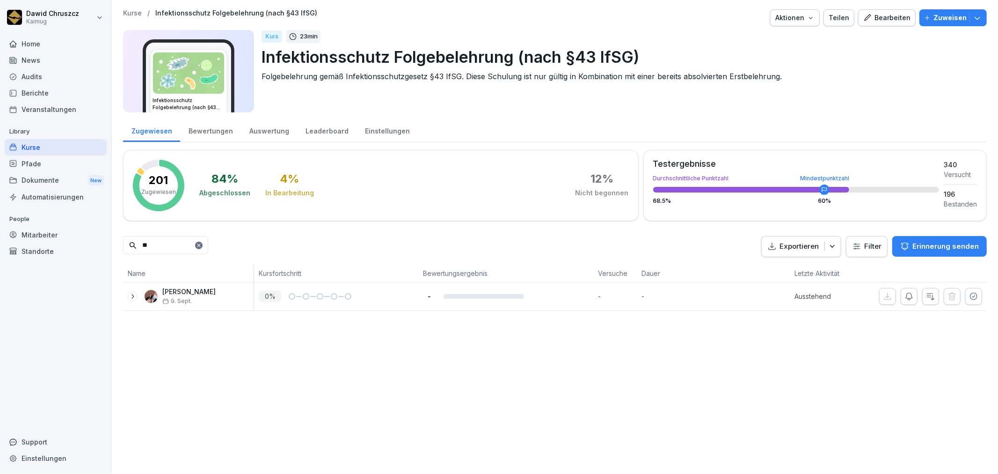
type input "*"
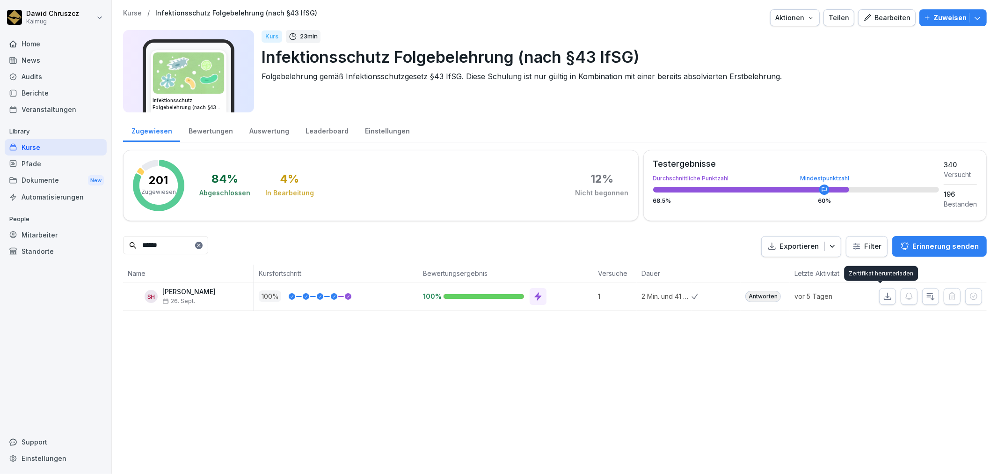
type input "******"
click at [883, 295] on icon "button" at bounding box center [887, 296] width 9 height 9
drag, startPoint x: 161, startPoint y: 358, endPoint x: 170, endPoint y: 319, distance: 40.0
click at [161, 356] on div "Kurse / Infektionsschutz Folgebelehrung (nach §43 IfSG) Aktionen Teilen Bearbei…" at bounding box center [555, 237] width 886 height 474
drag, startPoint x: 150, startPoint y: 242, endPoint x: 134, endPoint y: 217, distance: 30.3
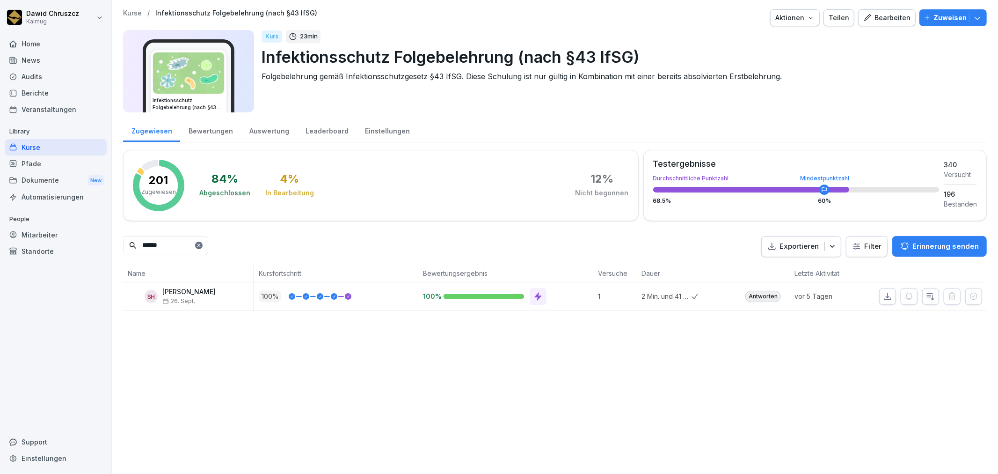
click at [106, 230] on div "Dawid Chruszcz Kaimug Home News Audits Berichte Veranstaltungen Library Kurse P…" at bounding box center [499, 237] width 998 height 474
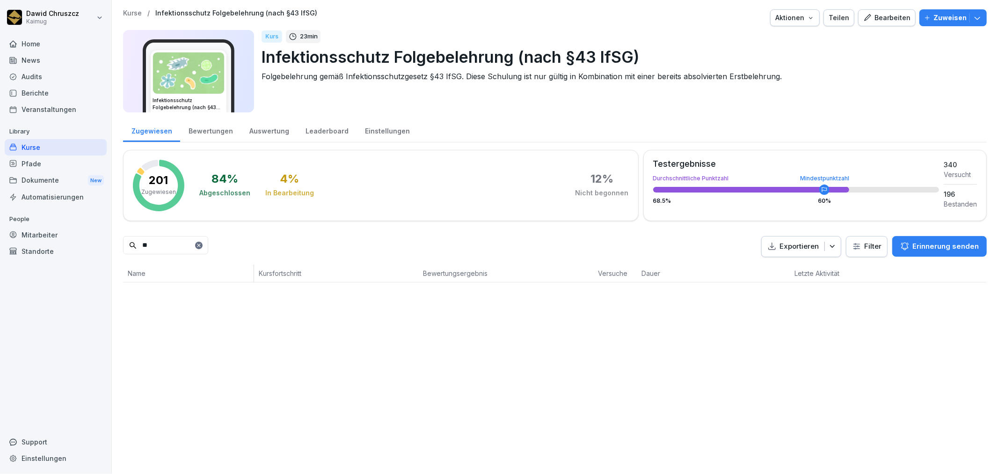
type input "*"
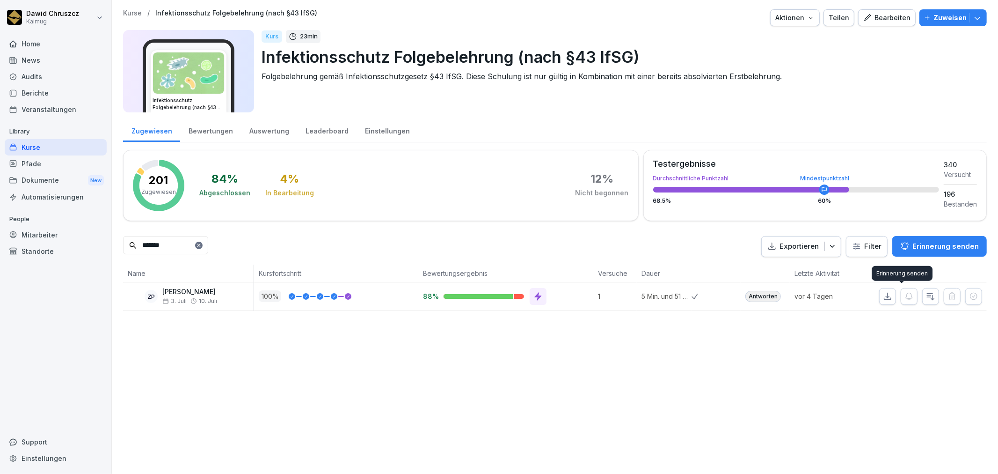
type input "*******"
click at [879, 297] on button "button" at bounding box center [887, 296] width 17 height 17
click at [37, 148] on div "Kurse" at bounding box center [56, 147] width 102 height 16
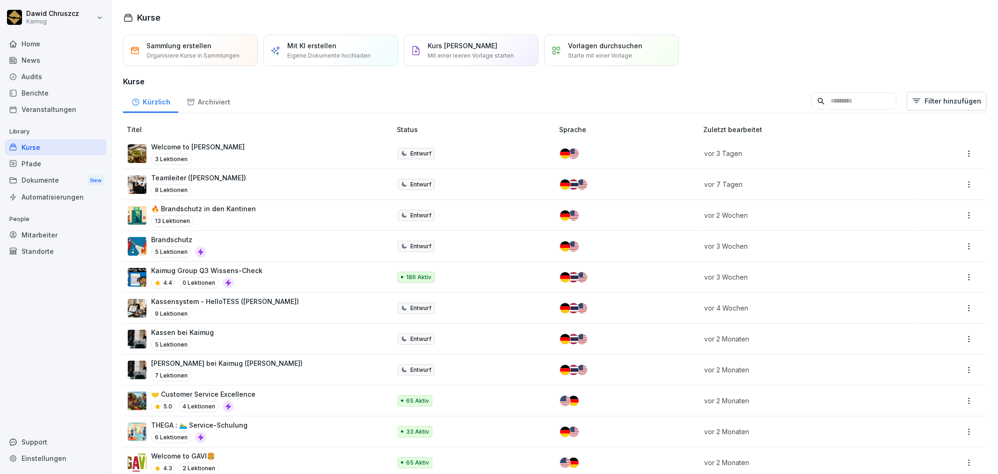
click at [828, 102] on input at bounding box center [854, 101] width 85 height 18
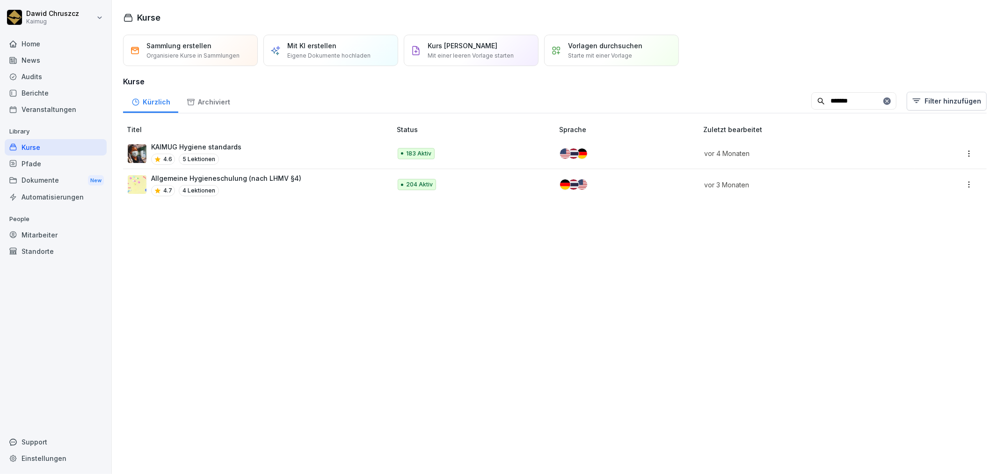
type input "*******"
click at [271, 173] on p "Allgemeine Hygieneschulung (nach LHMV §4)" at bounding box center [226, 178] width 150 height 10
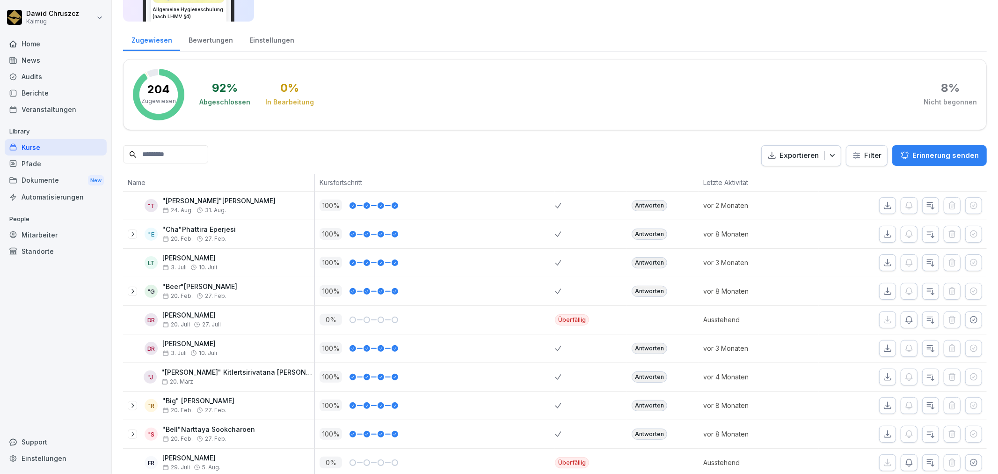
scroll to position [104, 0]
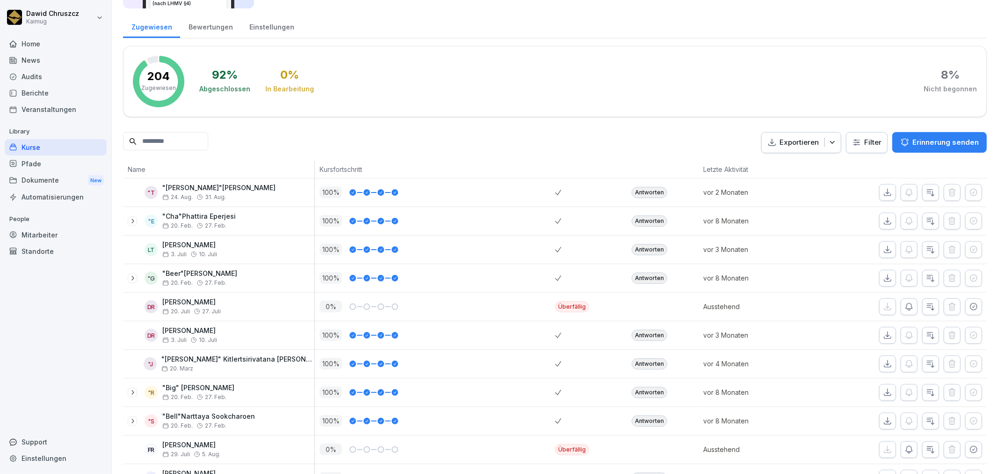
click at [150, 151] on div at bounding box center [165, 142] width 85 height 21
drag, startPoint x: 150, startPoint y: 135, endPoint x: 155, endPoint y: 139, distance: 6.4
click at [153, 138] on input at bounding box center [165, 141] width 85 height 18
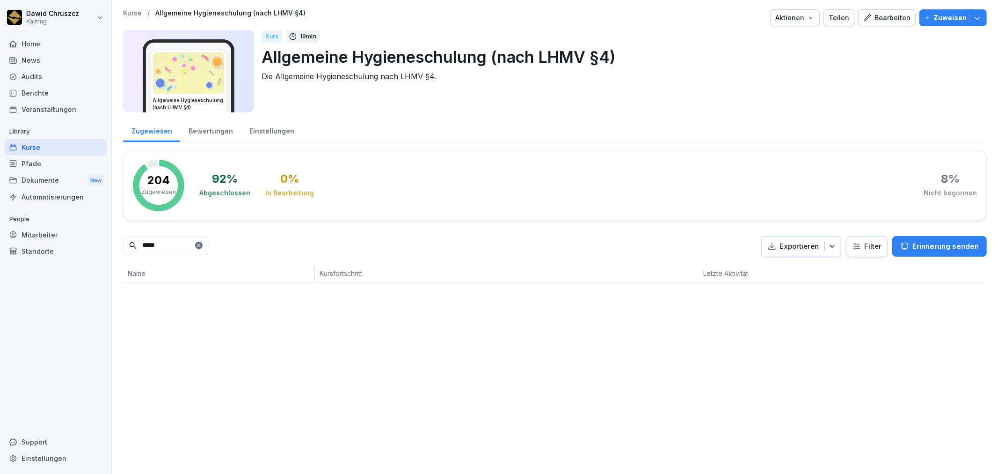
scroll to position [0, 0]
type input "*"
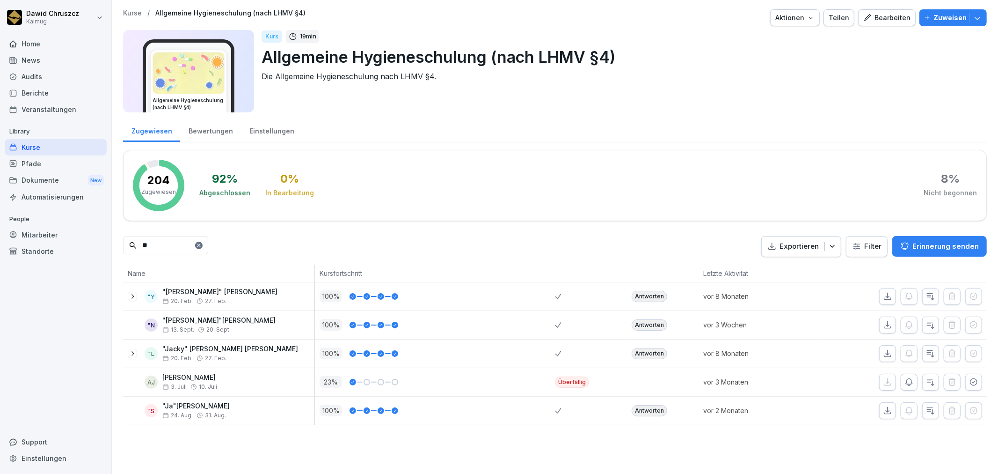
type input "*"
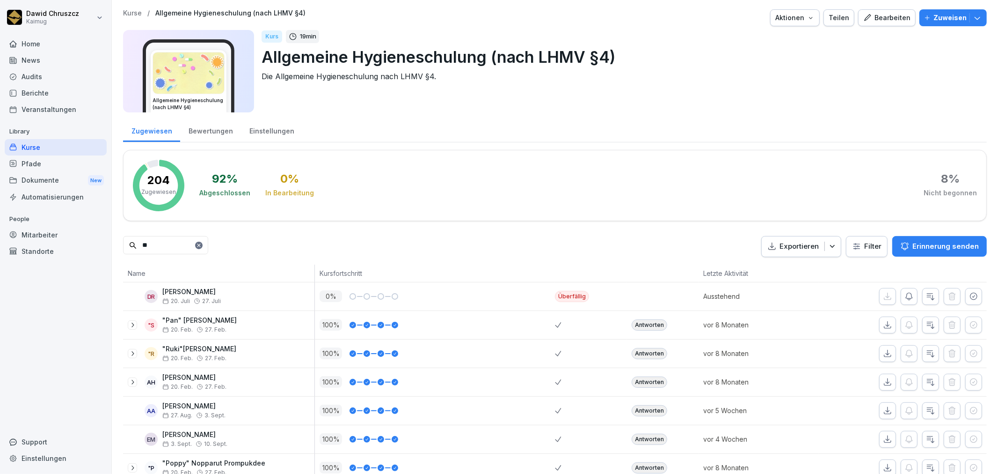
type input "*"
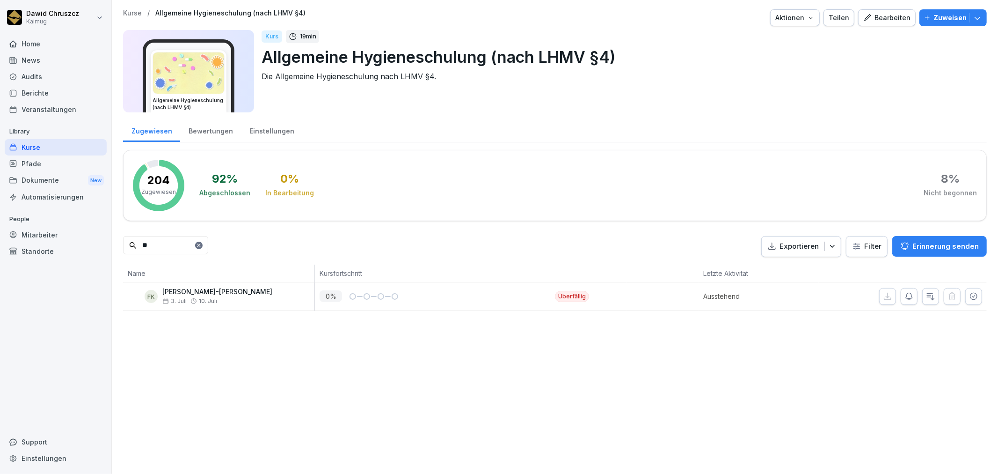
type input "*"
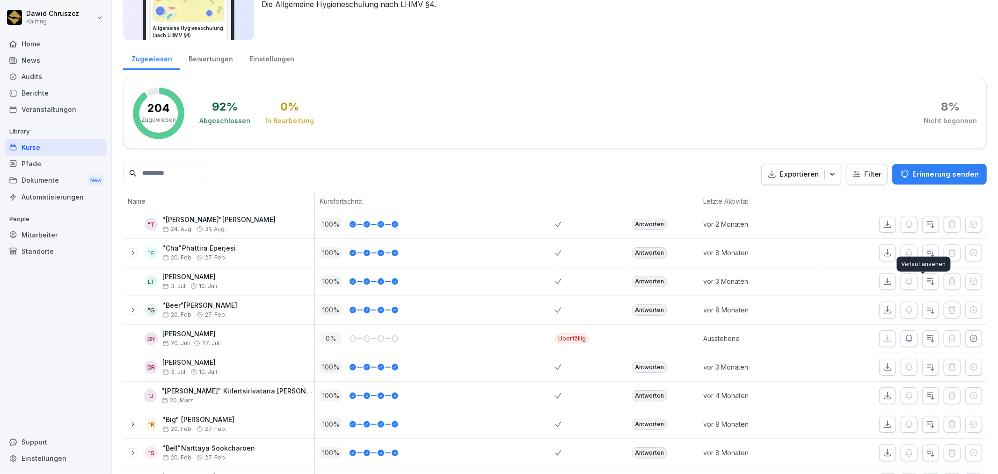
scroll to position [156, 0]
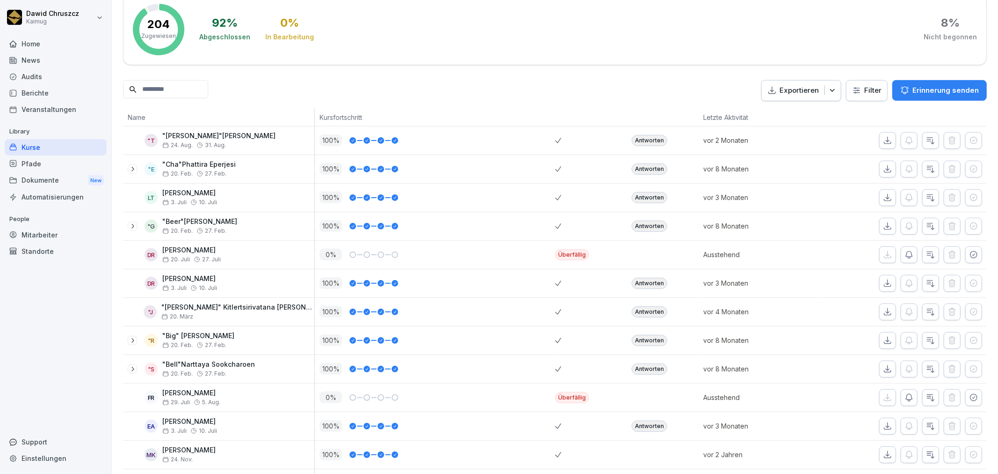
click at [197, 95] on input at bounding box center [165, 89] width 85 height 18
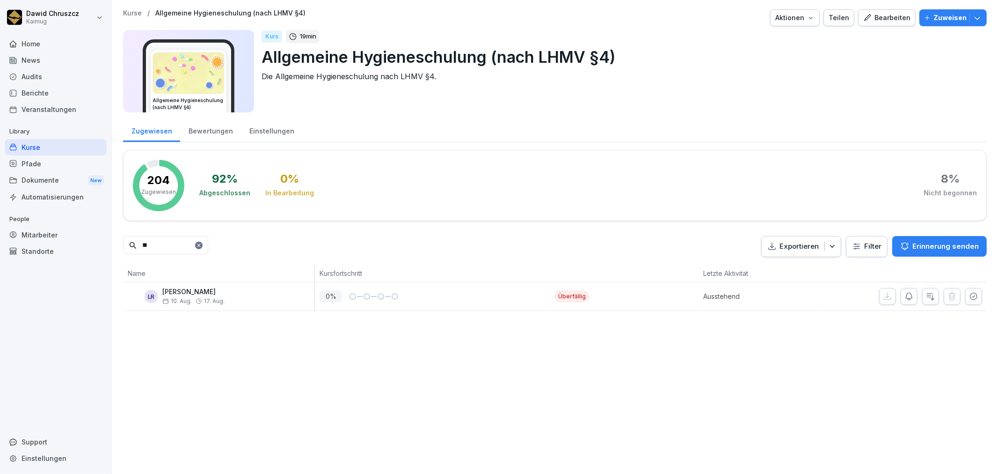
type input "*"
click at [883, 293] on icon "button" at bounding box center [887, 296] width 9 height 9
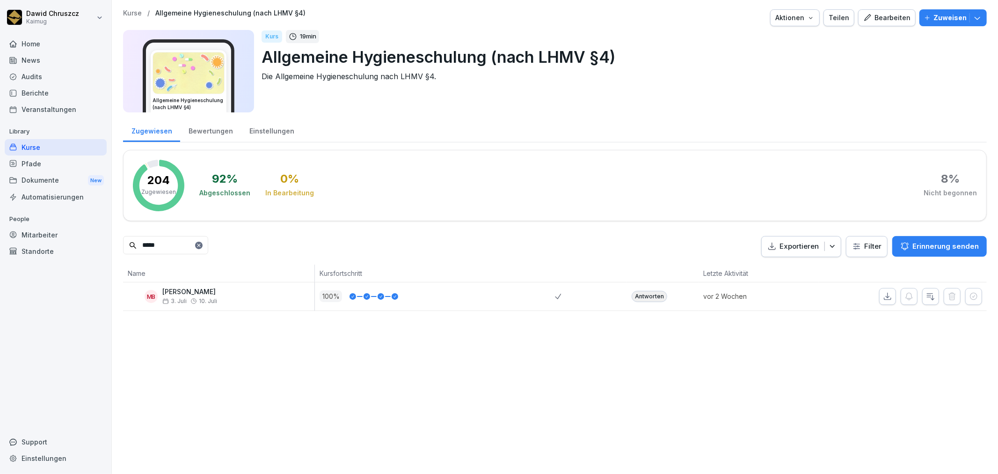
drag, startPoint x: 191, startPoint y: 245, endPoint x: 54, endPoint y: 247, distance: 136.7
click at [54, 247] on div "[PERSON_NAME] Kaimug Home News Audits Berichte Veranstaltungen Library Kurse Pf…" at bounding box center [499, 237] width 998 height 474
type input "*"
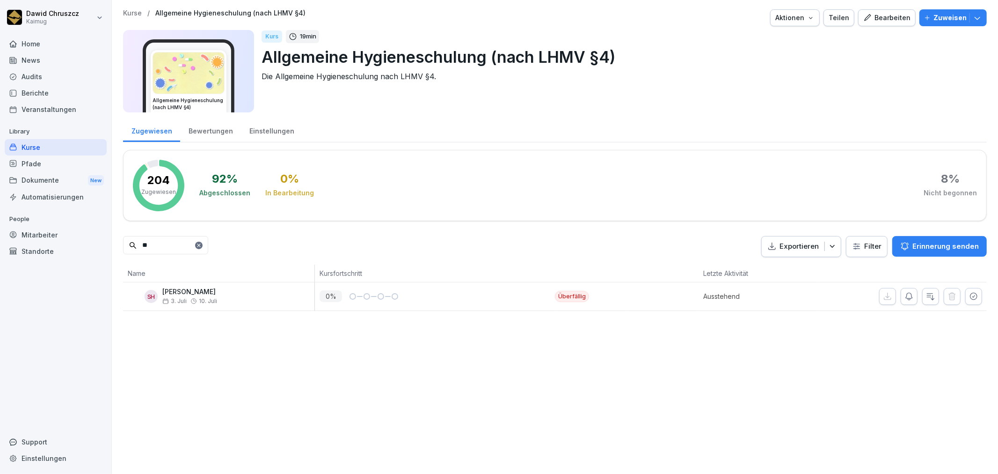
type input "*"
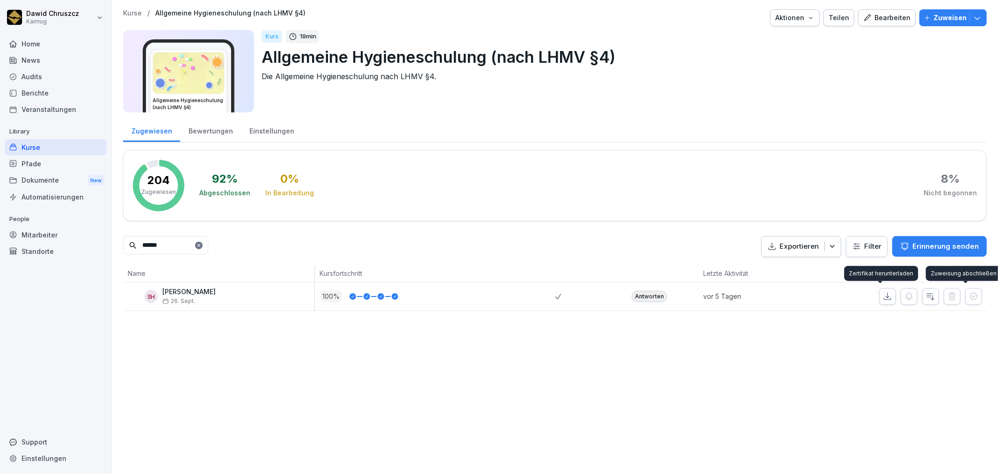
click at [885, 295] on icon "button" at bounding box center [888, 296] width 7 height 7
drag, startPoint x: 137, startPoint y: 245, endPoint x: 29, endPoint y: 249, distance: 107.3
click at [29, 249] on div "[PERSON_NAME] Kaimug Home News Audits Berichte Veranstaltungen Library Kurse Pf…" at bounding box center [499, 237] width 998 height 474
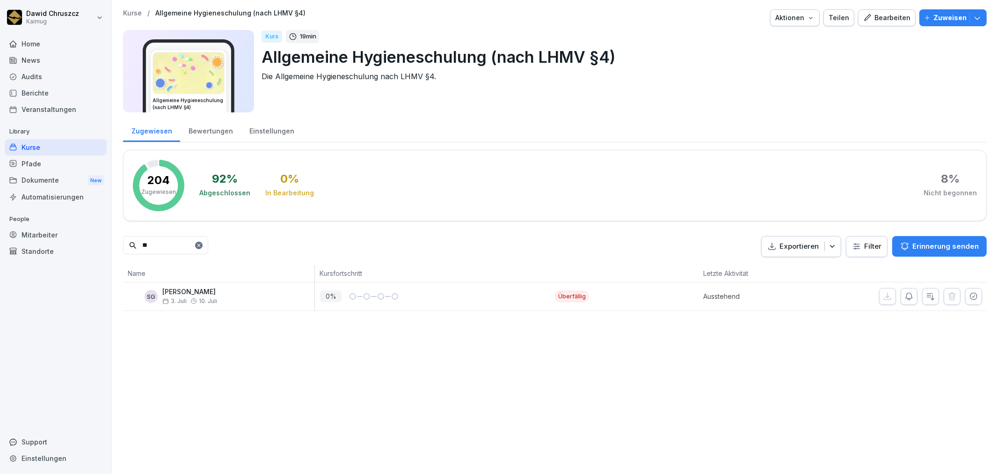
type input "*"
type input "*******"
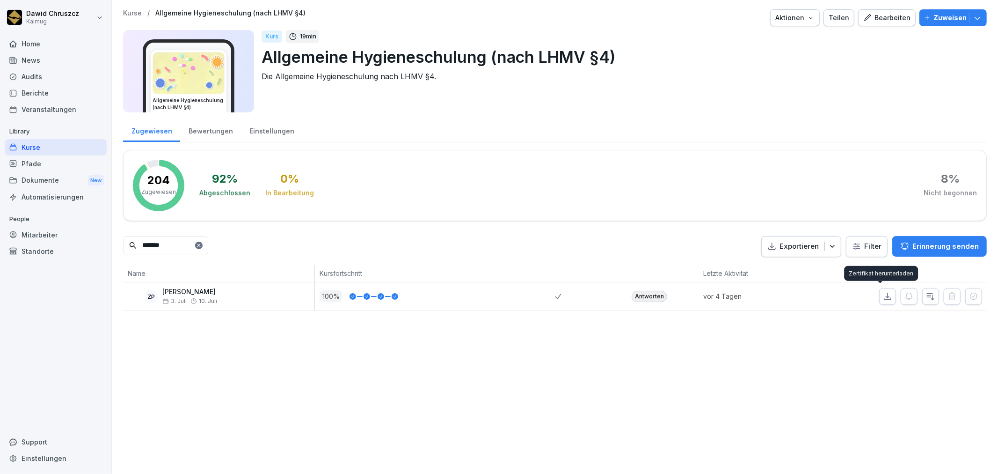
click at [879, 293] on button "button" at bounding box center [887, 296] width 17 height 17
